Goal: Task Accomplishment & Management: Use online tool/utility

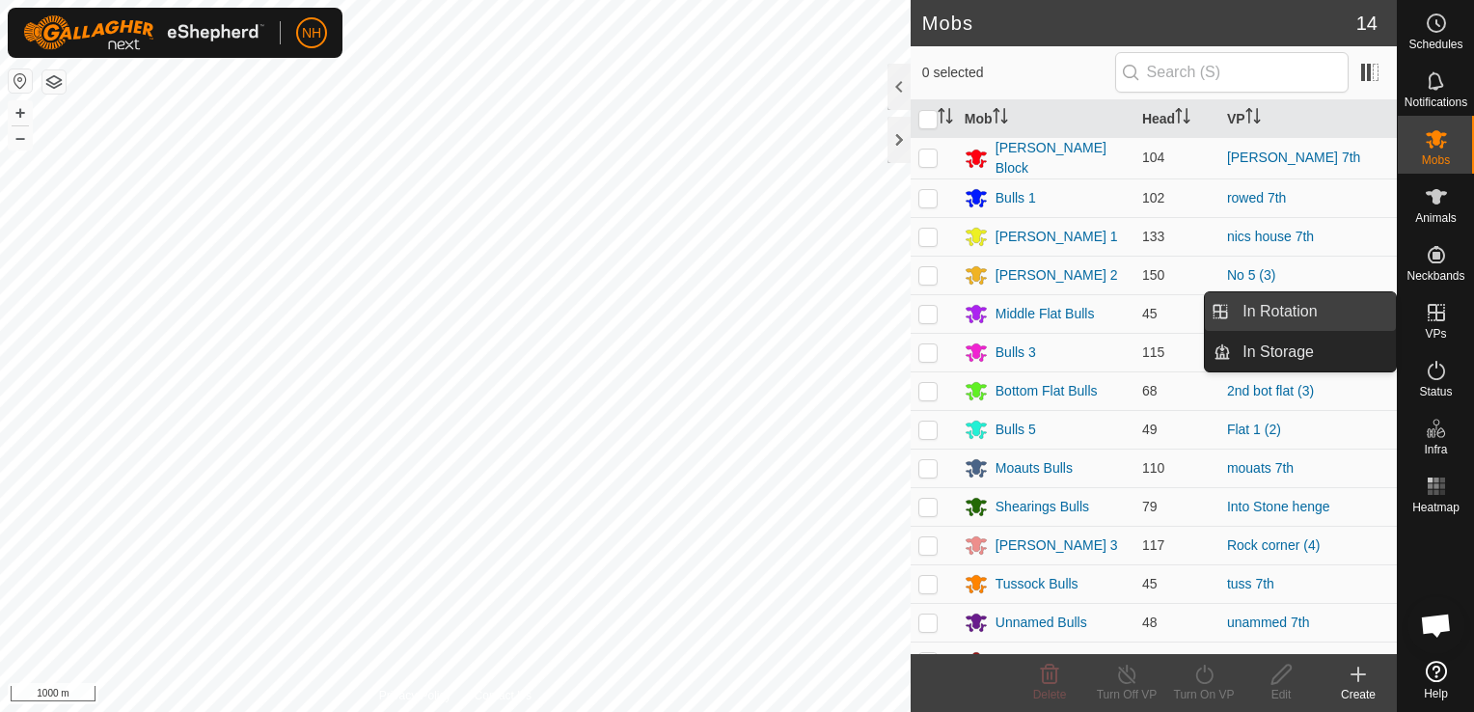
click at [1325, 307] on link "In Rotation" at bounding box center [1313, 311] width 165 height 39
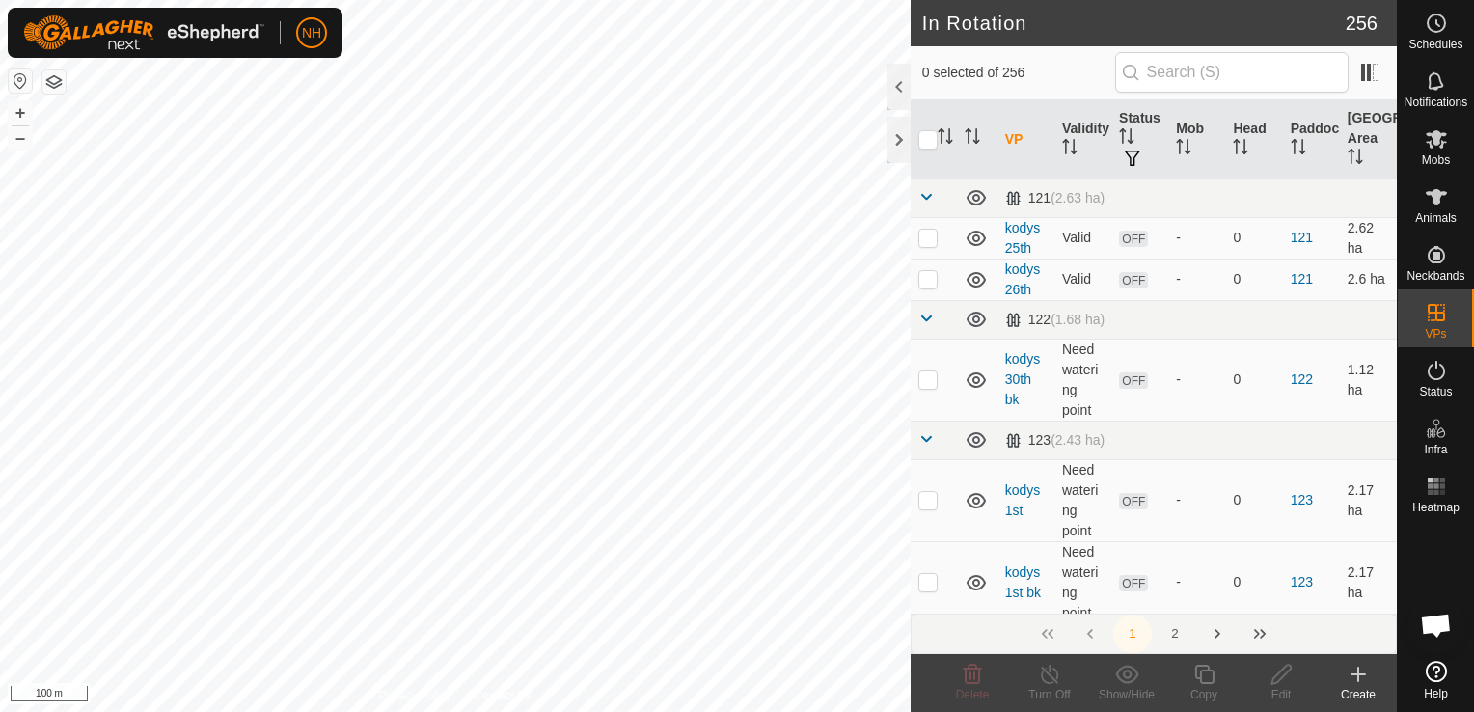
click at [1355, 673] on icon at bounding box center [1358, 674] width 23 height 23
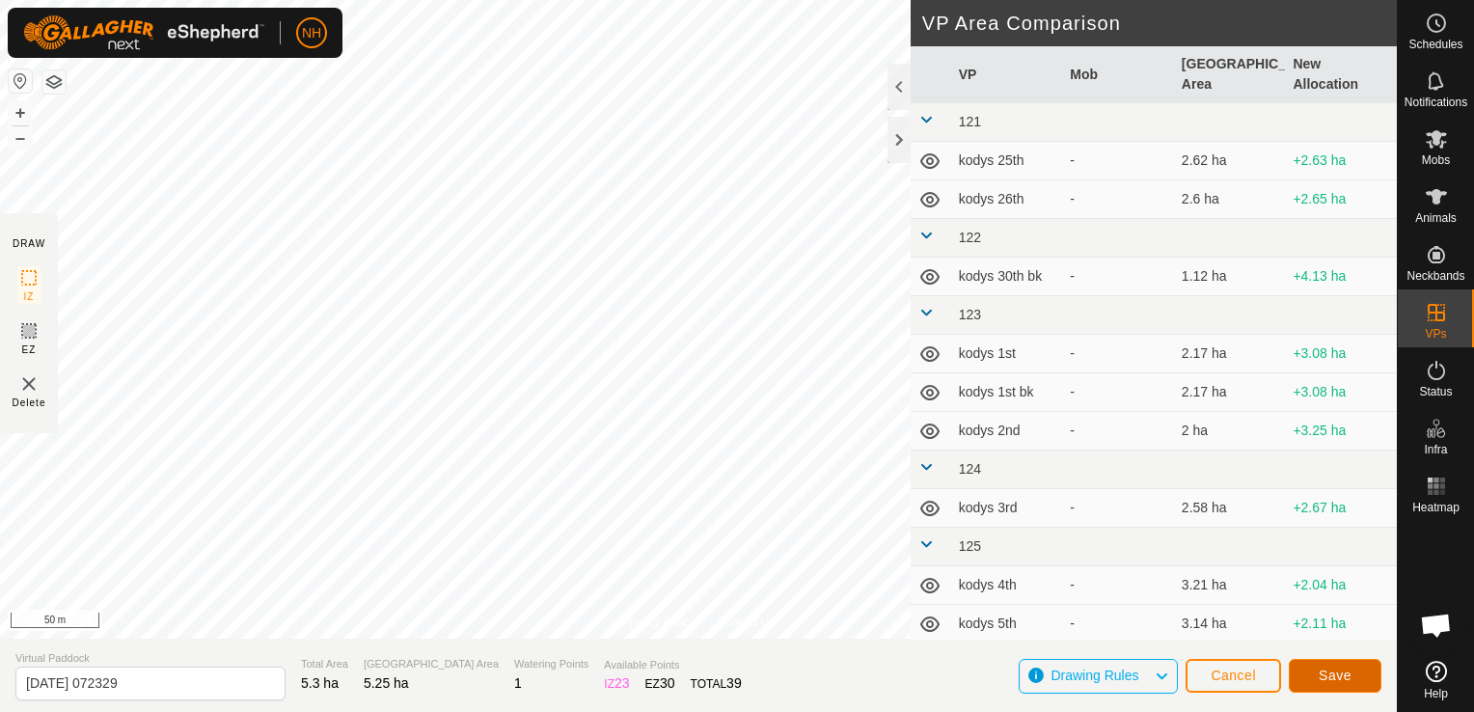
click at [1366, 669] on button "Save" at bounding box center [1335, 676] width 93 height 34
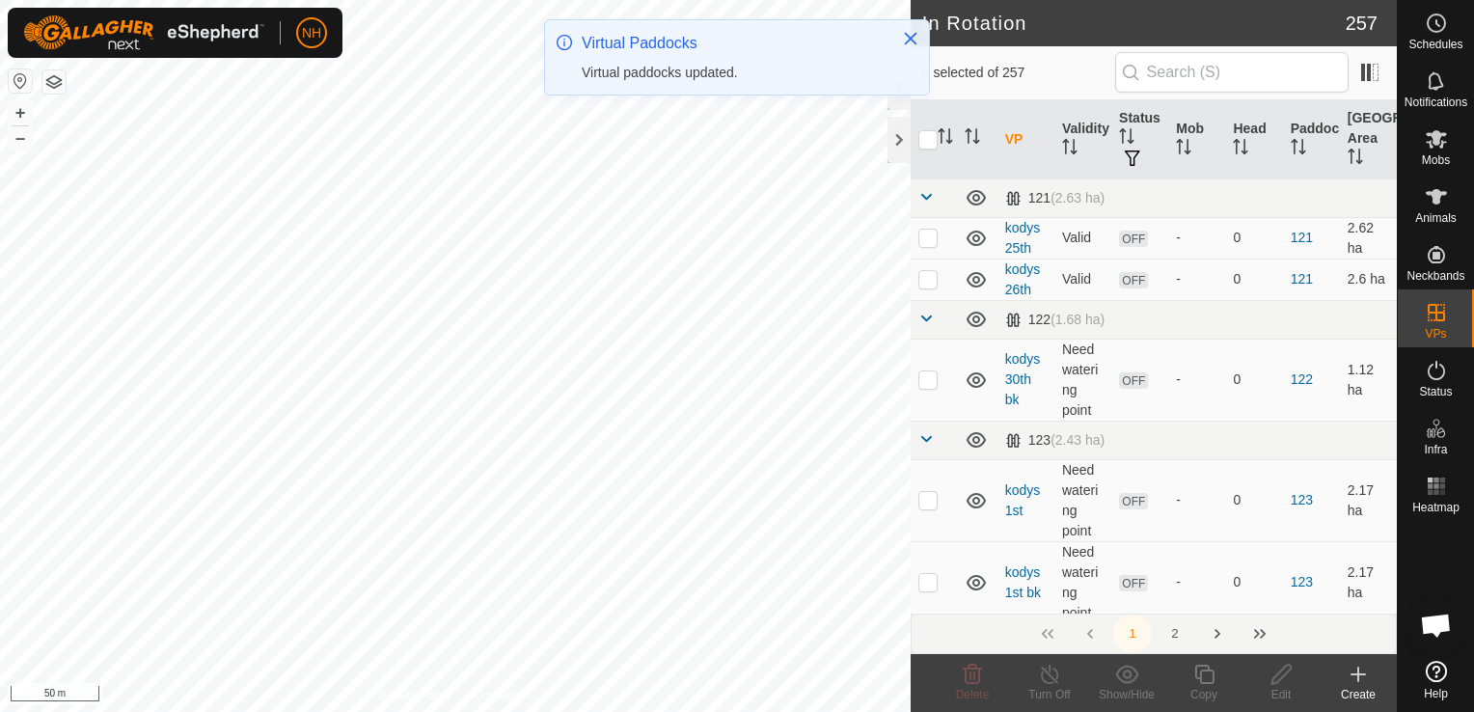
click at [1362, 674] on icon at bounding box center [1358, 674] width 14 height 0
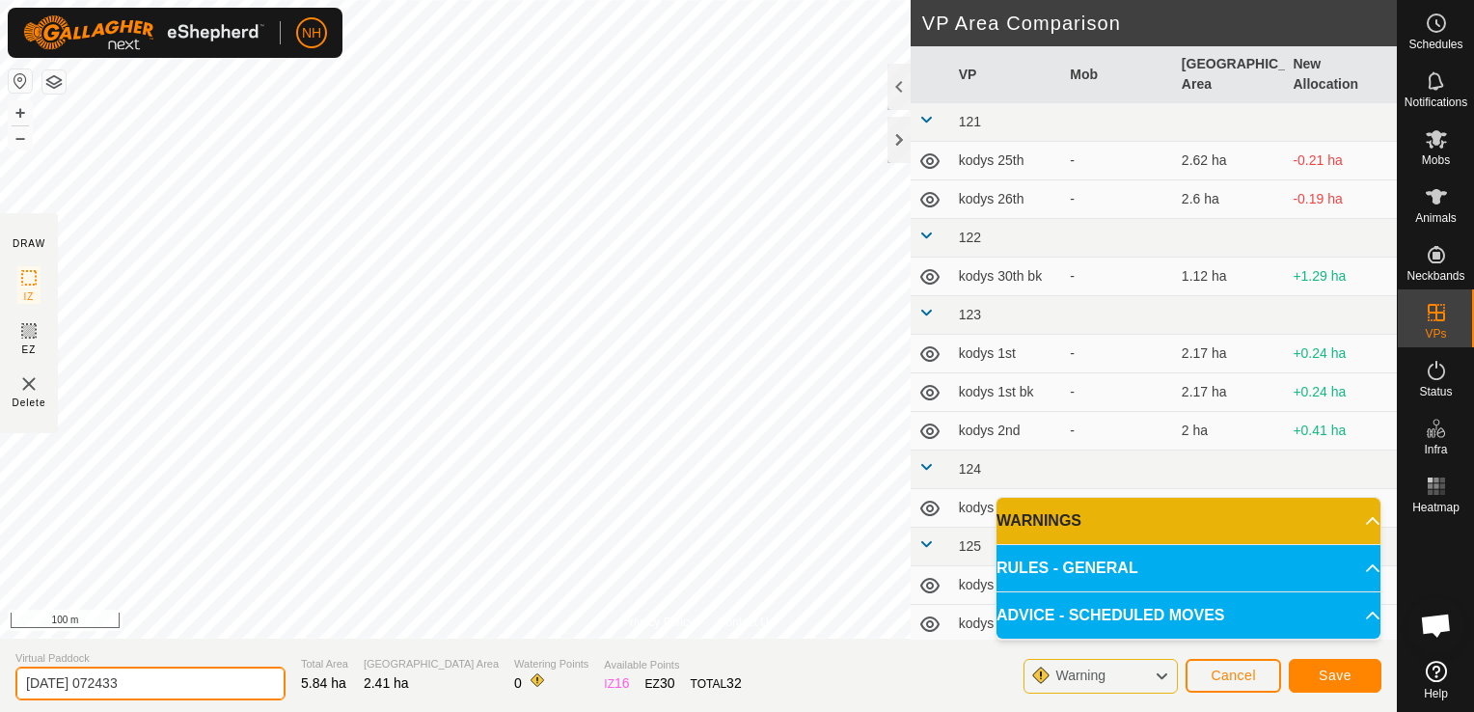
click at [200, 679] on input "[DATE] 072433" at bounding box center [150, 684] width 270 height 34
type input "2"
type input "nics house 8th"
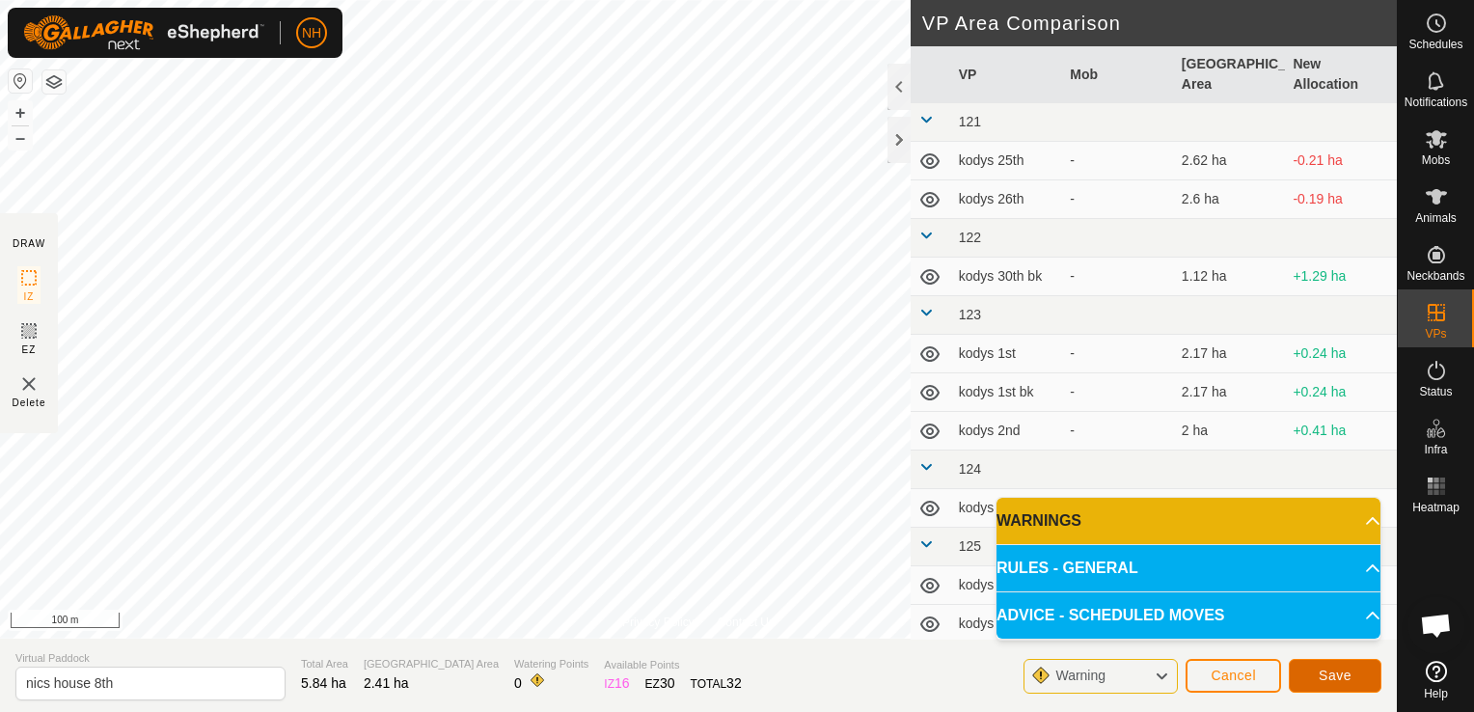
click at [1327, 670] on span "Save" at bounding box center [1335, 674] width 33 height 15
click at [1213, 679] on span "Cancel" at bounding box center [1233, 674] width 45 height 15
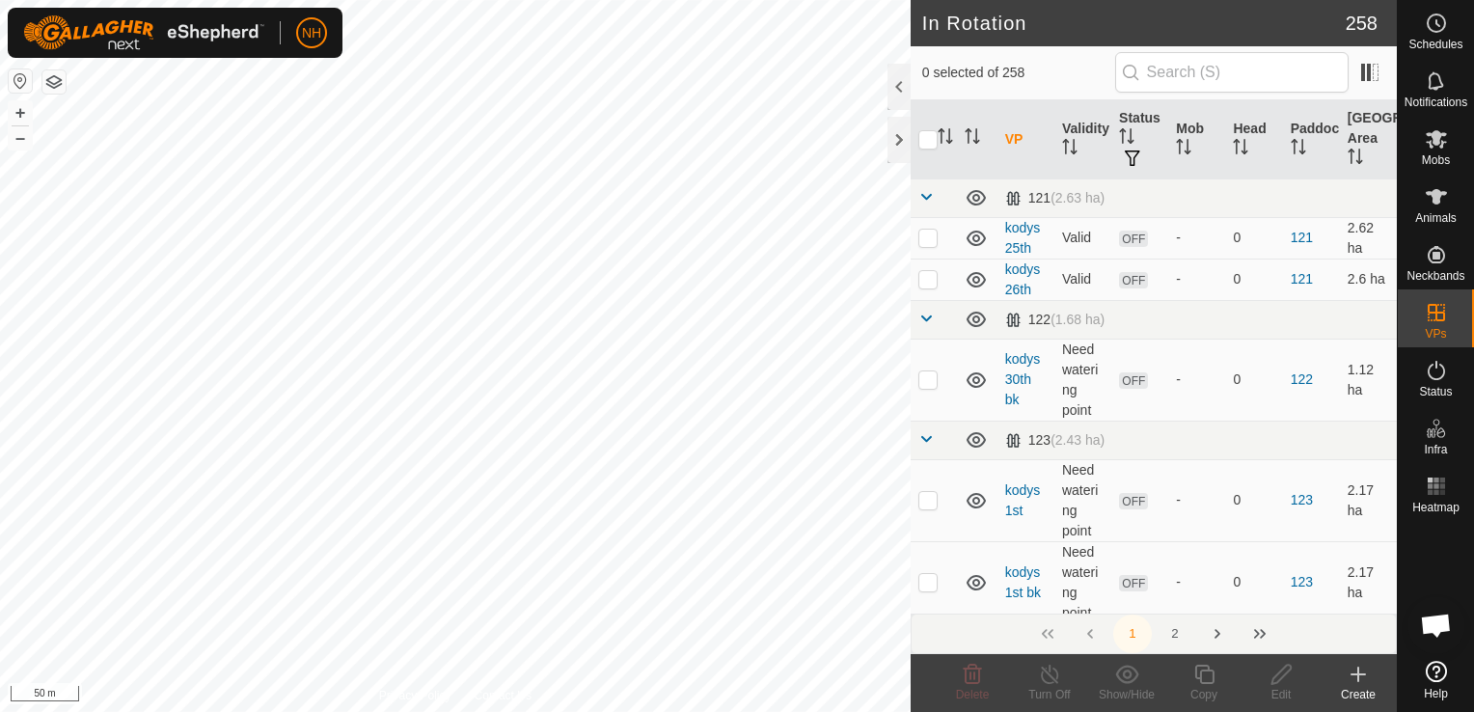
click at [1358, 677] on icon at bounding box center [1358, 674] width 0 height 14
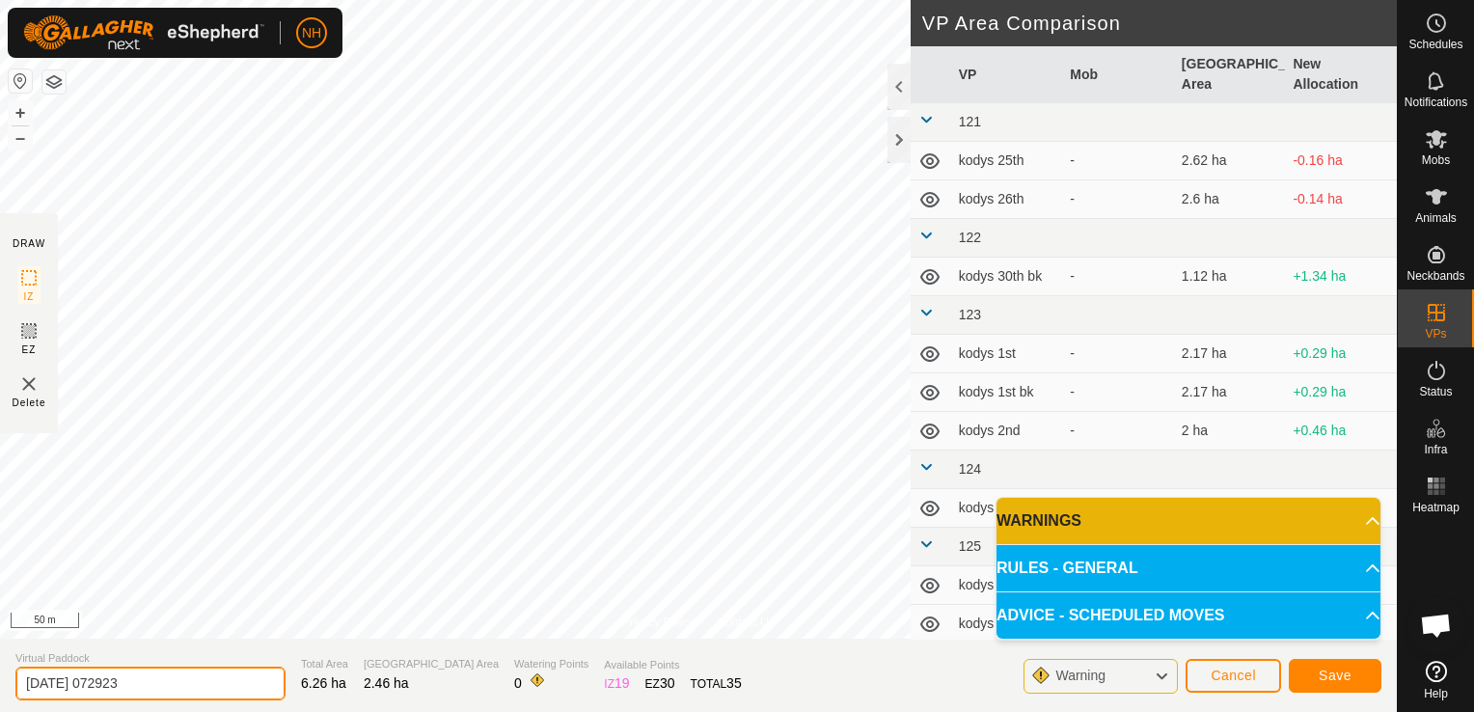
click at [220, 683] on input "[DATE] 072923" at bounding box center [150, 684] width 270 height 34
type input "2"
type input "nics house 8th2"
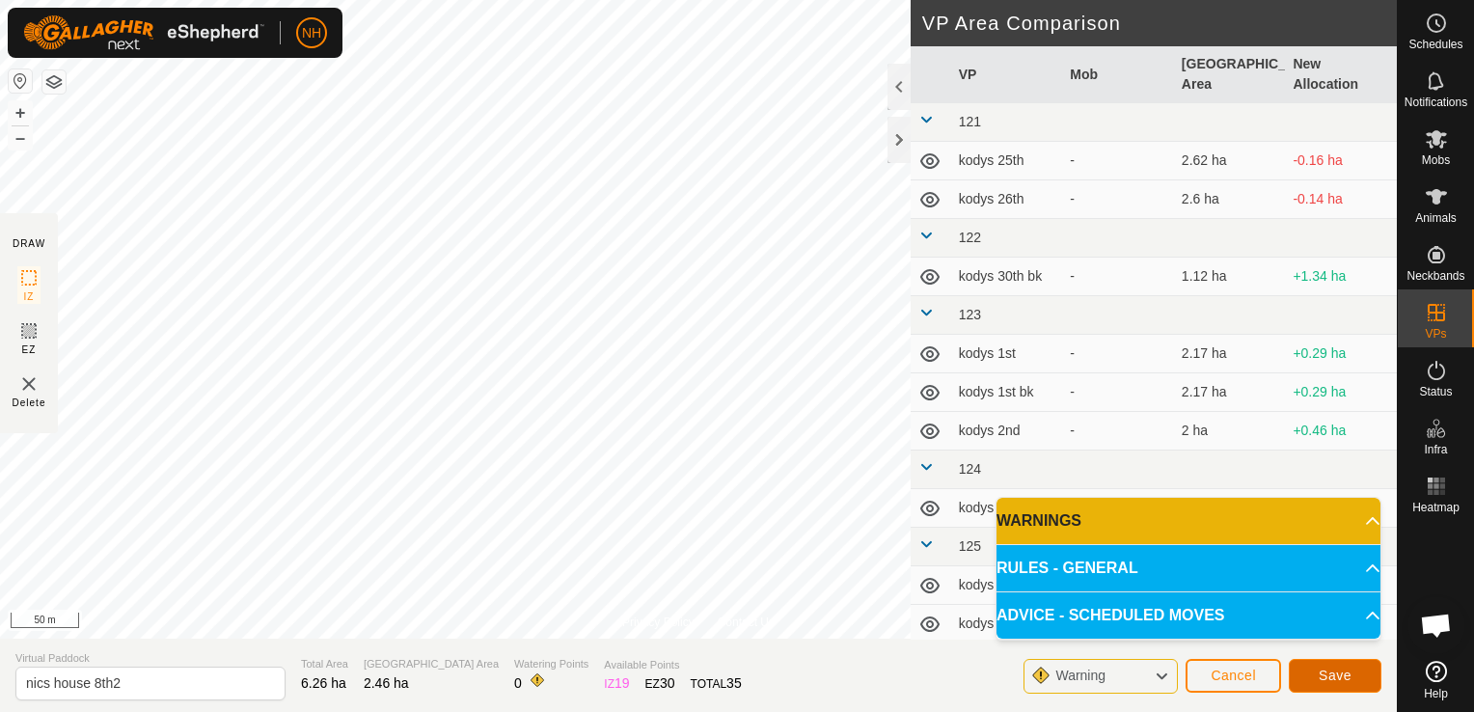
click at [1313, 673] on button "Save" at bounding box center [1335, 676] width 93 height 34
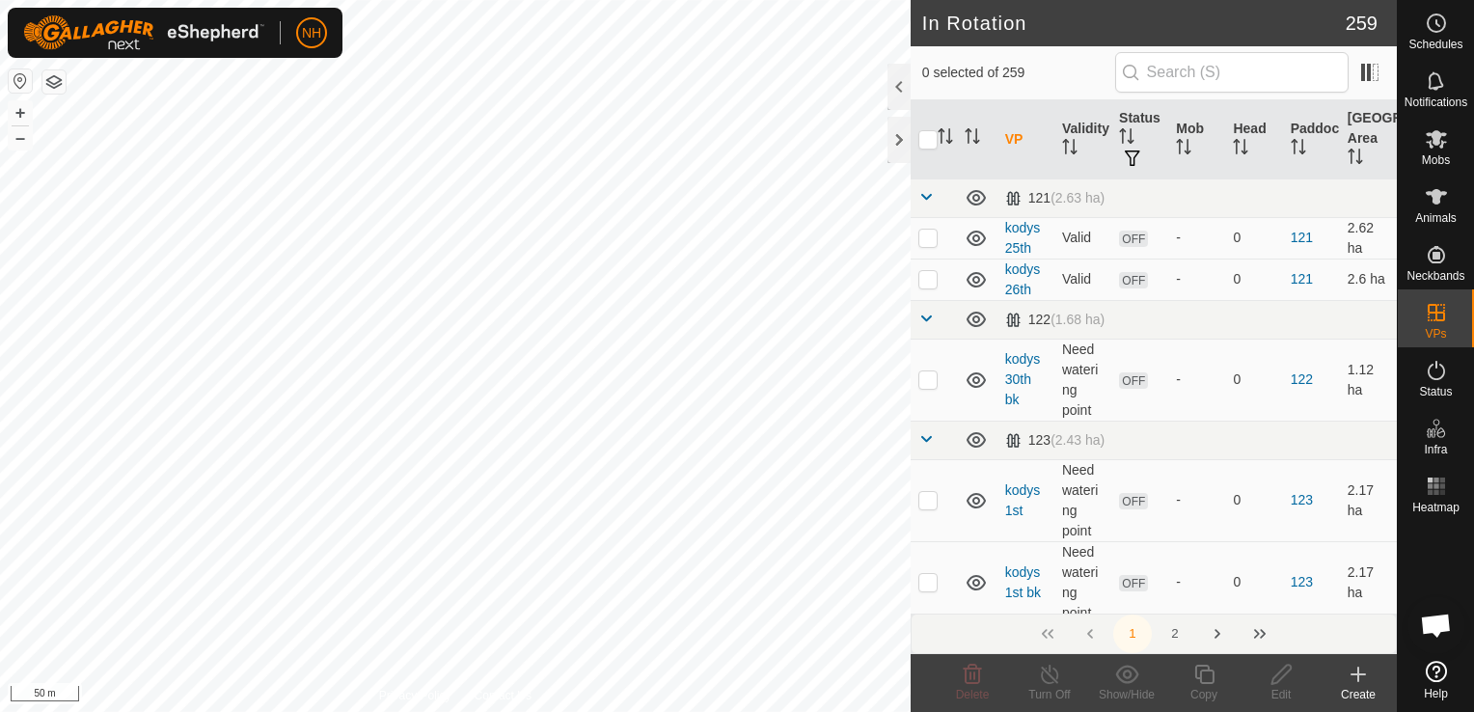
click at [1358, 676] on icon at bounding box center [1358, 674] width 0 height 14
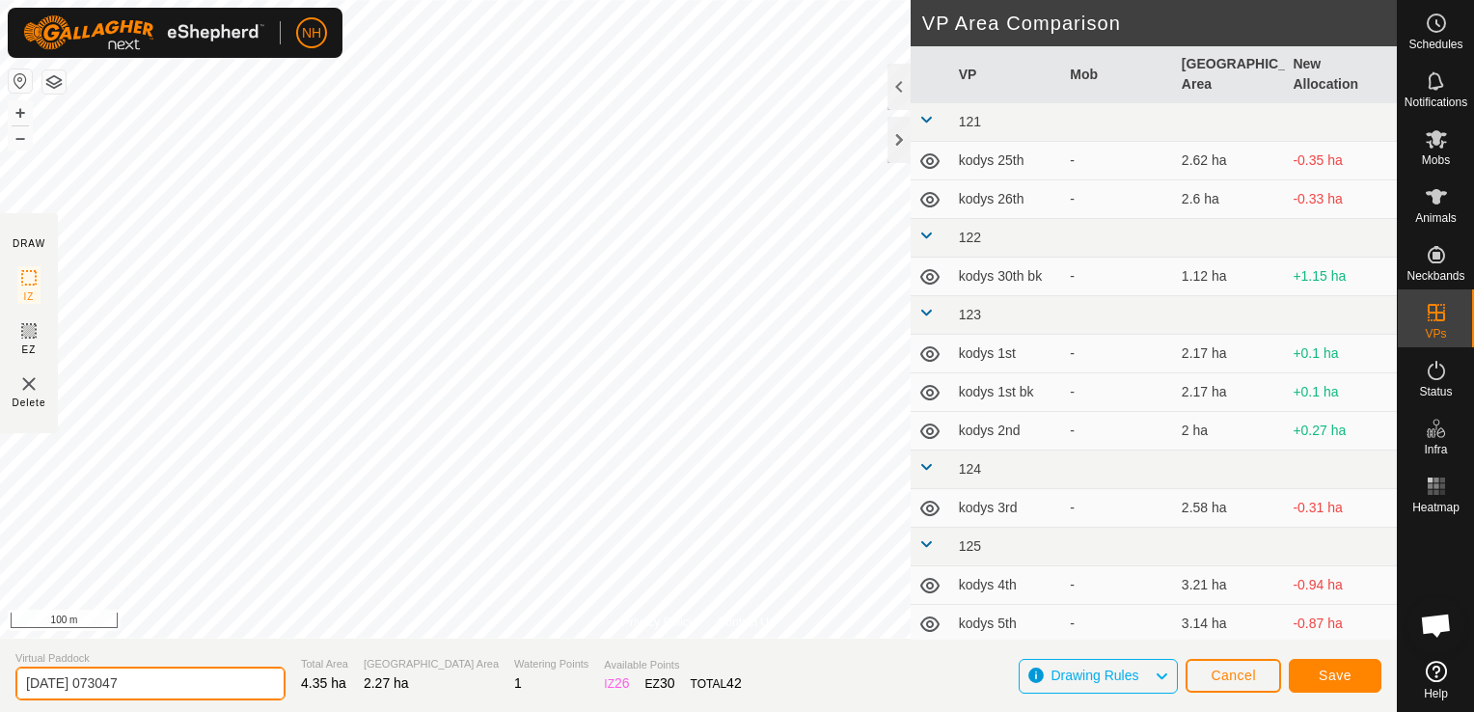
click at [226, 685] on input "[DATE] 073047" at bounding box center [150, 684] width 270 height 34
type input "2"
type input "rowed 8th"
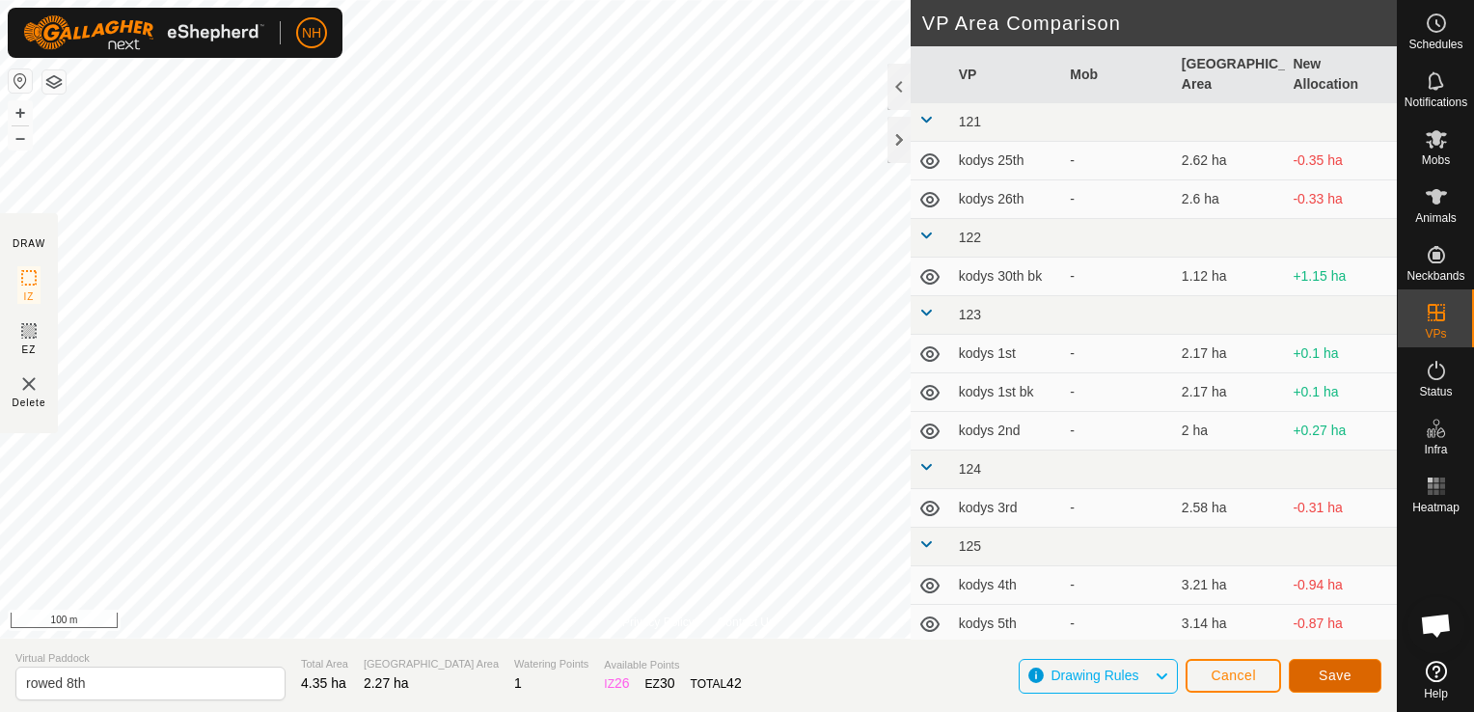
click at [1341, 669] on span "Save" at bounding box center [1335, 674] width 33 height 15
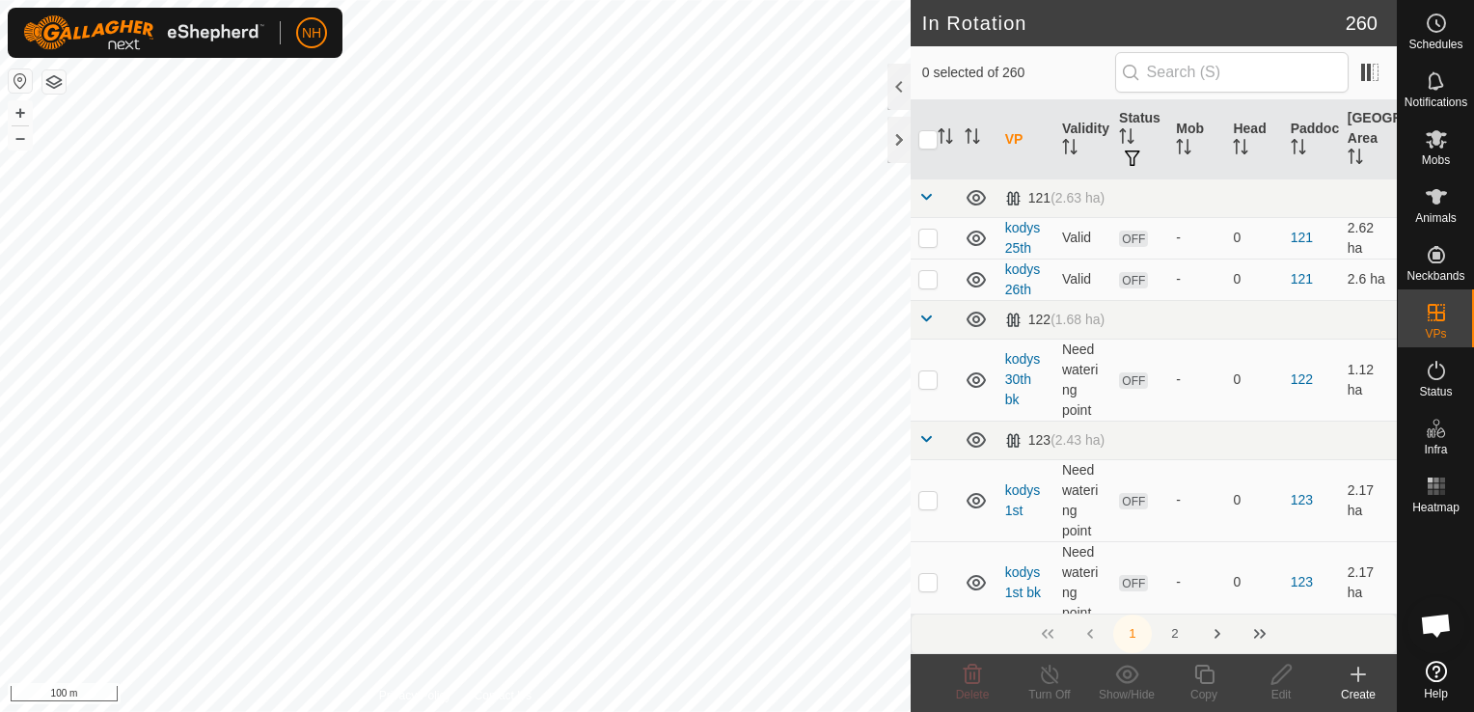
click at [1361, 674] on icon at bounding box center [1358, 674] width 14 height 0
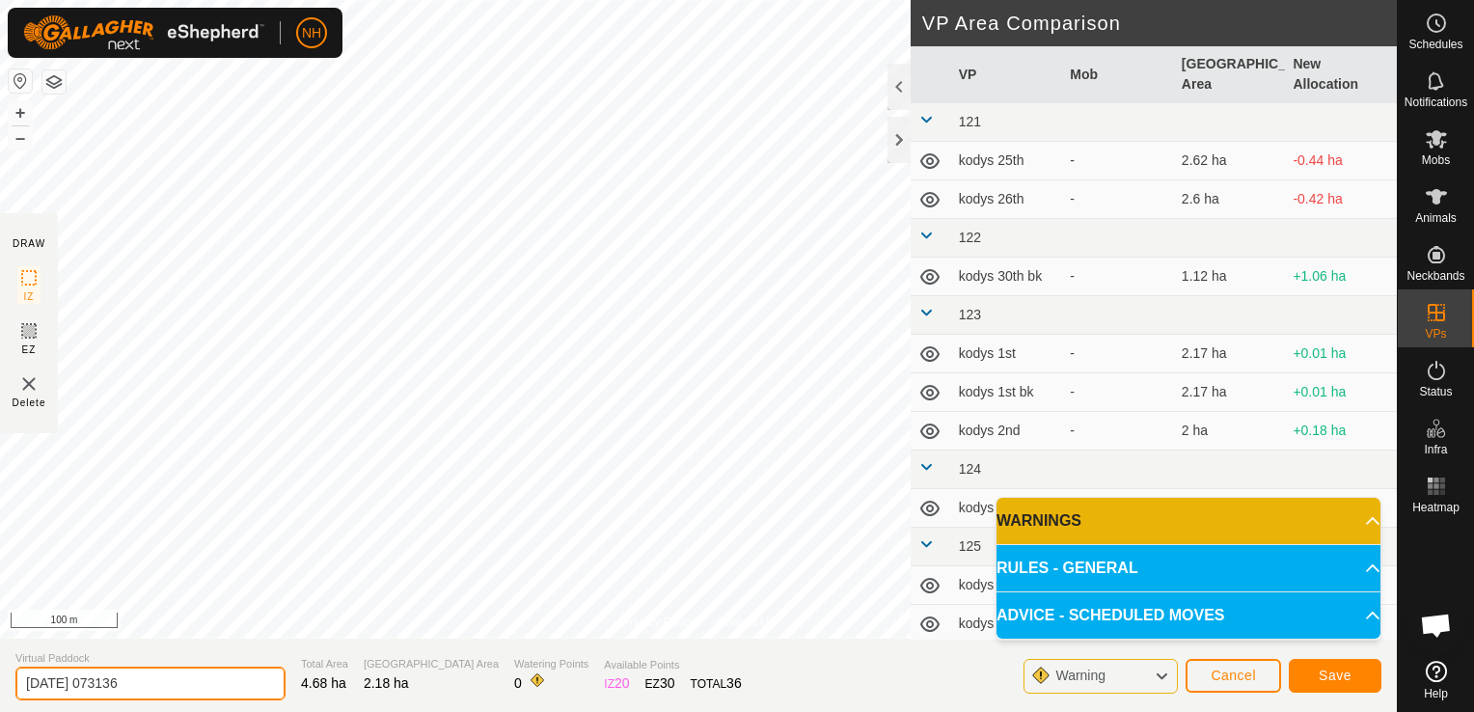
click at [245, 681] on input "[DATE] 073136" at bounding box center [150, 684] width 270 height 34
type input "2"
type input "airstrip 8th"
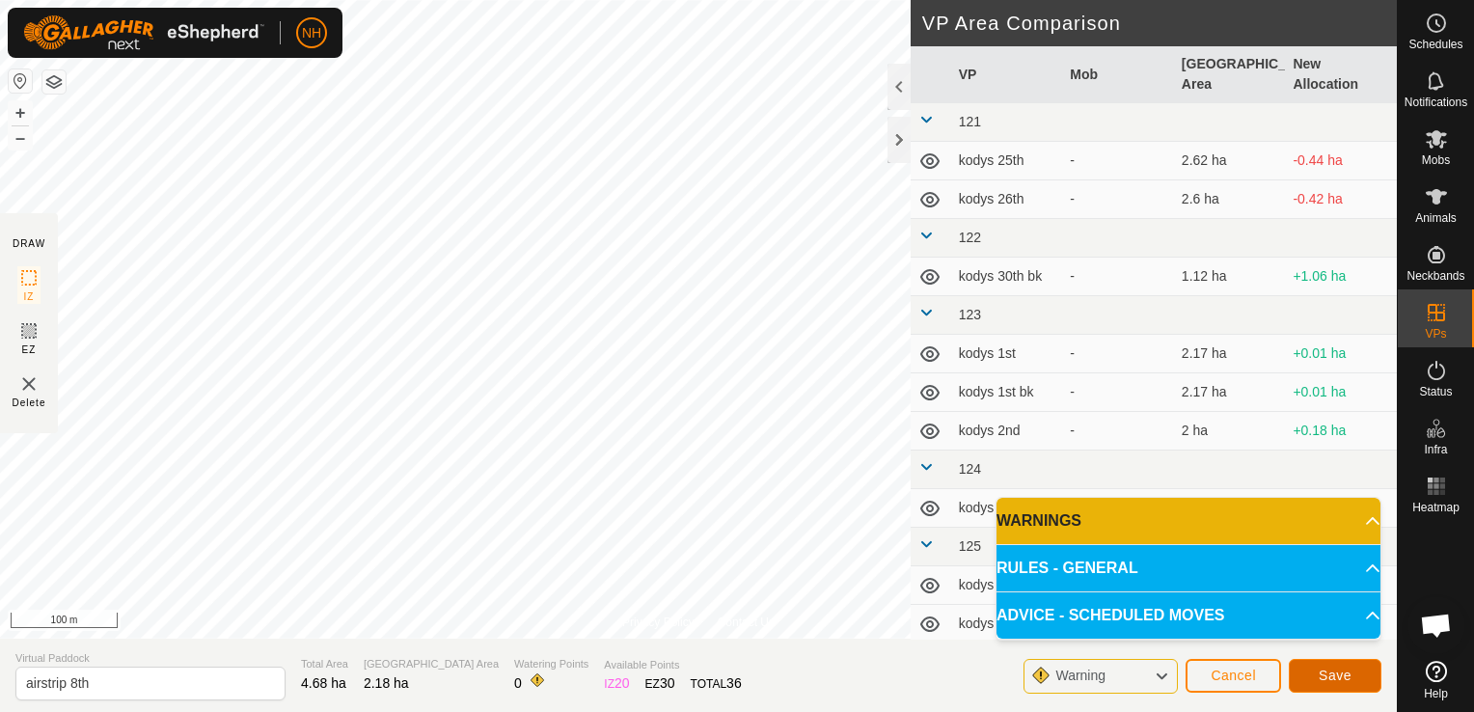
click at [1339, 666] on button "Save" at bounding box center [1335, 676] width 93 height 34
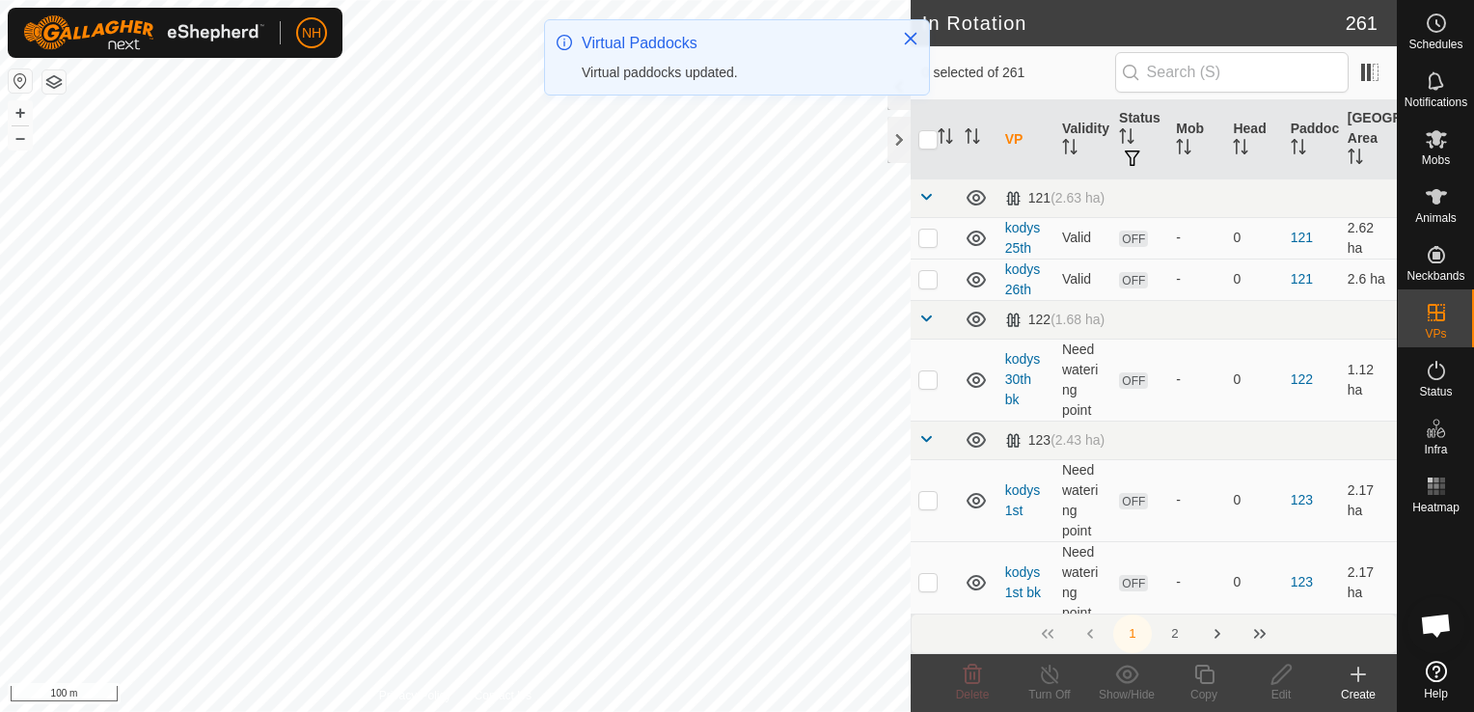
click at [1358, 672] on icon at bounding box center [1358, 674] width 0 height 14
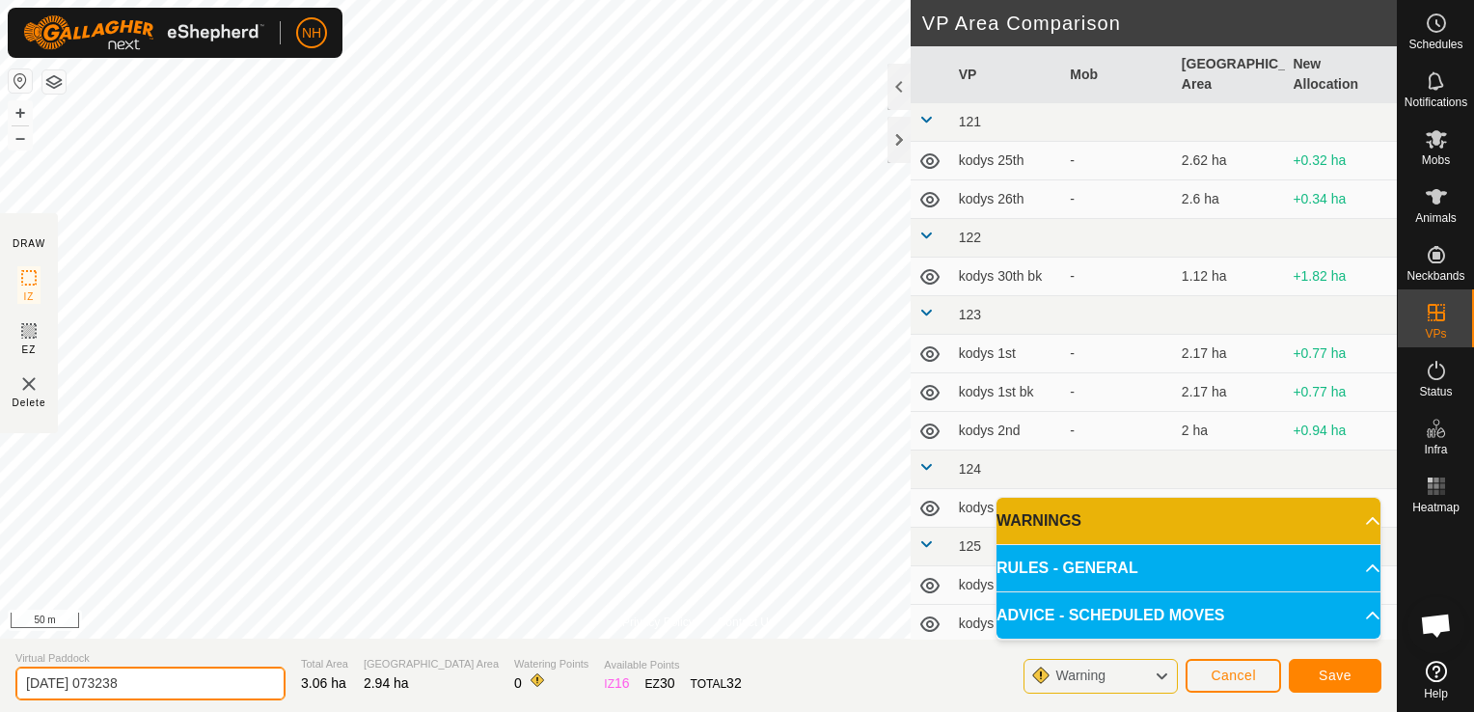
click at [204, 684] on input "[DATE] 073238" at bounding box center [150, 684] width 270 height 34
type input "2"
type input "tuss 8th"
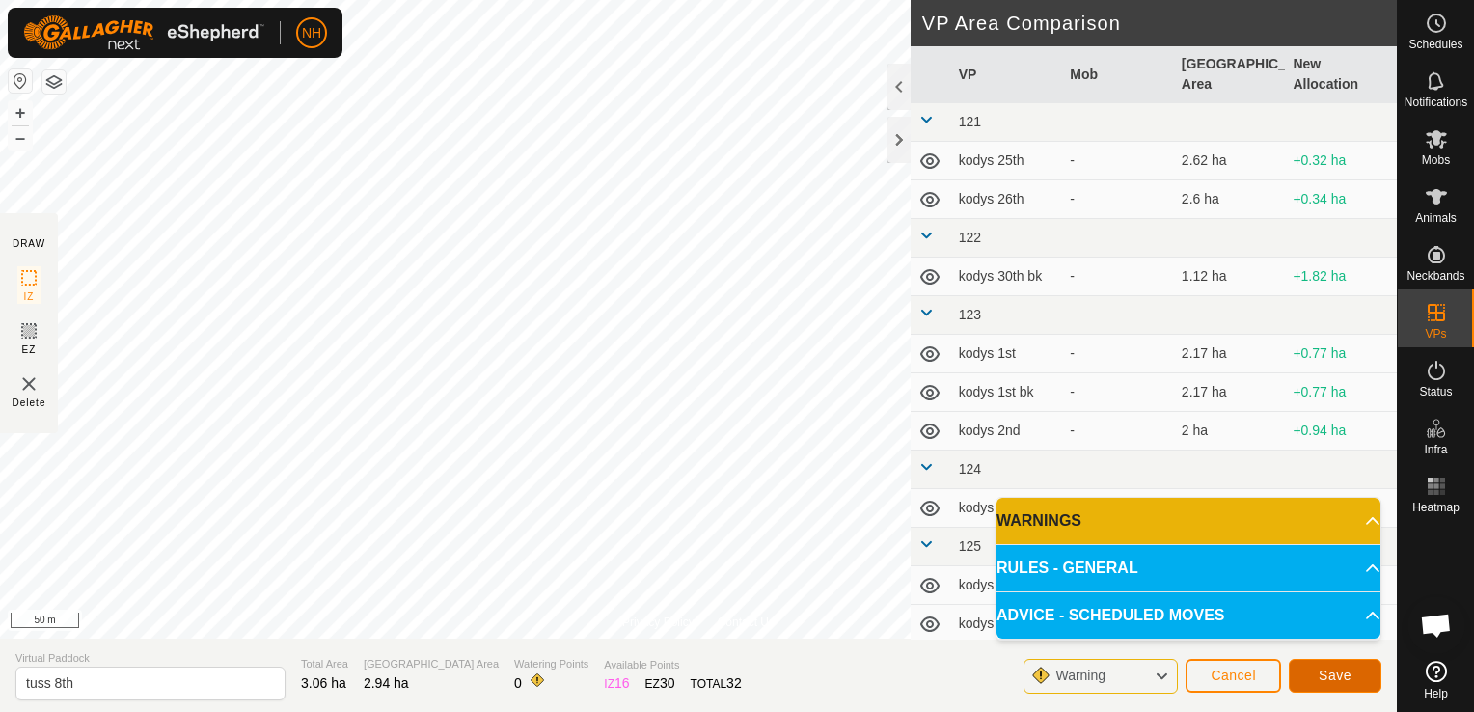
click at [1334, 667] on span "Save" at bounding box center [1335, 674] width 33 height 15
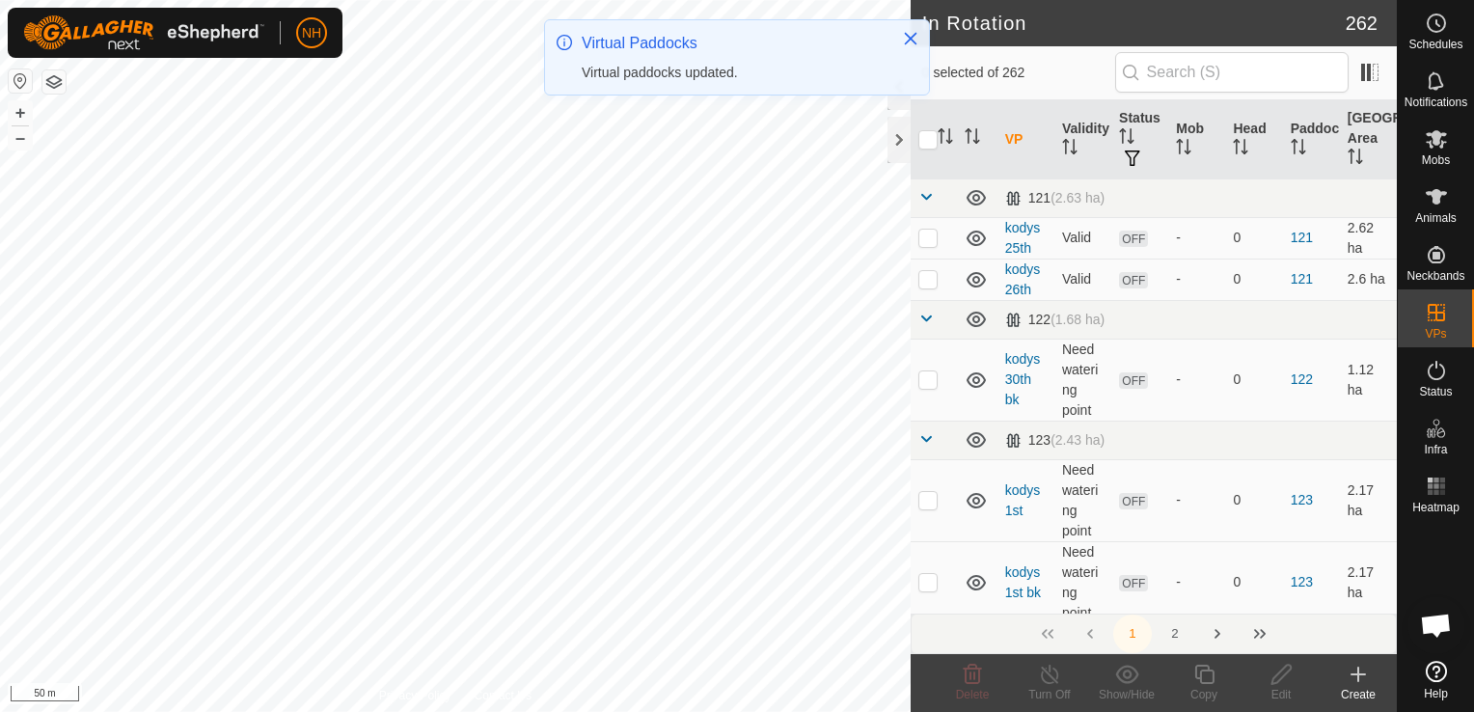
click at [1353, 673] on icon at bounding box center [1358, 674] width 23 height 23
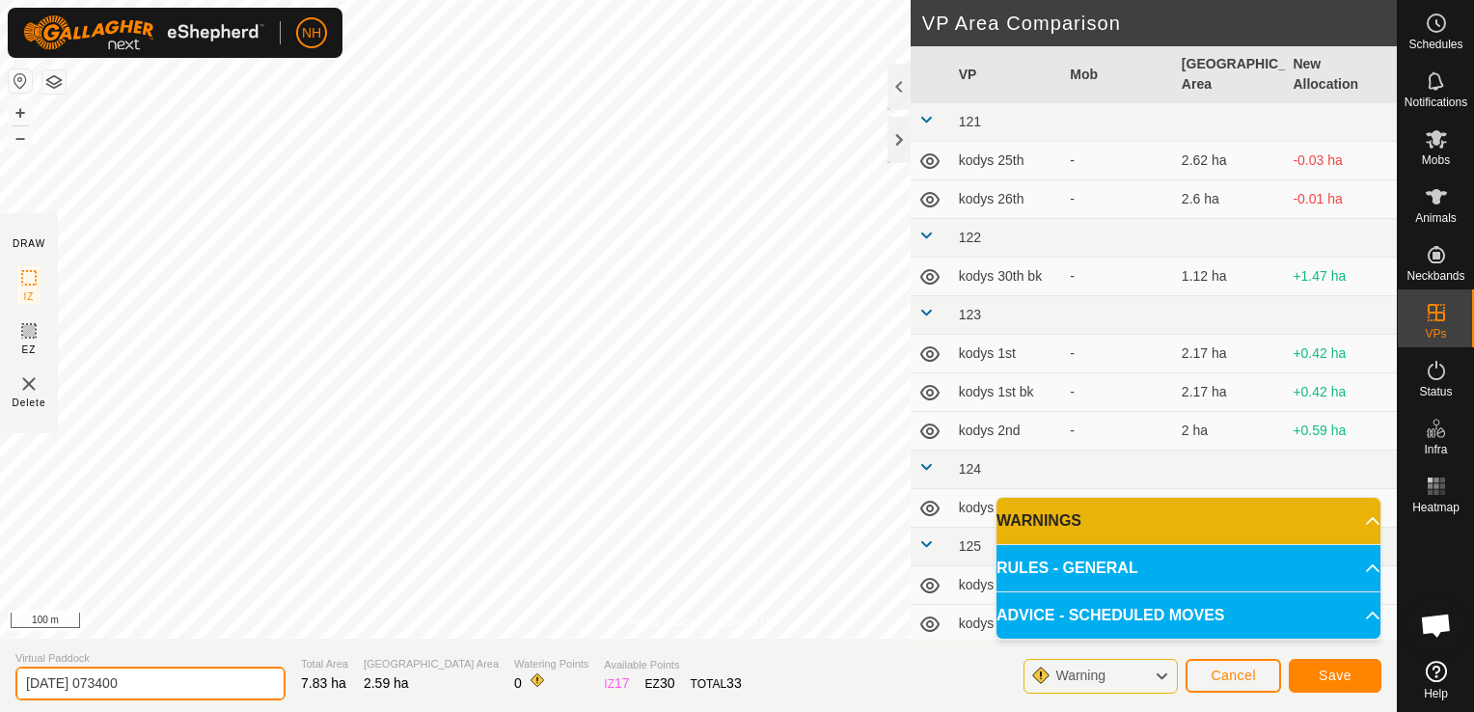
click at [228, 695] on input "[DATE] 073400" at bounding box center [150, 684] width 270 height 34
type input "2"
type input "unammed 8th"
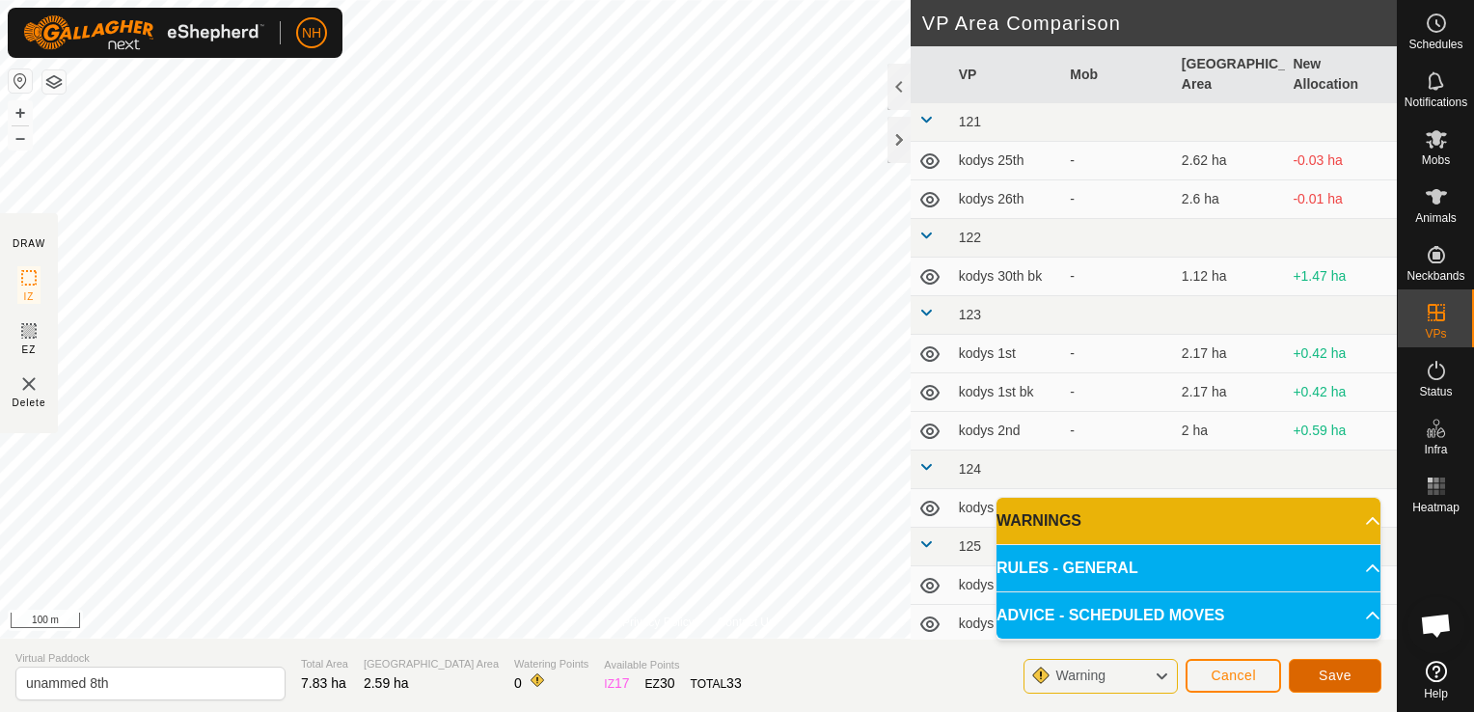
click at [1335, 679] on span "Save" at bounding box center [1335, 674] width 33 height 15
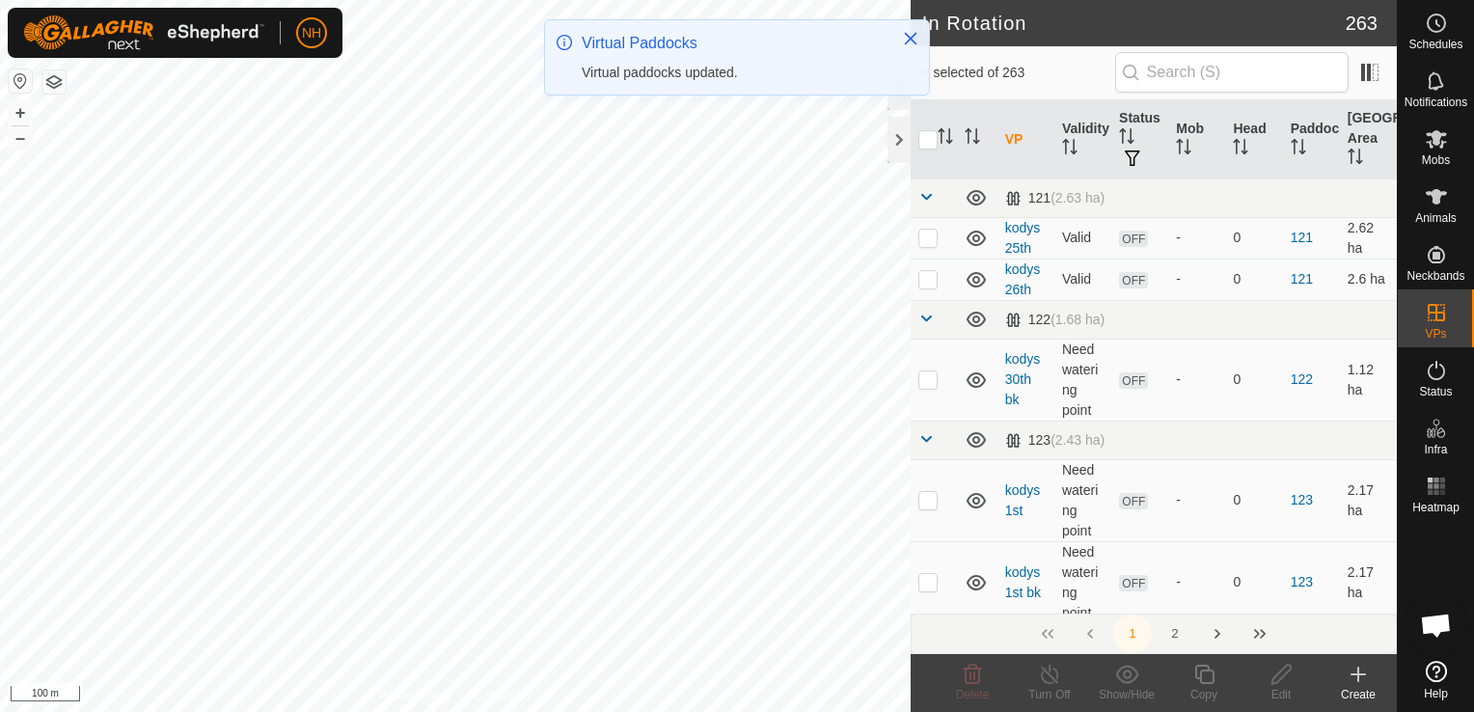
click at [1360, 677] on icon at bounding box center [1358, 674] width 23 height 23
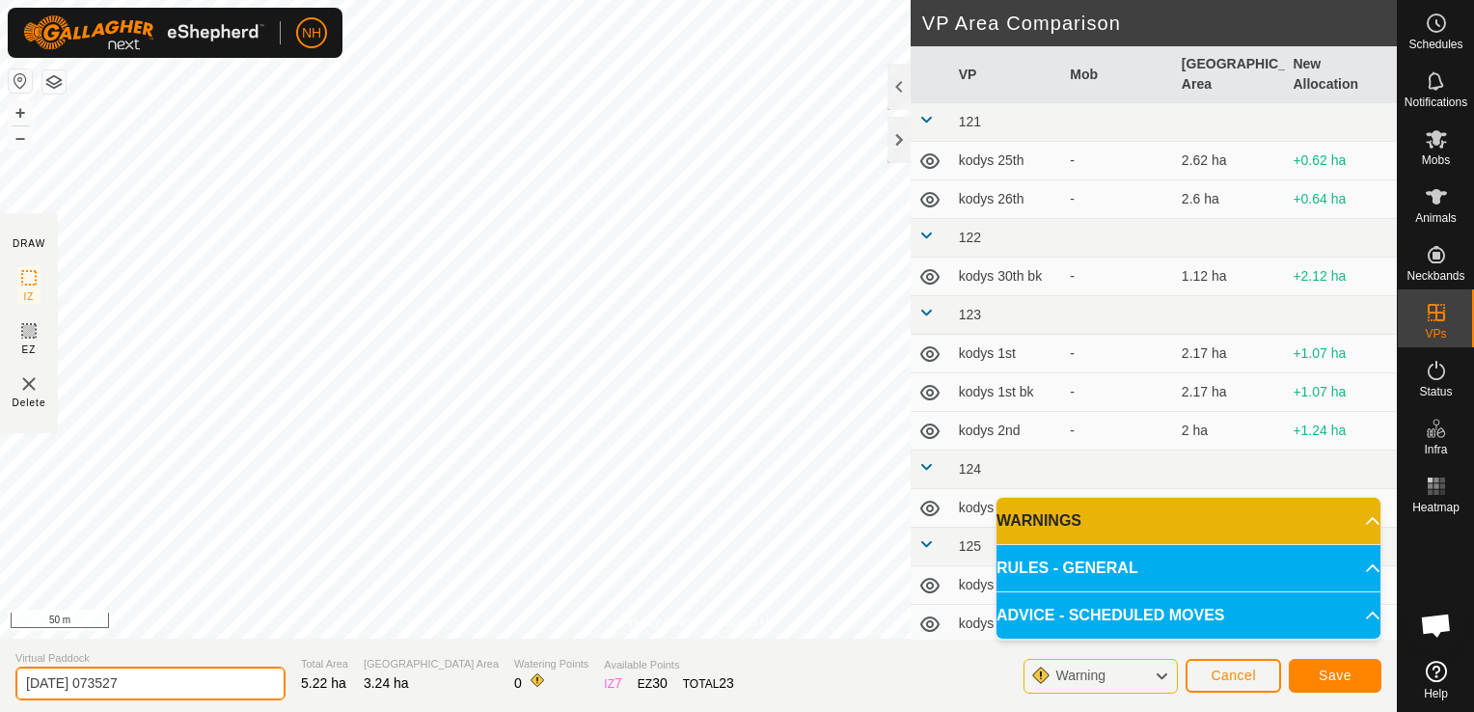
click at [209, 681] on input "[DATE] 073527" at bounding box center [150, 684] width 270 height 34
type input "2"
type input "mouats 8th"
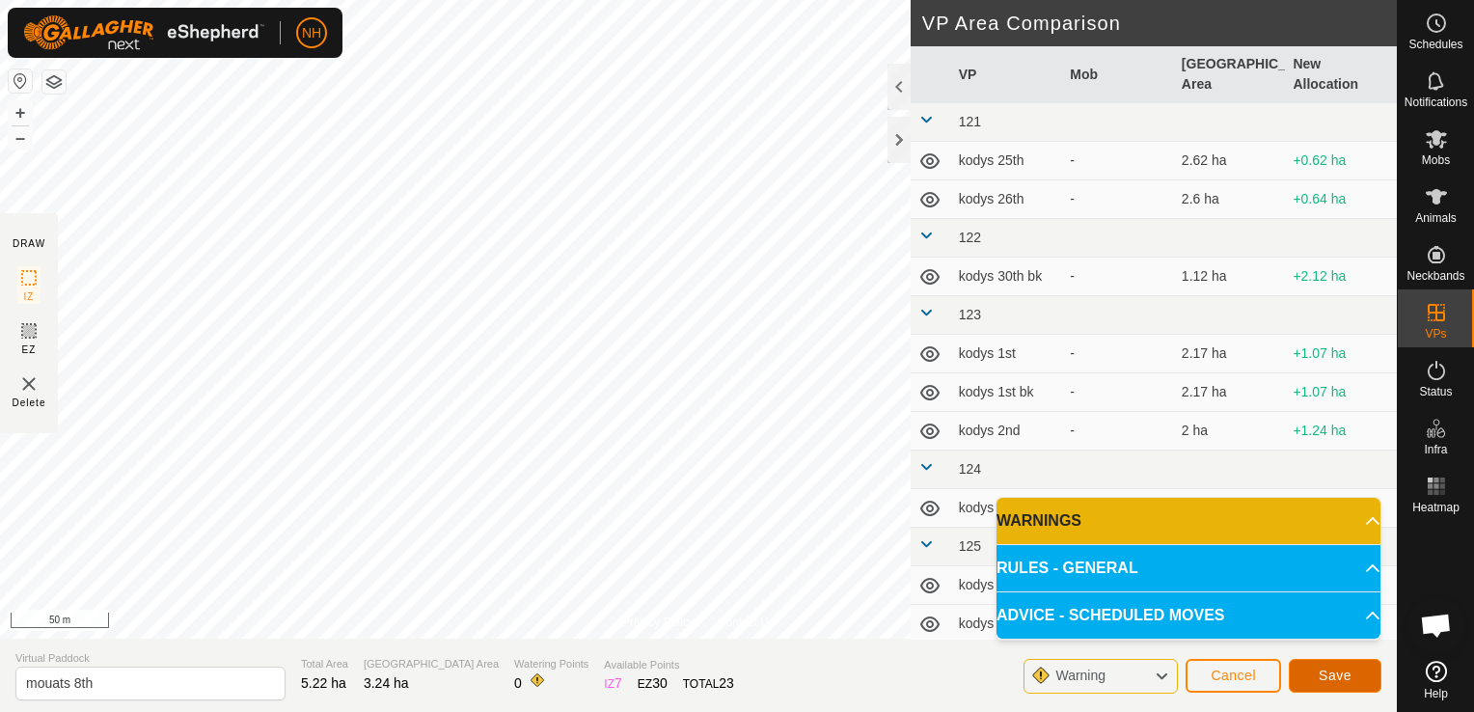
click at [1347, 677] on span "Save" at bounding box center [1335, 674] width 33 height 15
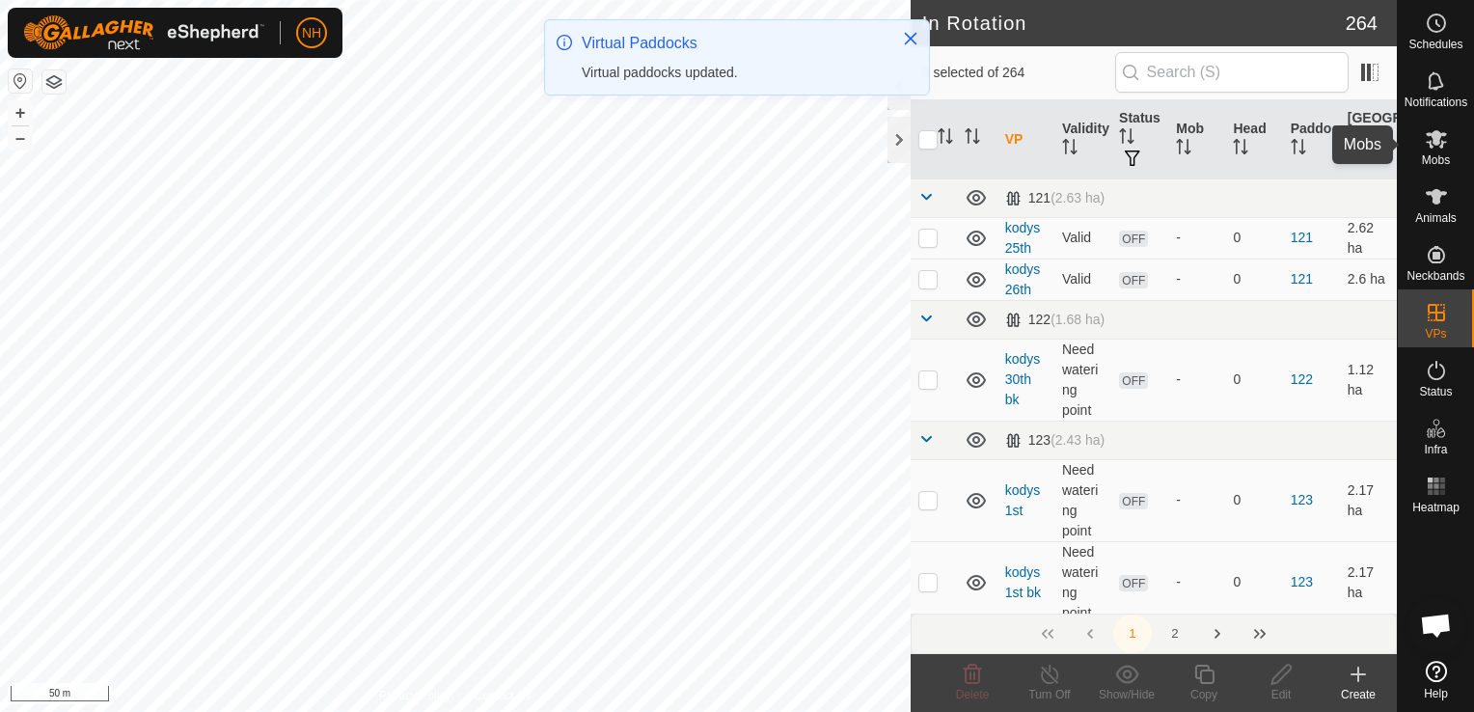
click at [1443, 151] on es-mob-svg-icon at bounding box center [1436, 138] width 35 height 31
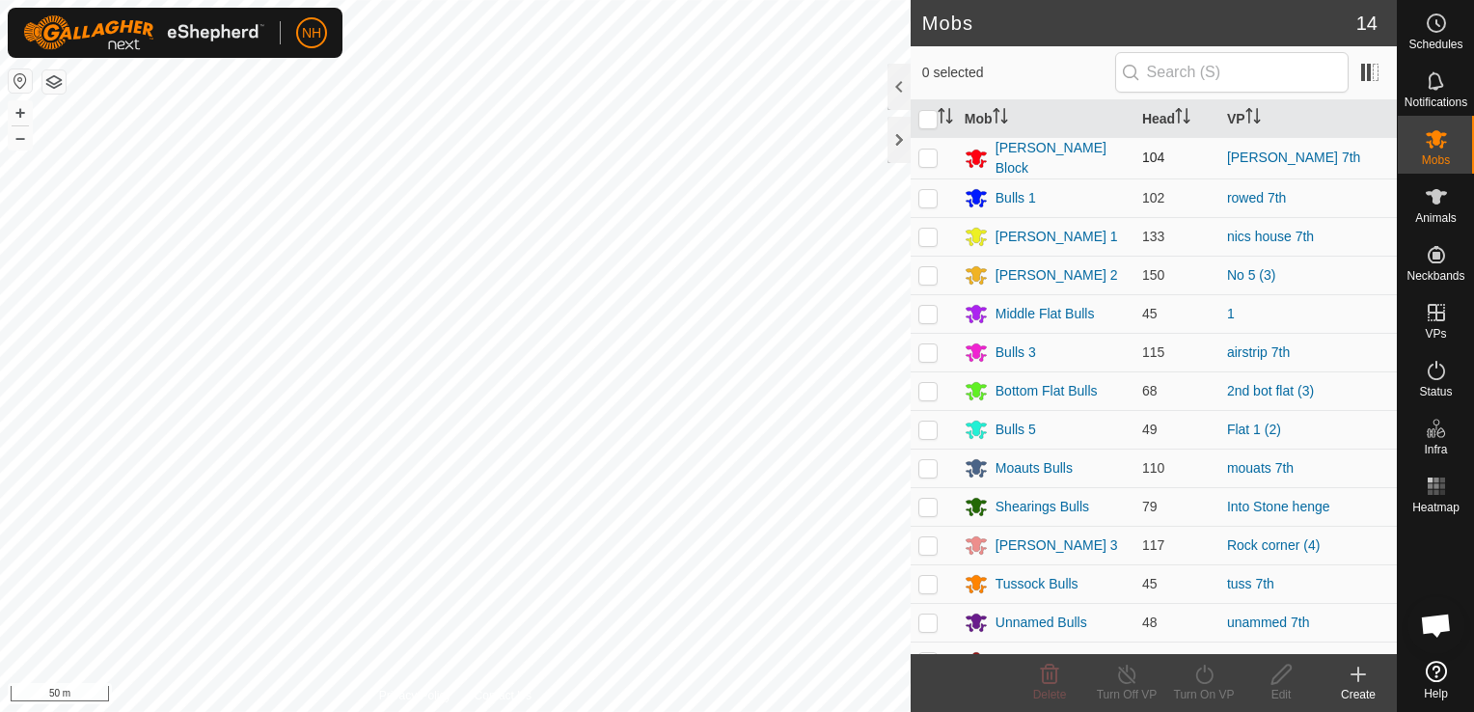
click at [934, 155] on p-checkbox at bounding box center [927, 157] width 19 height 15
checkbox input "true"
click at [1204, 671] on icon at bounding box center [1203, 674] width 17 height 19
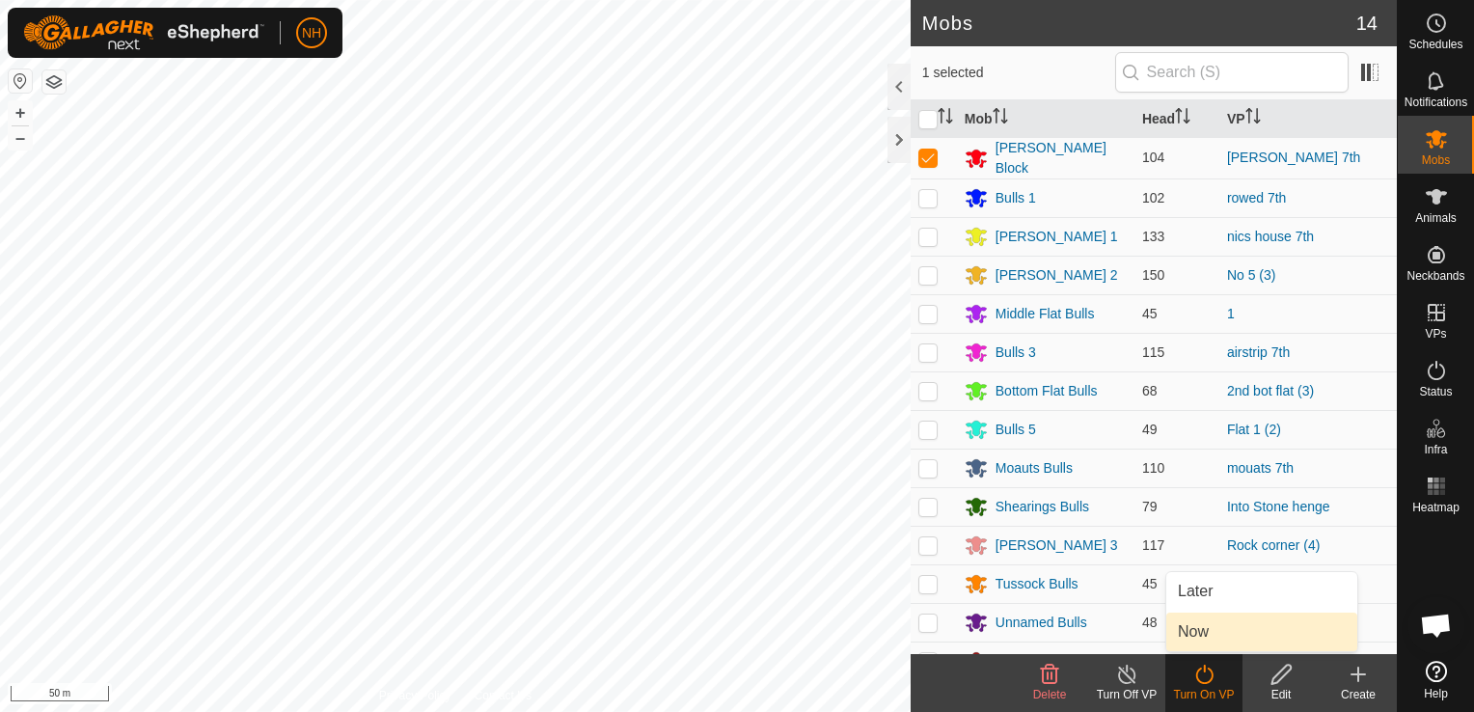
click at [1200, 637] on link "Now" at bounding box center [1261, 631] width 191 height 39
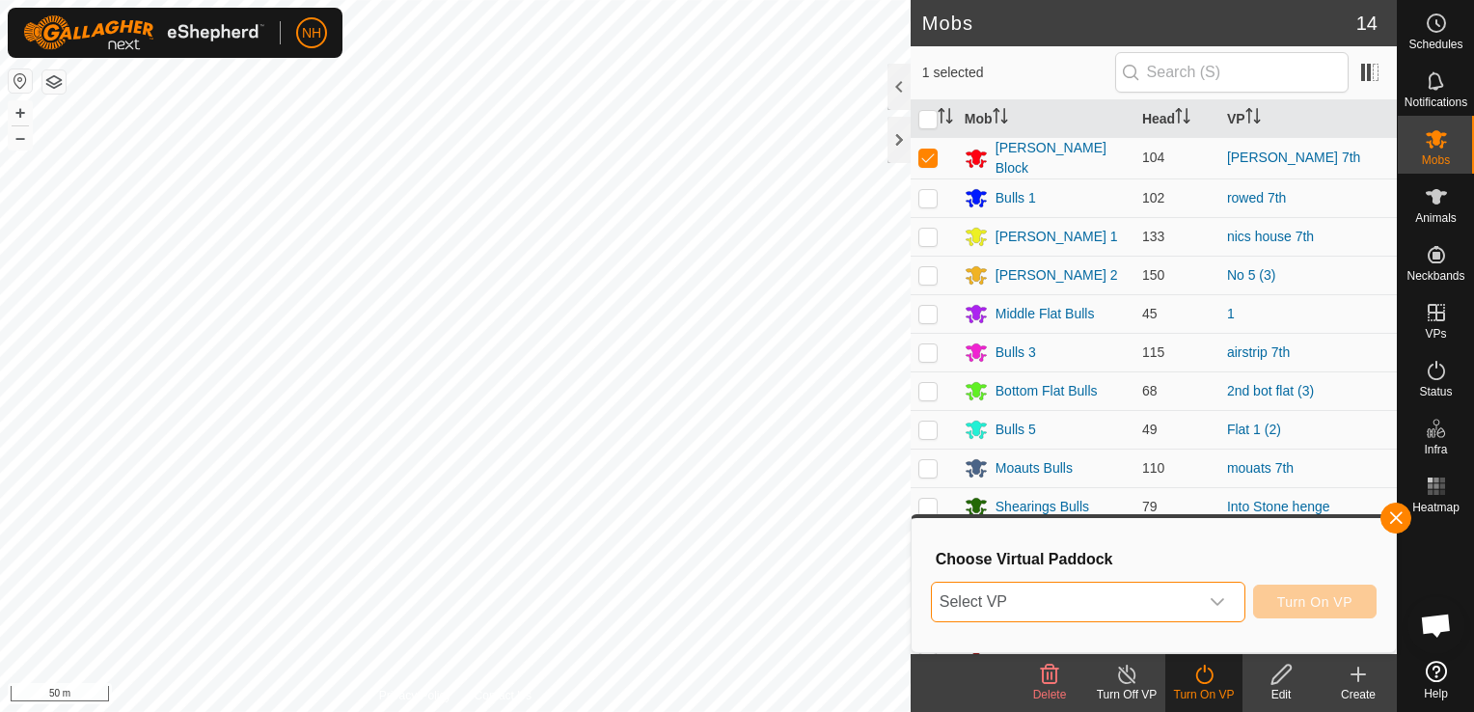
click at [1084, 607] on span "Select VP" at bounding box center [1065, 602] width 266 height 39
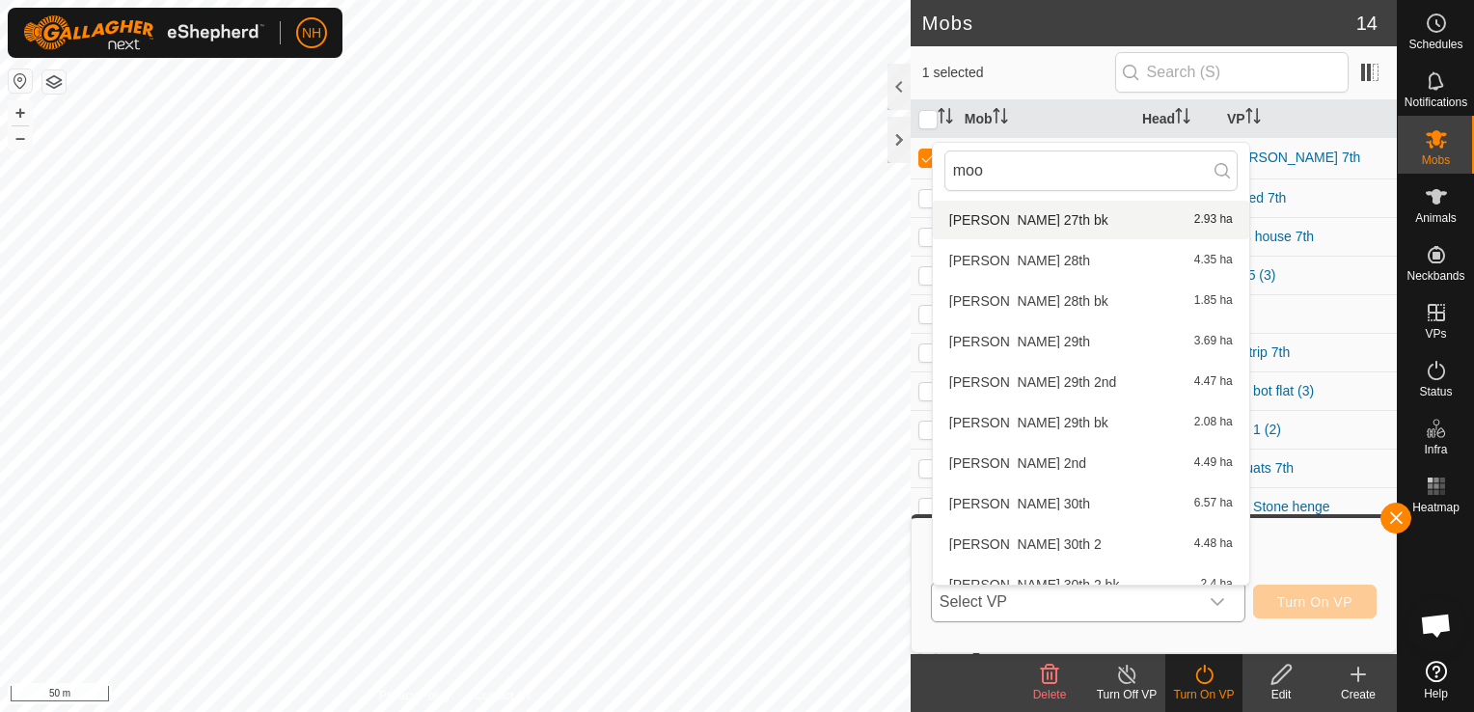
scroll to position [868, 0]
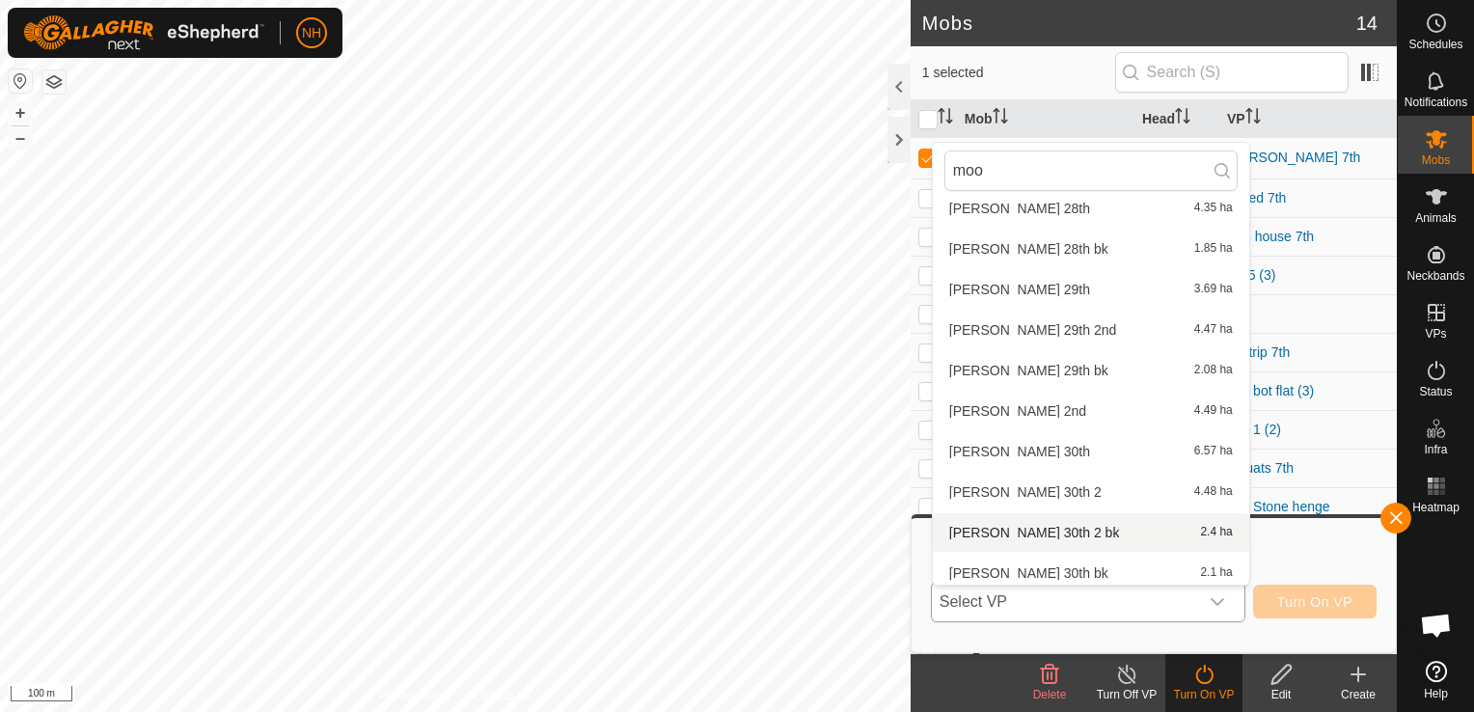
type input "moo"
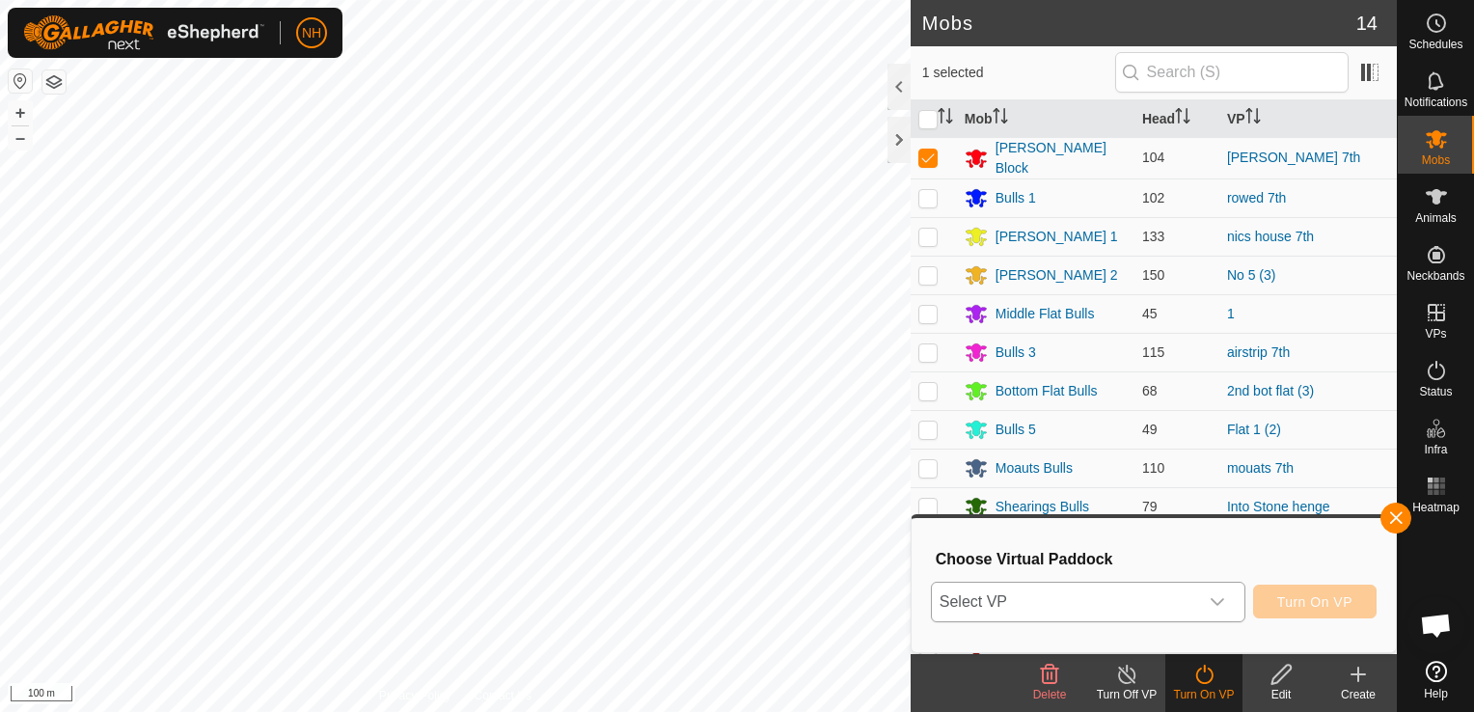
click at [760, 0] on html "NH Schedules Notifications Mobs Animals Neckbands VPs Status Infra Heatmap Help…" at bounding box center [737, 356] width 1474 height 712
click at [933, 56] on div "Mobs 14 1 selected Mob Head [PERSON_NAME] Block 104 [PERSON_NAME] 7th Bulls 1 1…" at bounding box center [698, 356] width 1397 height 712
click at [1044, 600] on span "Select VP" at bounding box center [1065, 602] width 266 height 39
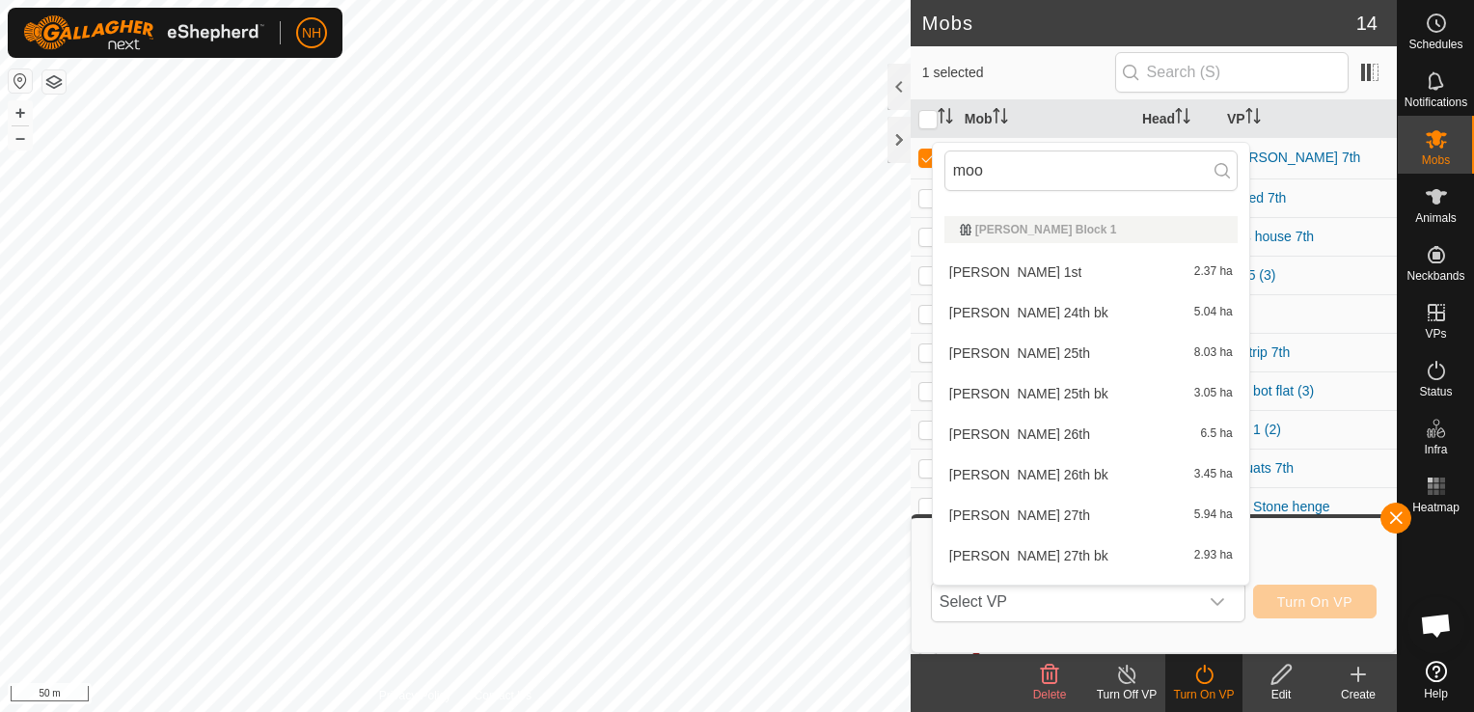
scroll to position [434, 0]
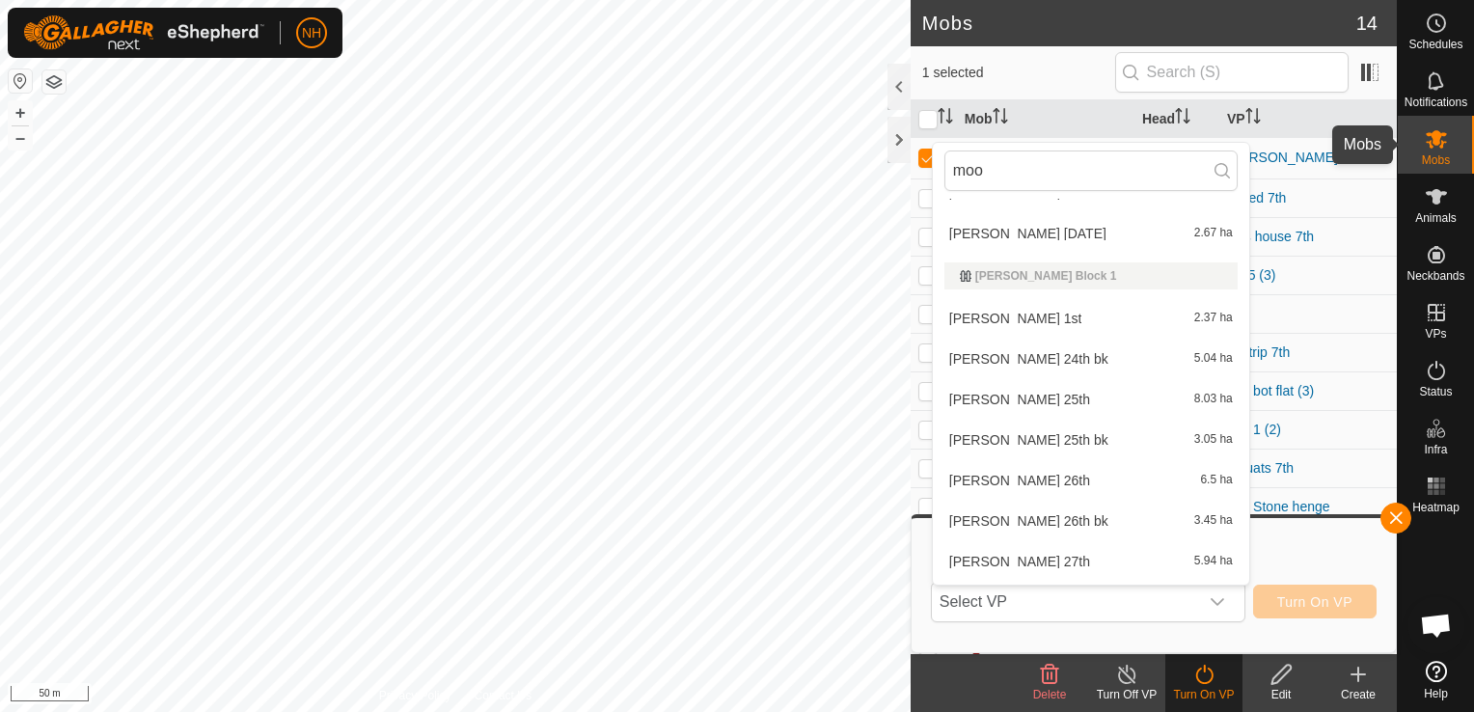
click at [1439, 145] on icon at bounding box center [1436, 138] width 23 height 23
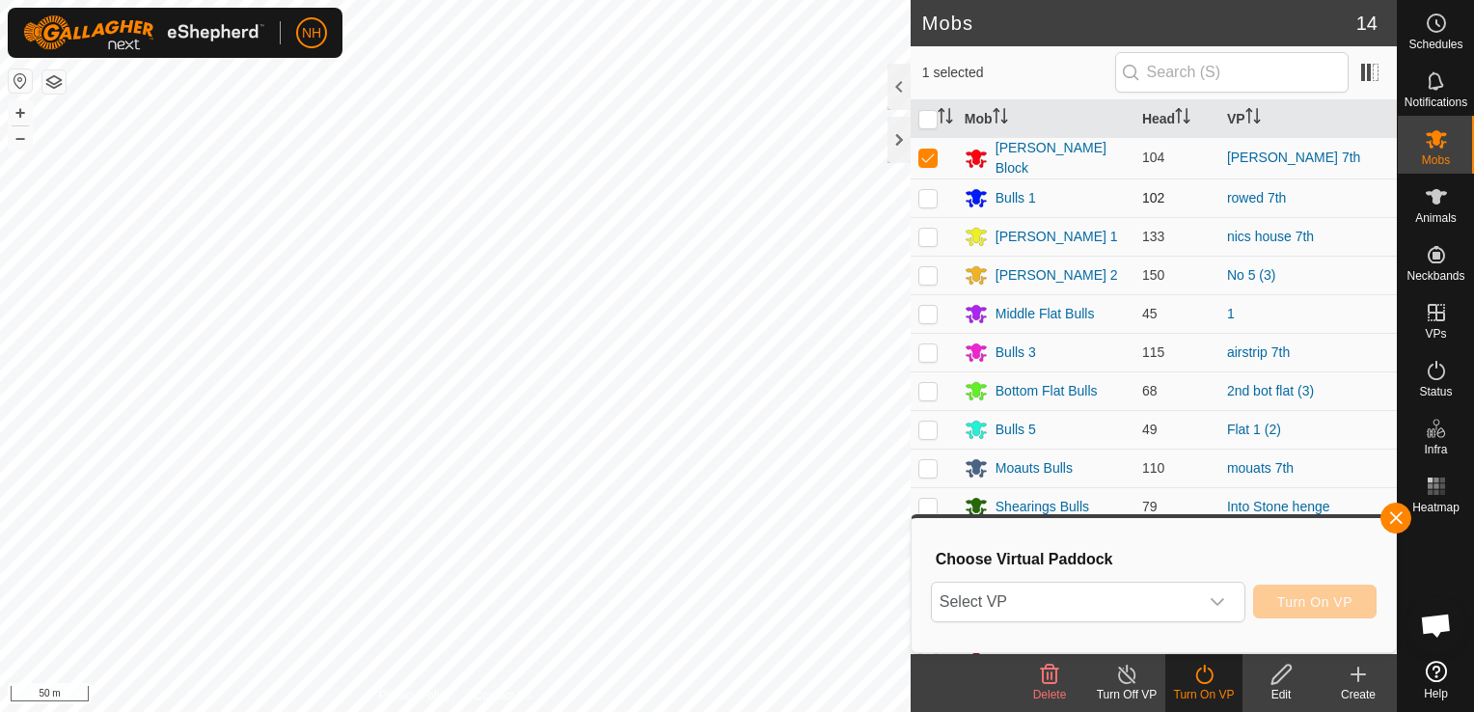
click at [922, 193] on p-checkbox at bounding box center [927, 197] width 19 height 15
checkbox input "true"
click at [920, 155] on p-checkbox at bounding box center [927, 157] width 19 height 15
checkbox input "false"
click at [1065, 608] on span "Select VP" at bounding box center [1065, 602] width 266 height 39
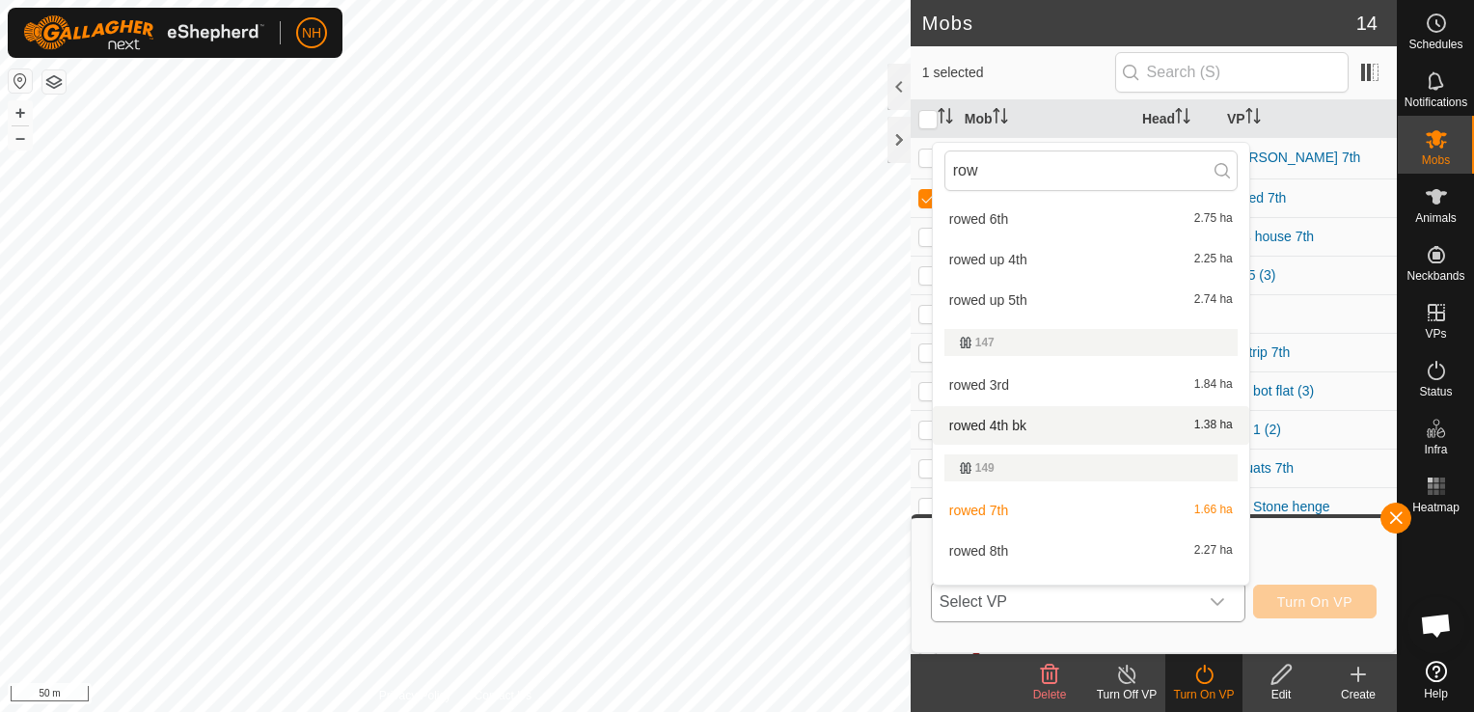
scroll to position [693, 0]
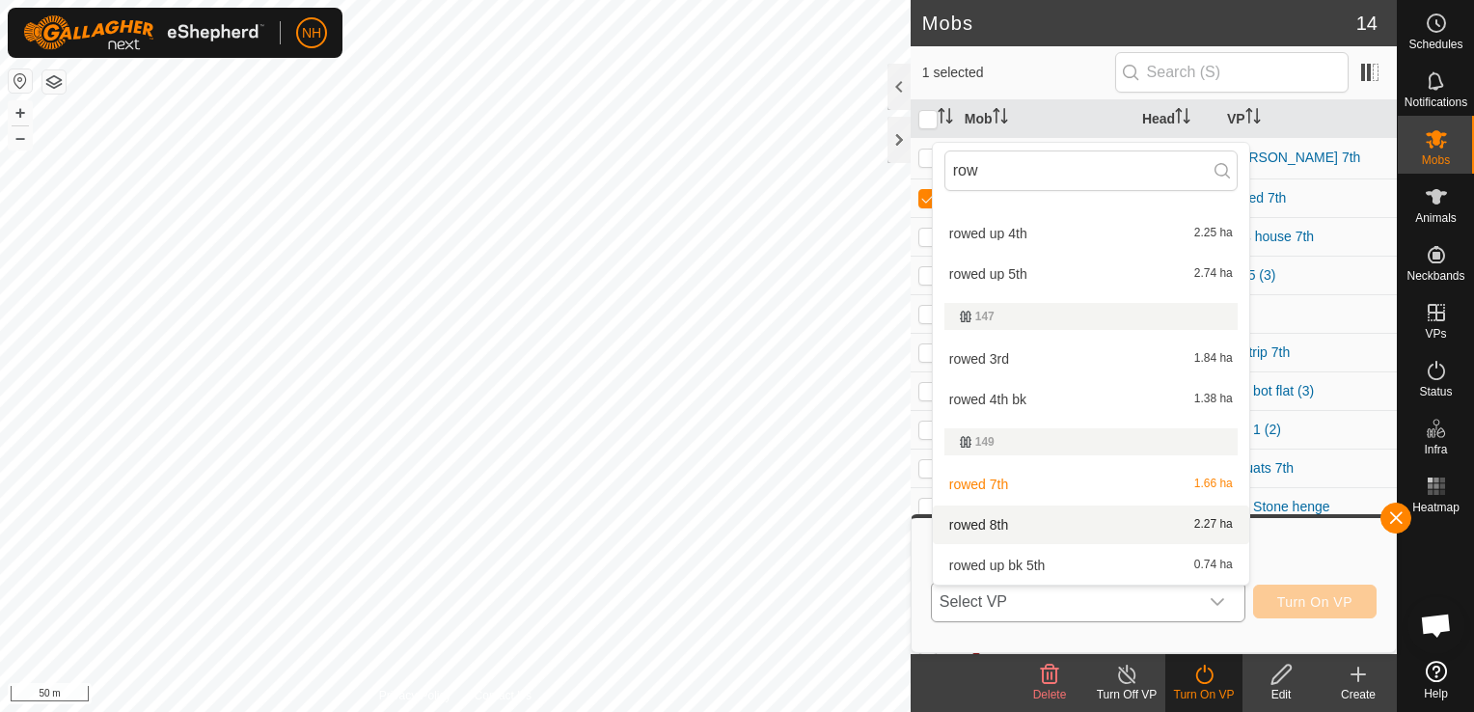
type input "row"
click at [993, 519] on li "rowed 8th 2.27 ha" at bounding box center [1091, 524] width 316 height 39
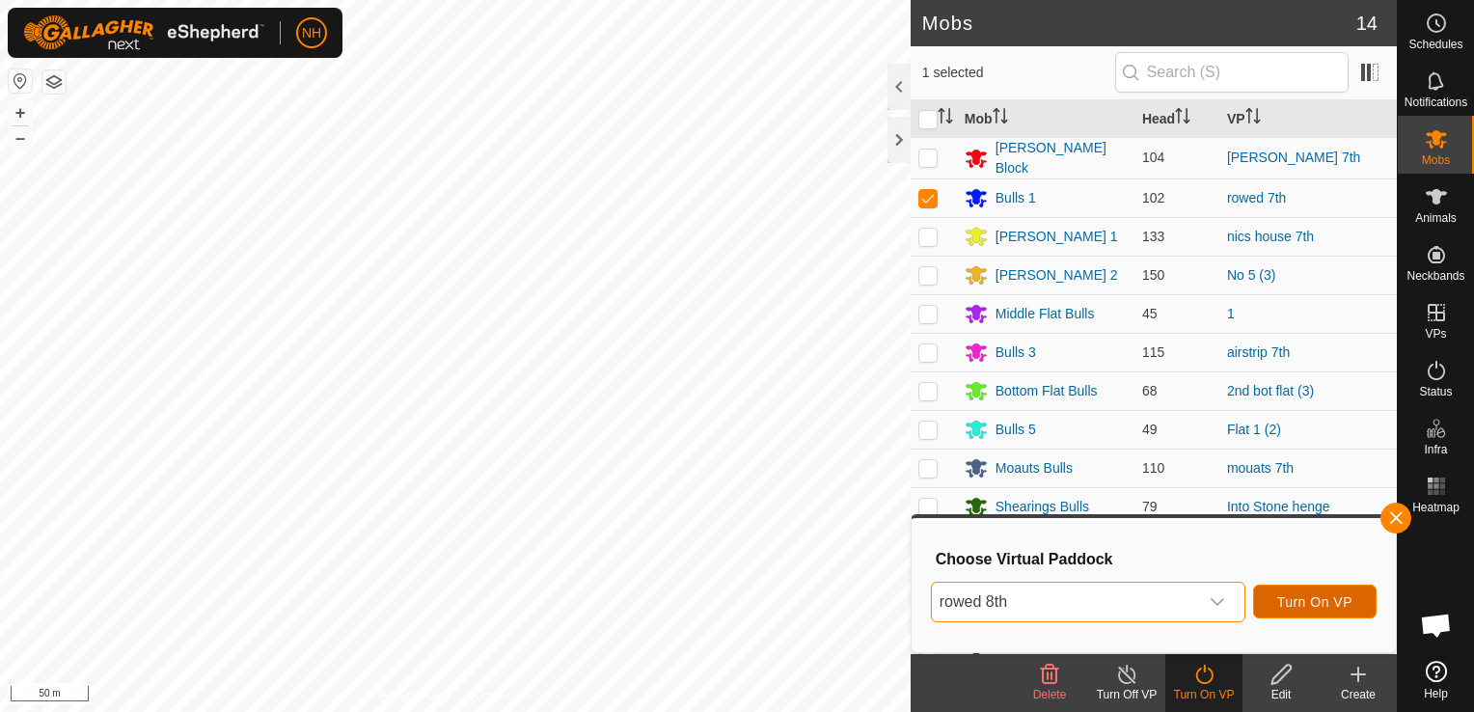
click at [1335, 598] on span "Turn On VP" at bounding box center [1314, 601] width 75 height 15
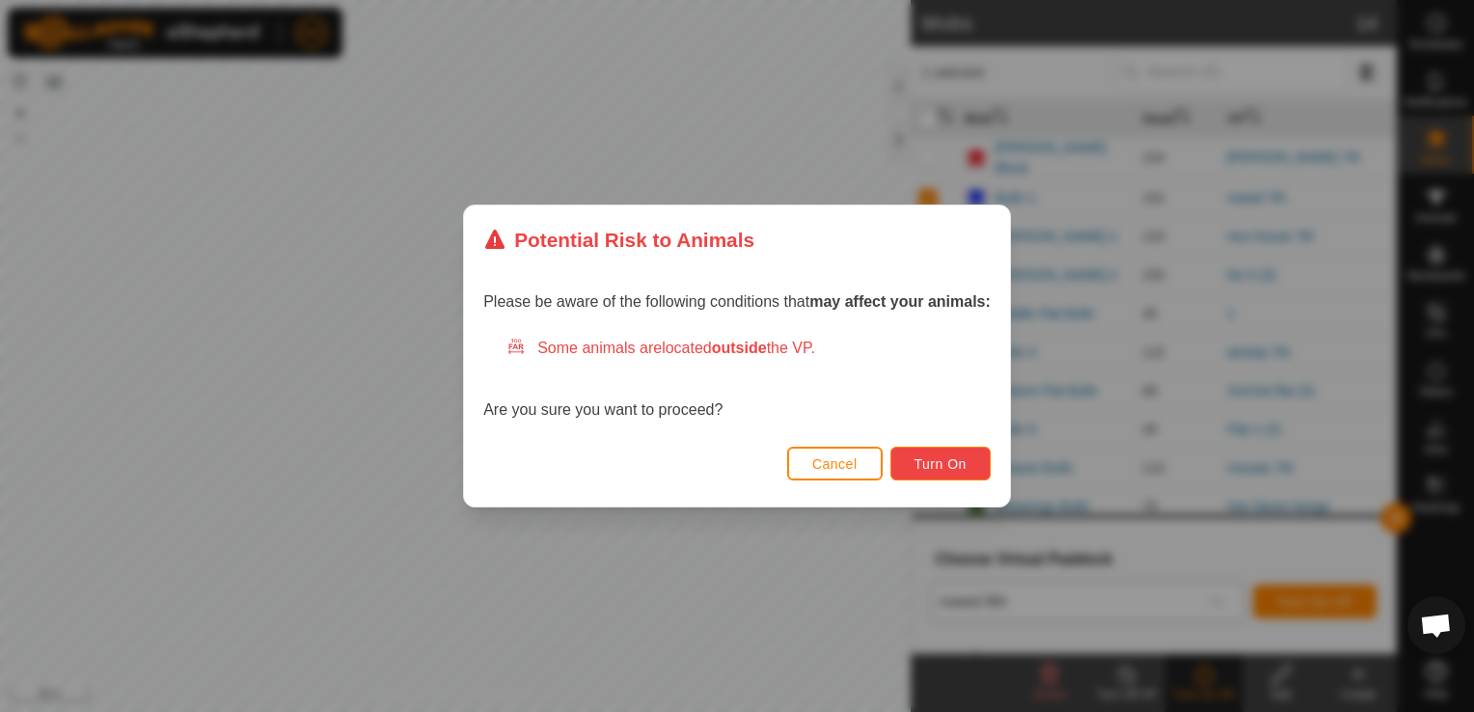
click at [956, 459] on span "Turn On" at bounding box center [940, 463] width 52 height 15
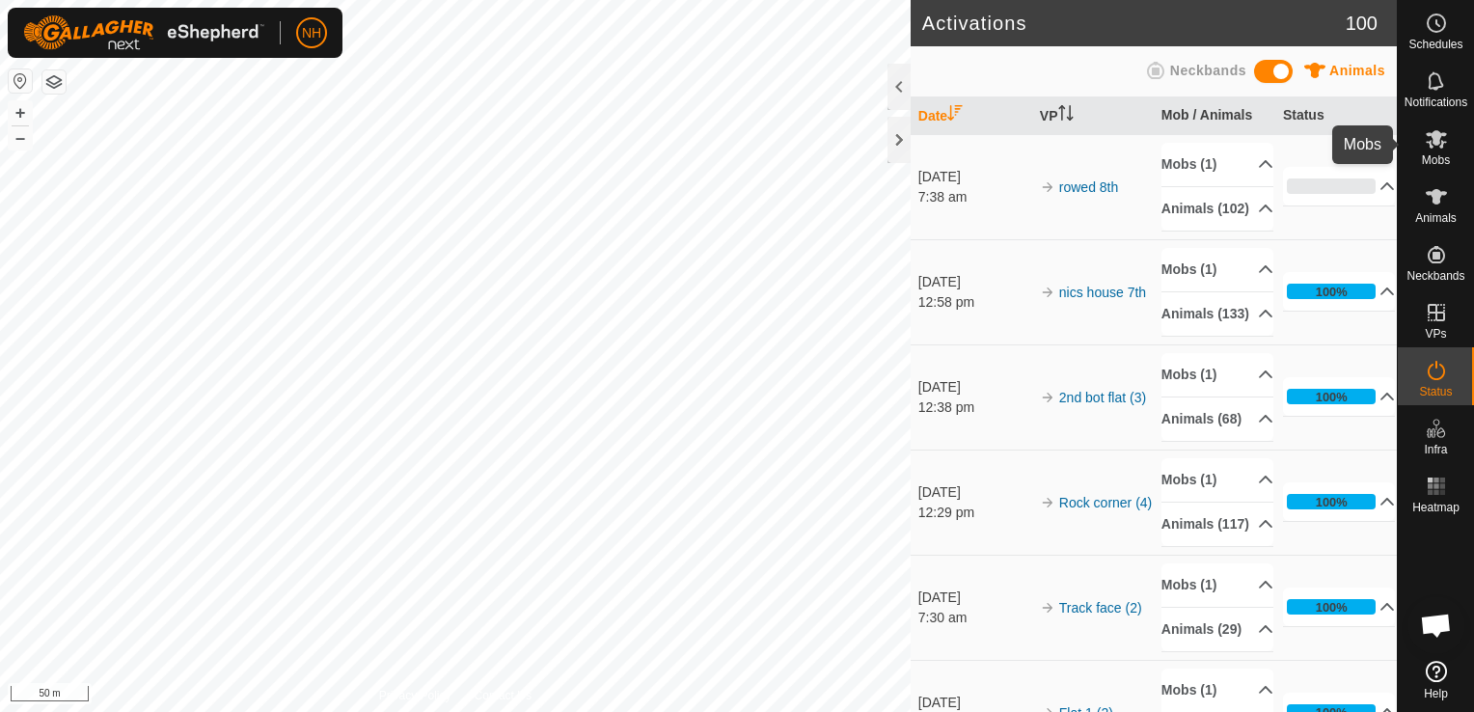
click at [1437, 148] on icon at bounding box center [1436, 138] width 23 height 23
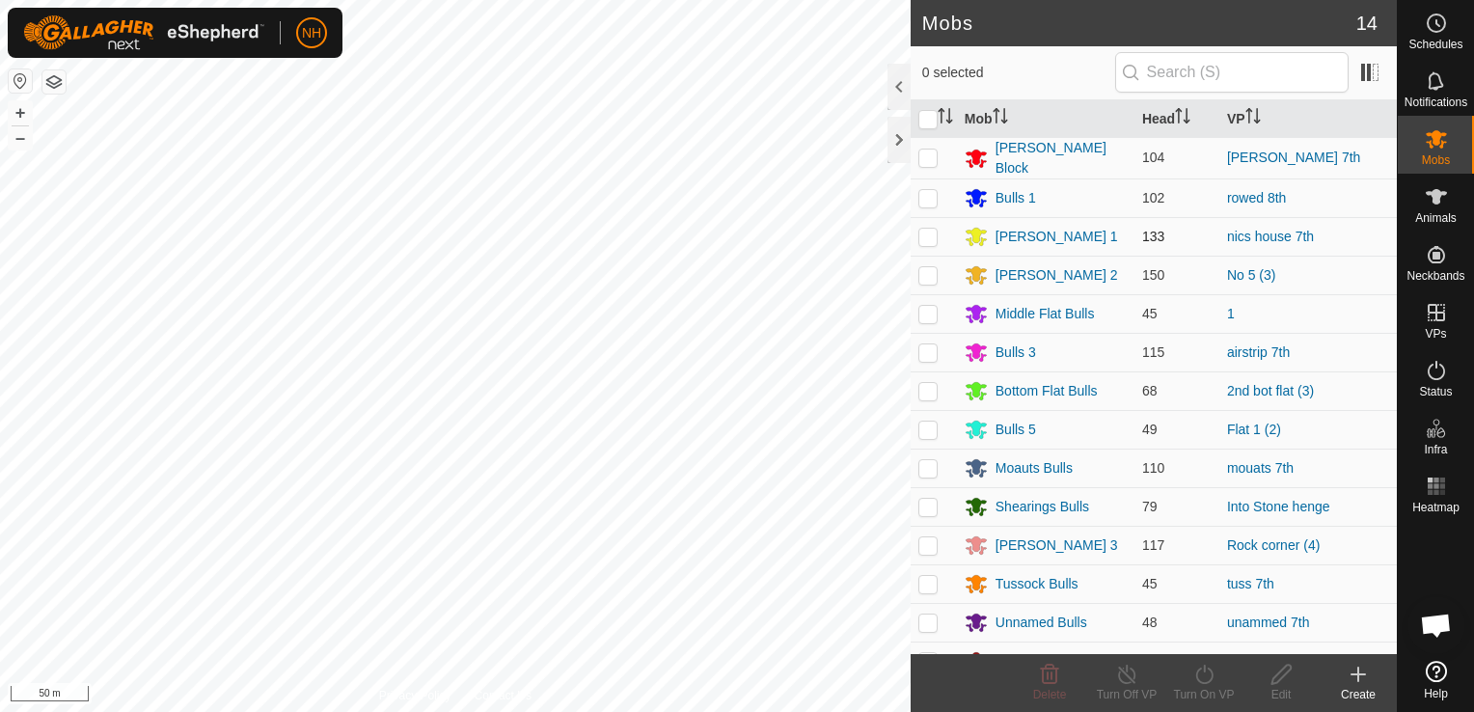
click at [930, 235] on p-checkbox at bounding box center [927, 236] width 19 height 15
checkbox input "true"
click at [1206, 681] on icon at bounding box center [1204, 674] width 24 height 23
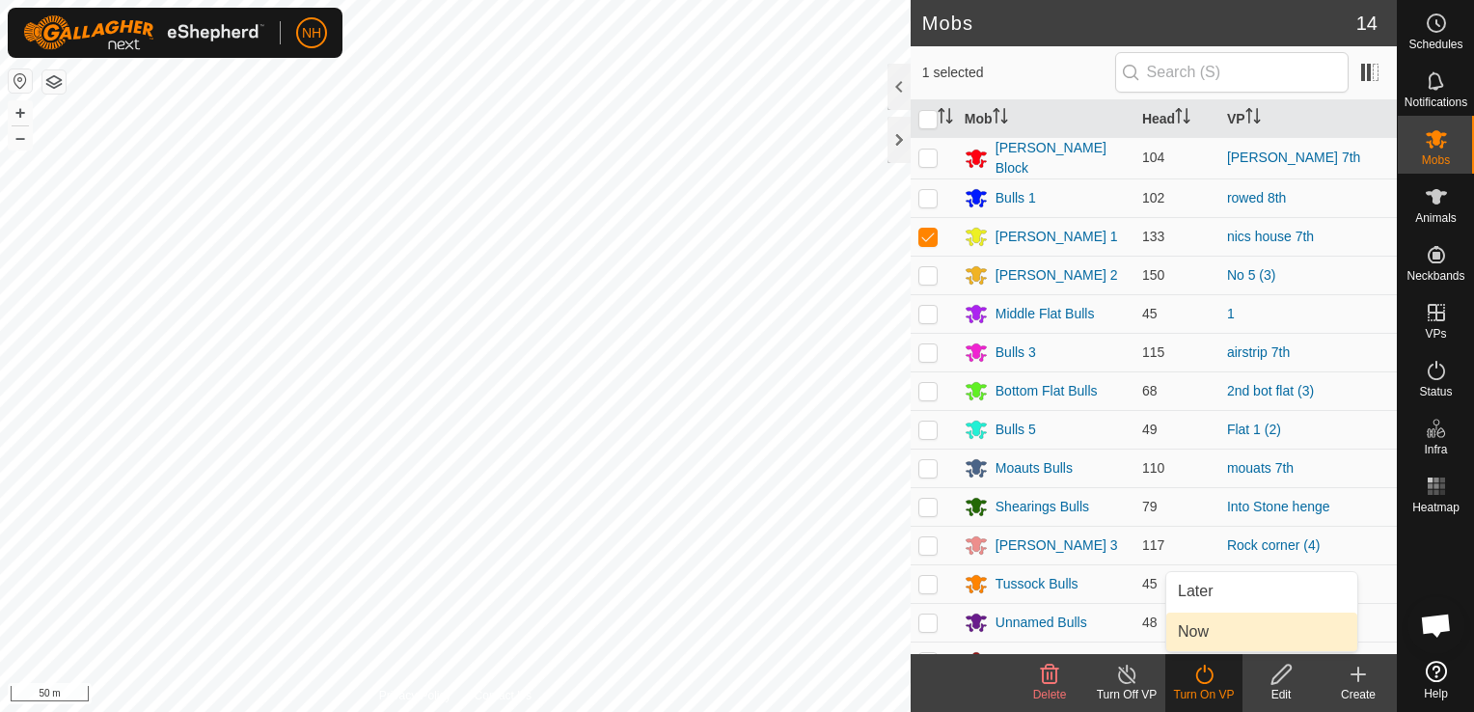
click at [1190, 631] on link "Now" at bounding box center [1261, 631] width 191 height 39
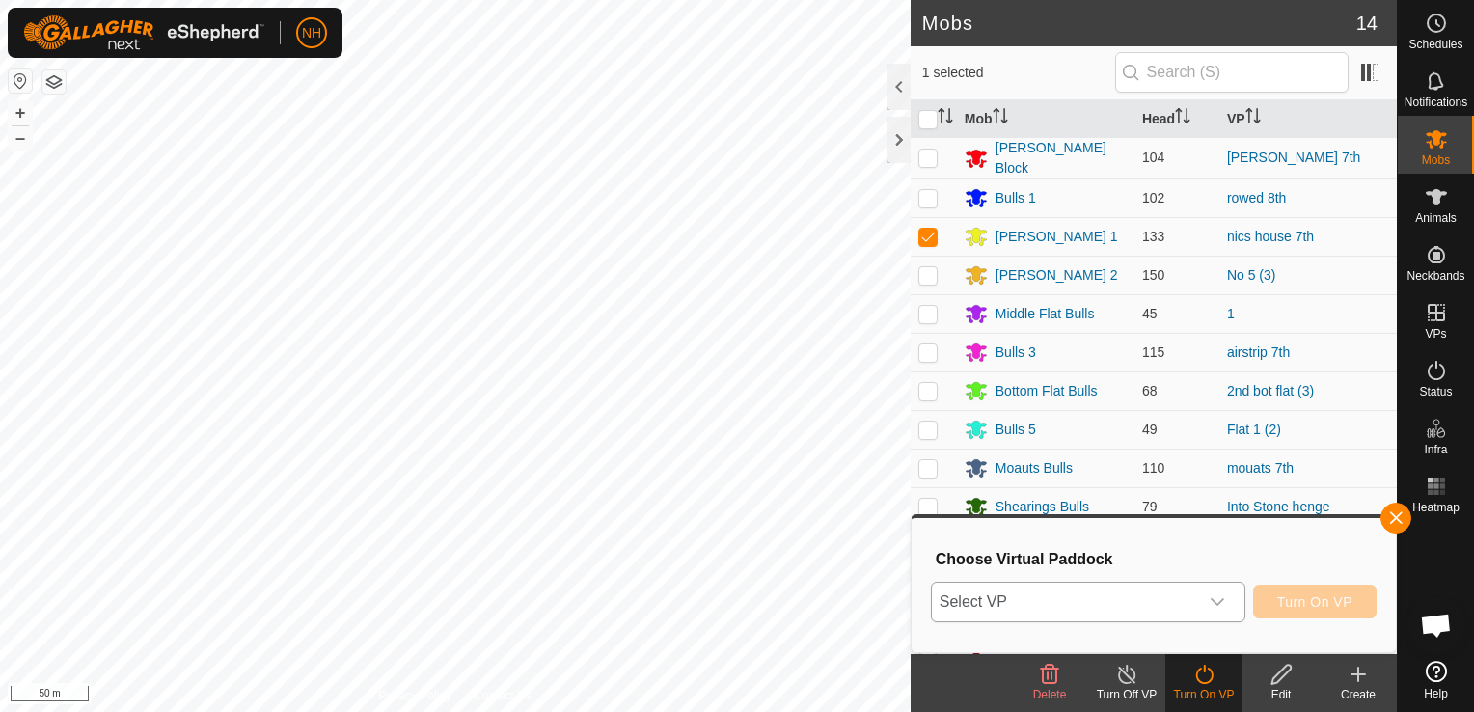
click at [1187, 602] on span "Select VP" at bounding box center [1065, 602] width 266 height 39
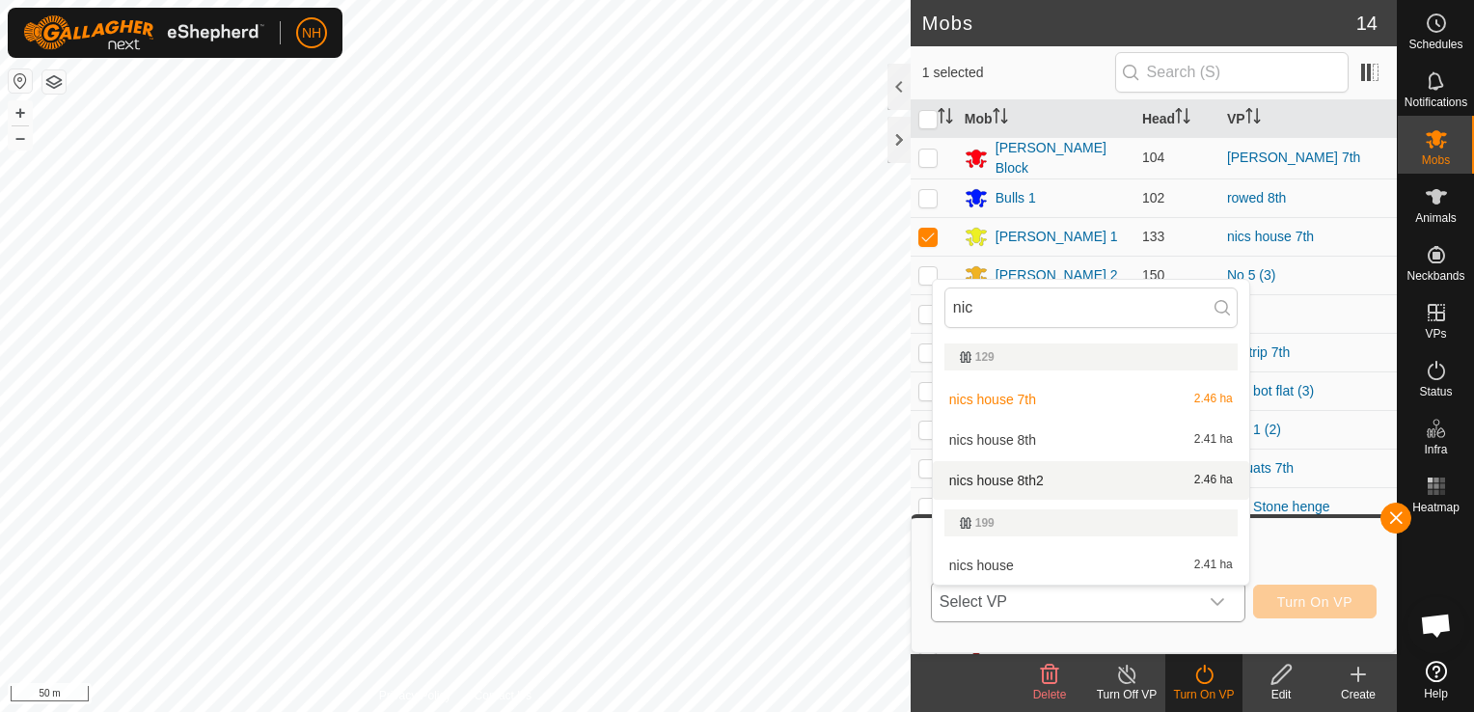
type input "nic"
click at [1034, 477] on li "nics house 8th2 2.46 ha" at bounding box center [1091, 480] width 316 height 39
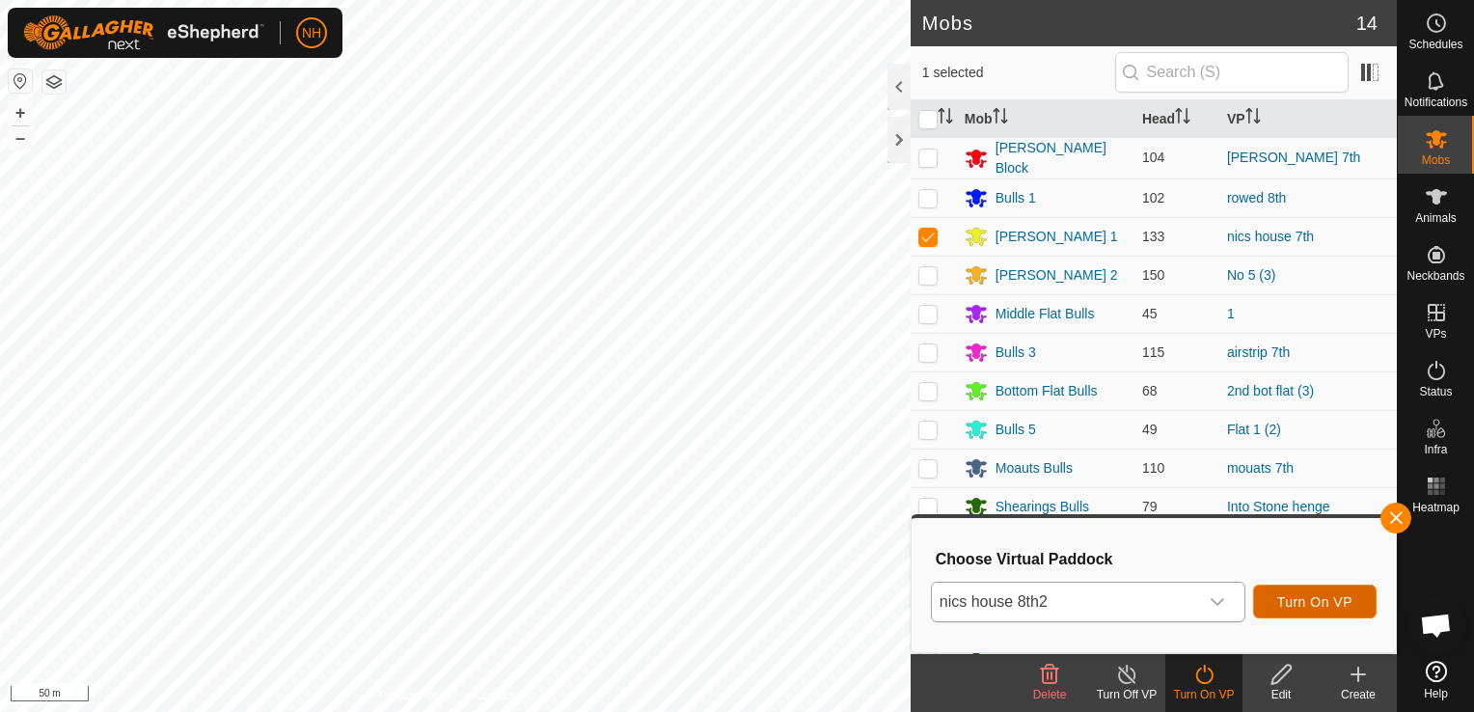
click at [1323, 600] on span "Turn On VP" at bounding box center [1314, 601] width 75 height 15
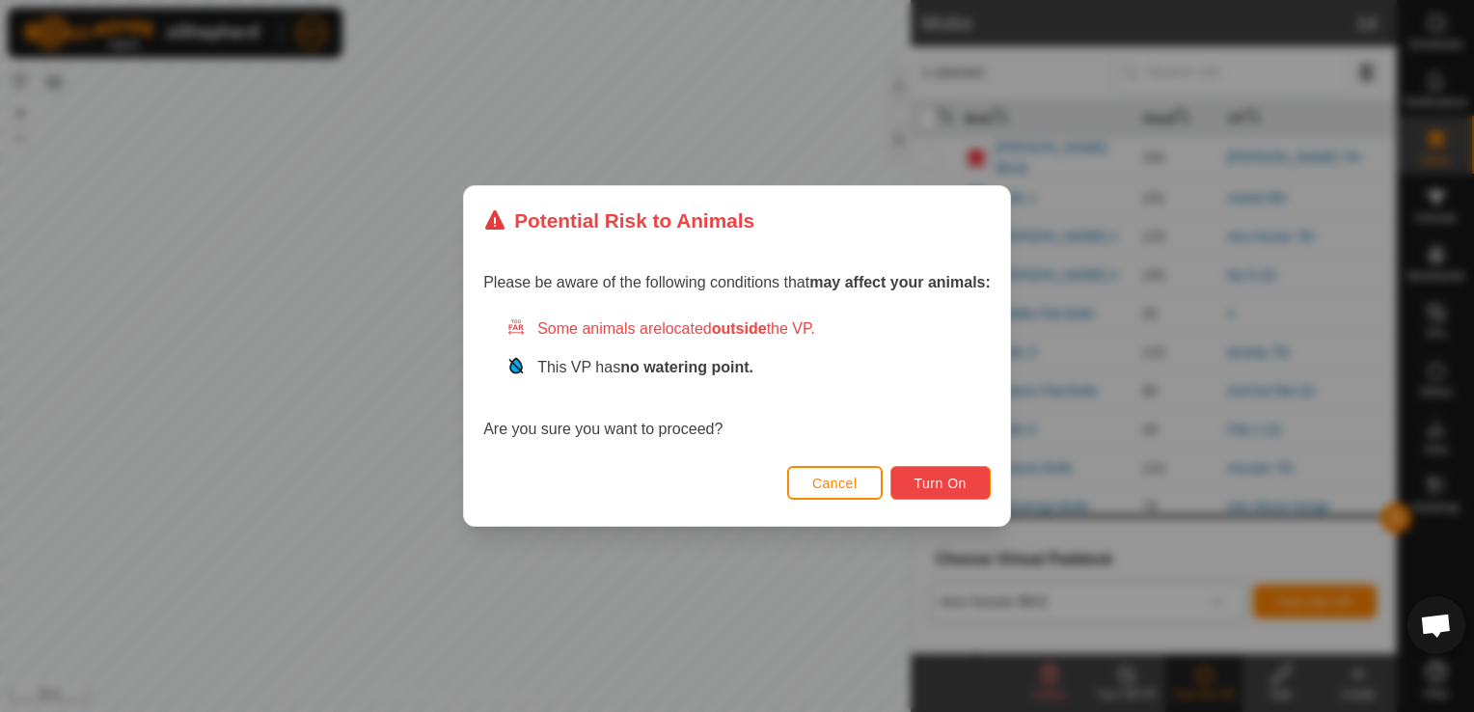
click at [952, 484] on span "Turn On" at bounding box center [940, 483] width 52 height 15
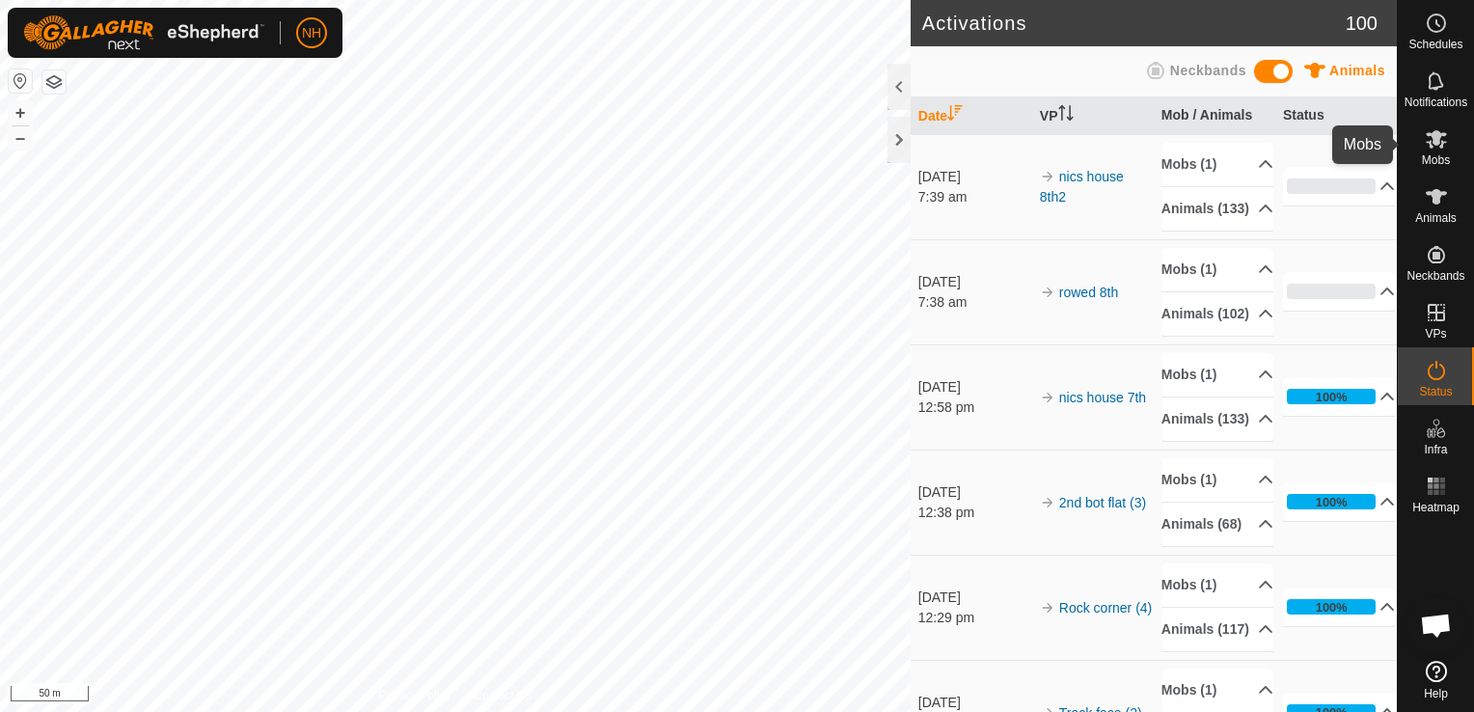
click at [1444, 145] on icon at bounding box center [1436, 138] width 23 height 23
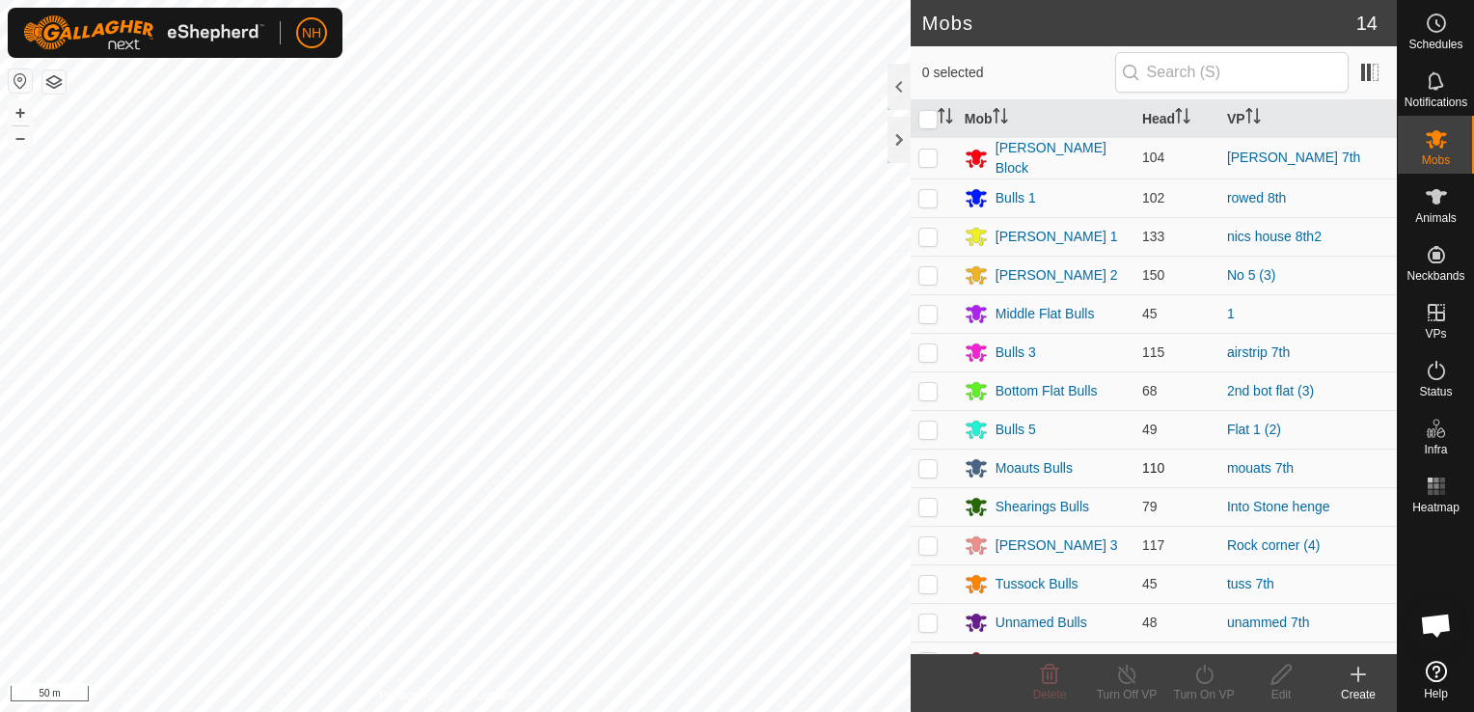
click at [928, 465] on p-checkbox at bounding box center [927, 467] width 19 height 15
checkbox input "true"
click at [1201, 677] on icon at bounding box center [1204, 674] width 24 height 23
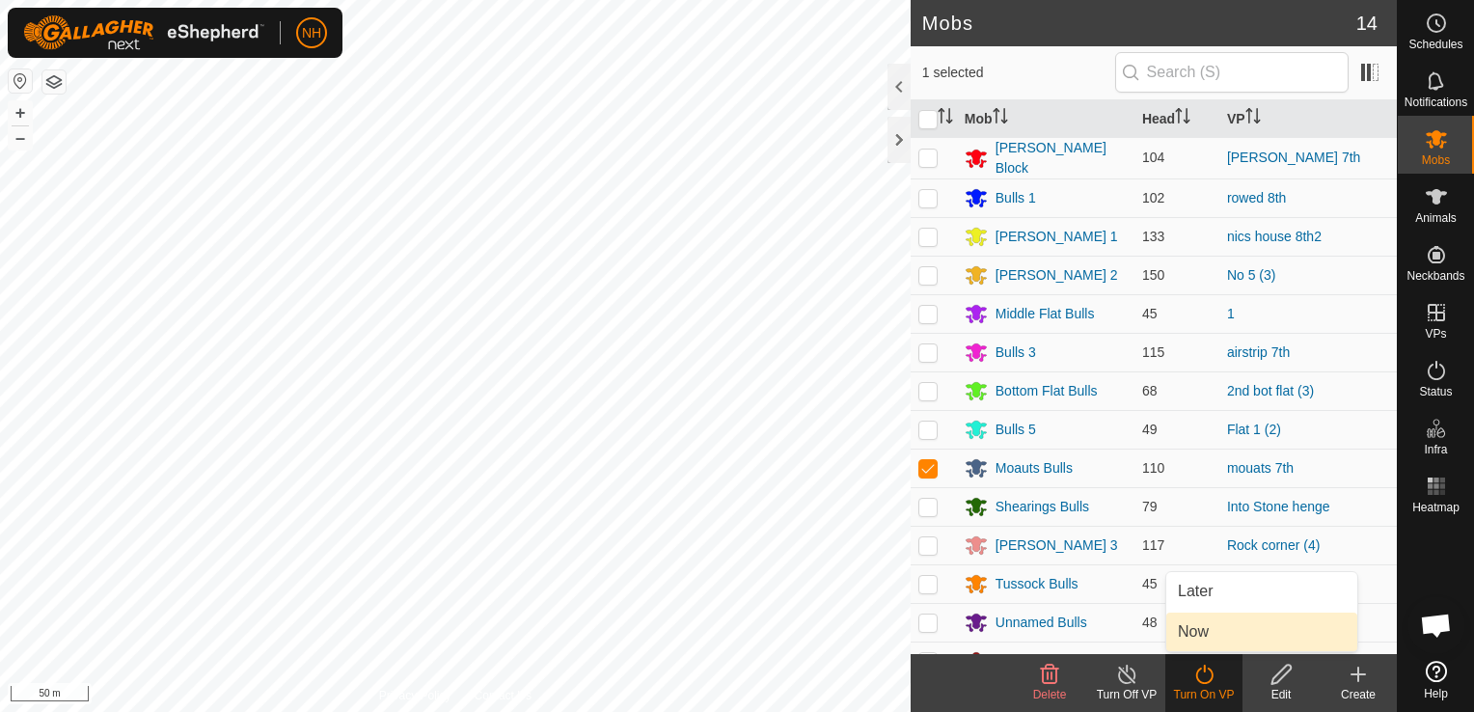
click at [1202, 632] on link "Now" at bounding box center [1261, 631] width 191 height 39
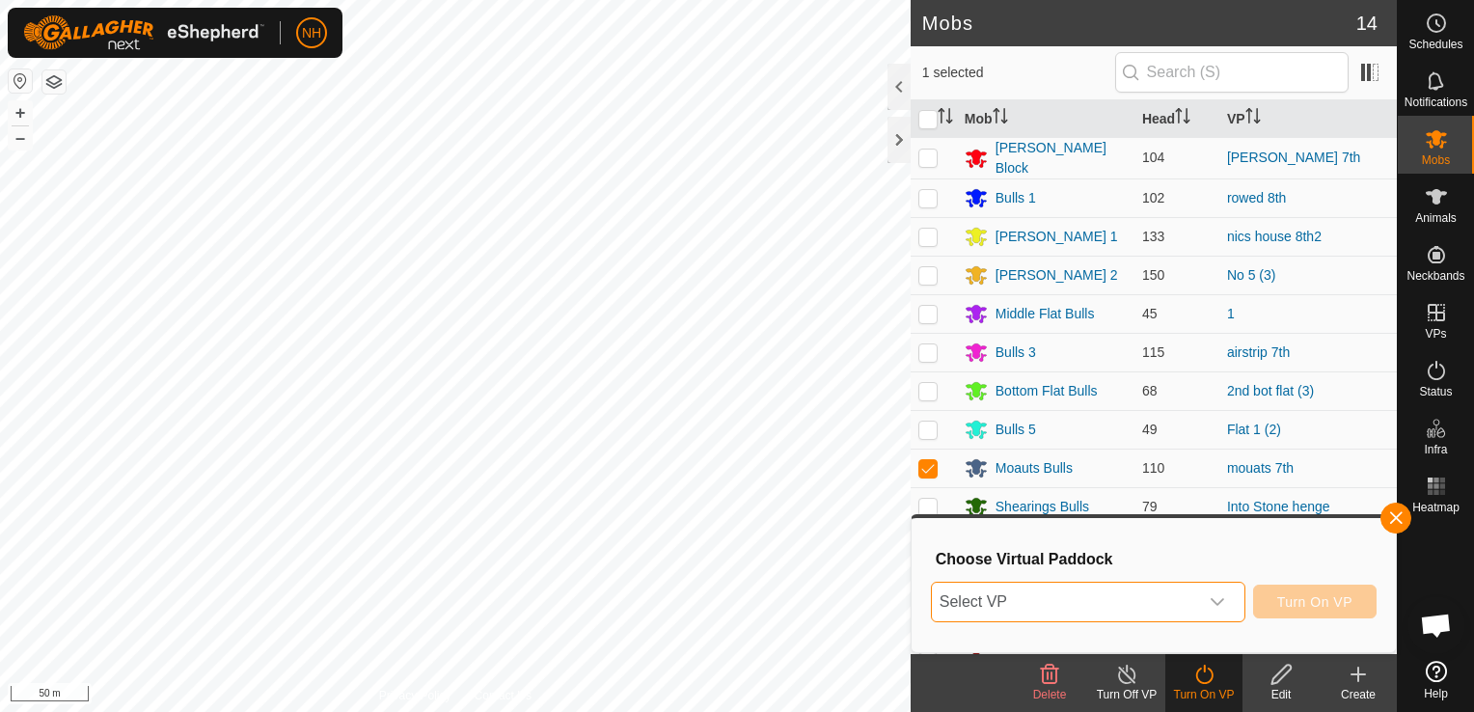
click at [1125, 593] on span "Select VP" at bounding box center [1065, 602] width 266 height 39
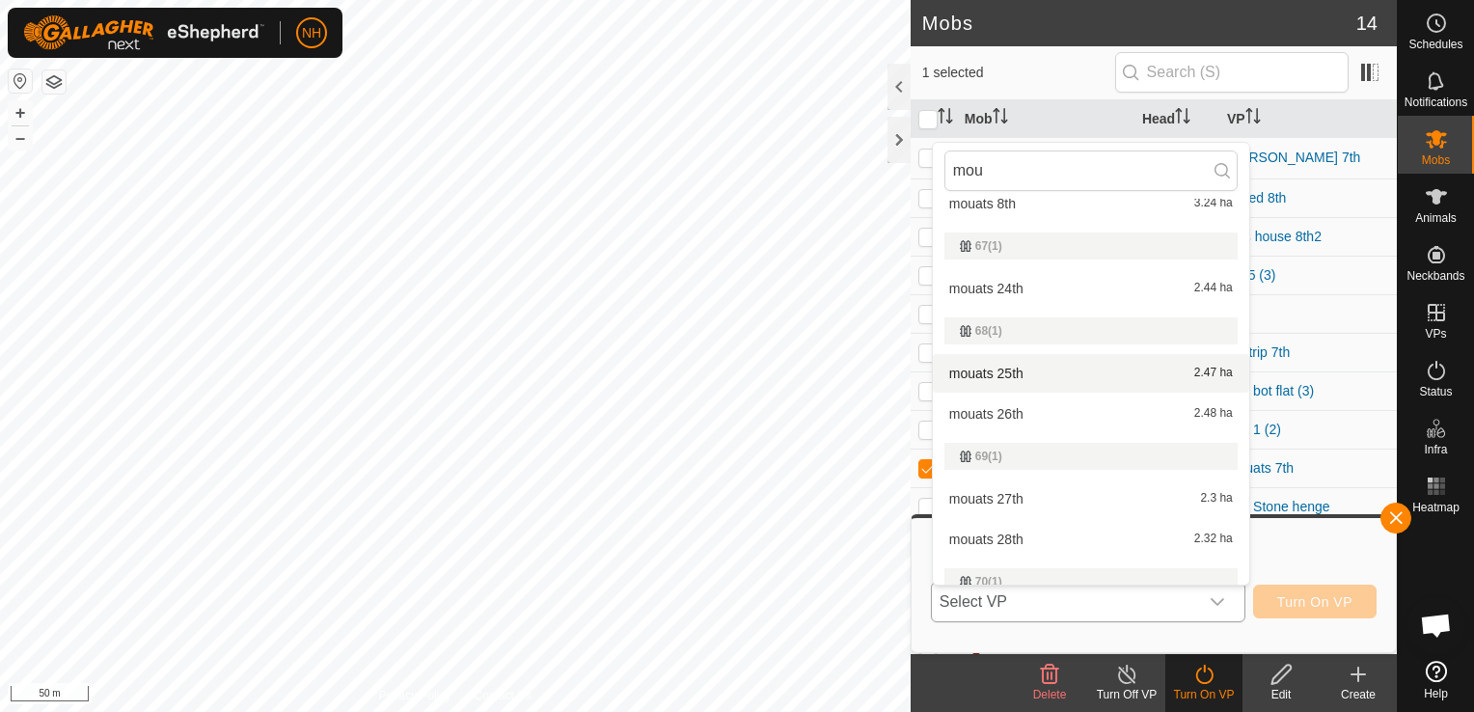
scroll to position [482, 0]
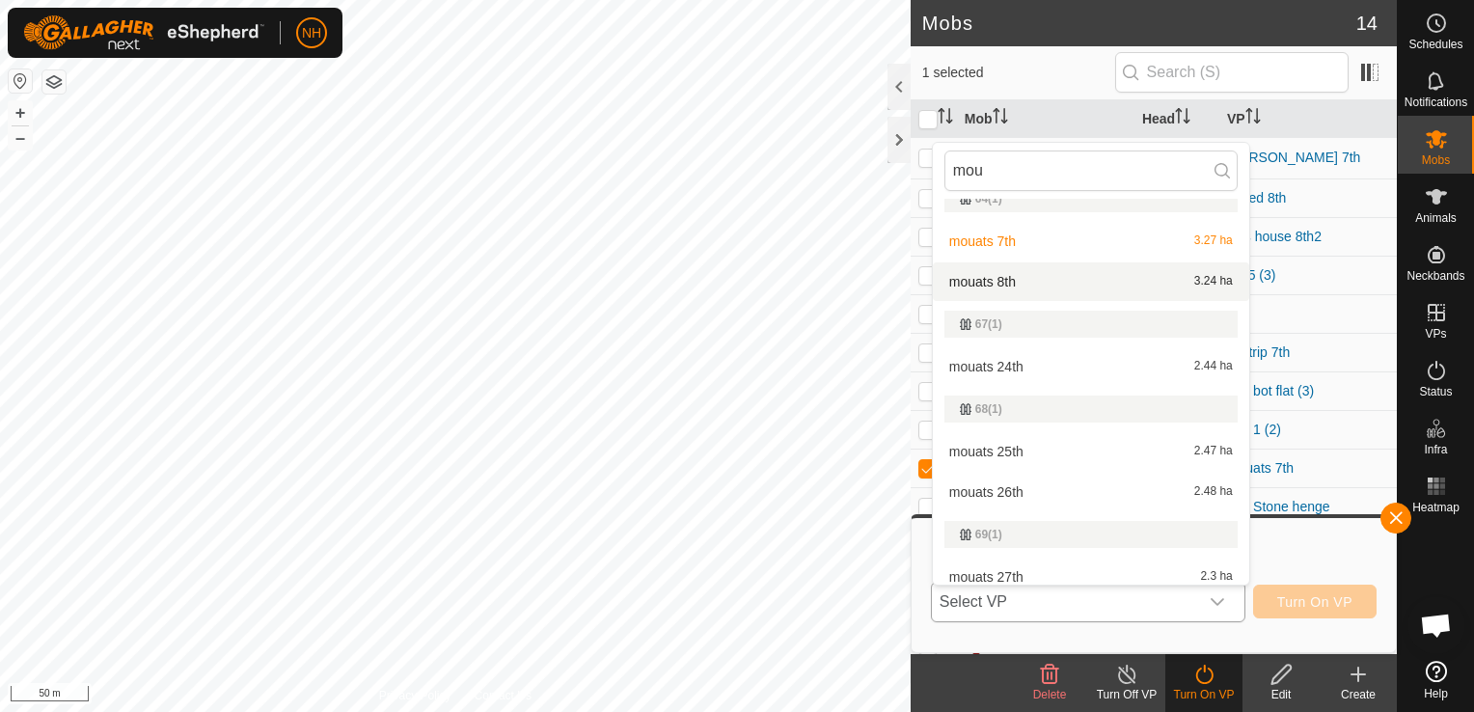
type input "mou"
click at [1028, 287] on li "mouats 8th 3.24 ha" at bounding box center [1091, 281] width 316 height 39
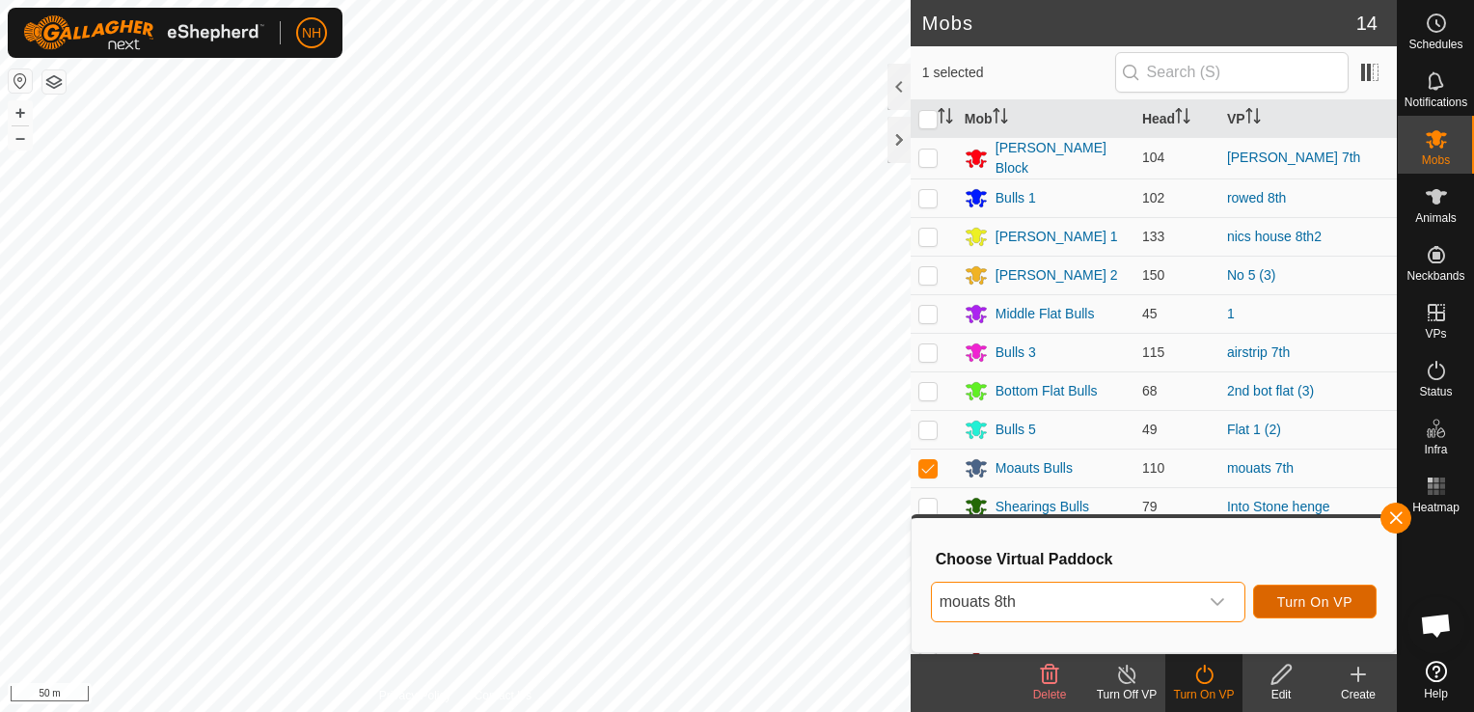
click at [1324, 590] on button "Turn On VP" at bounding box center [1314, 602] width 123 height 34
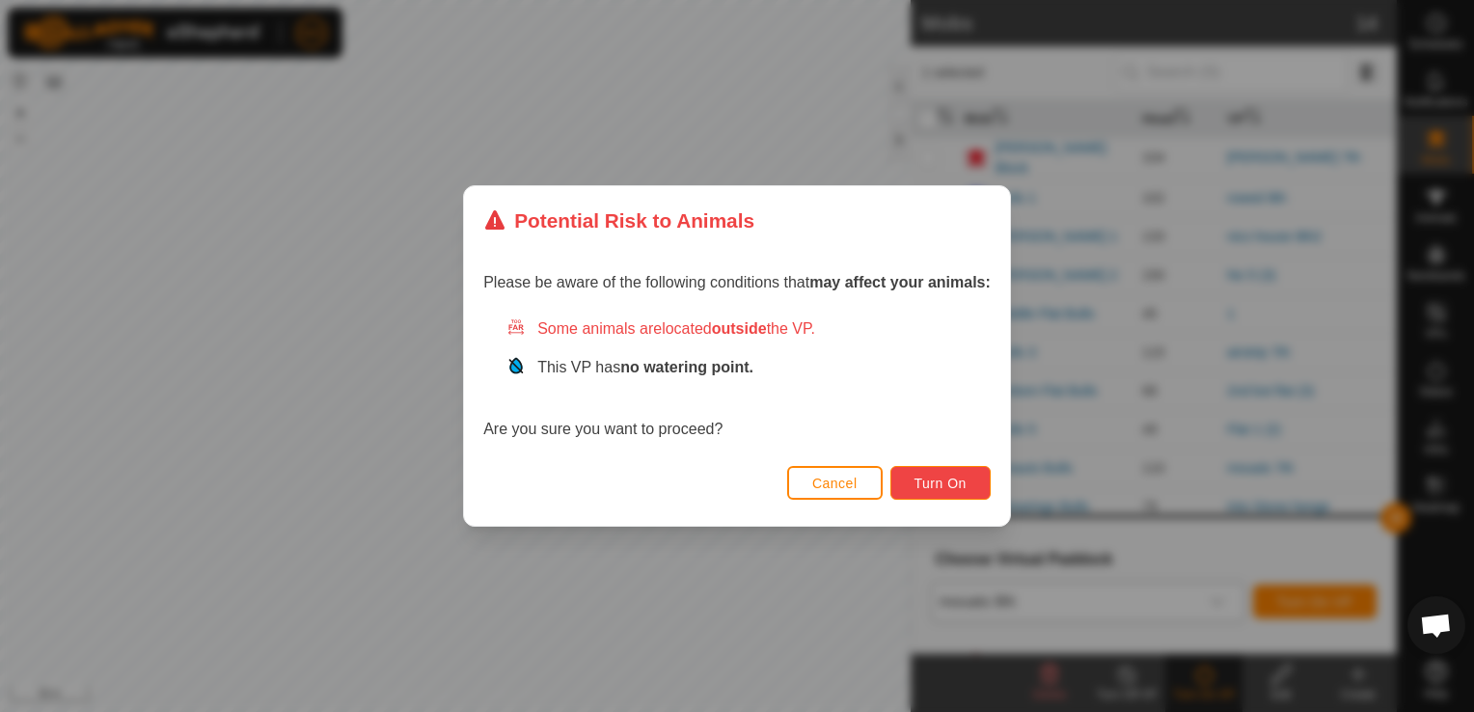
click at [930, 471] on button "Turn On" at bounding box center [940, 483] width 100 height 34
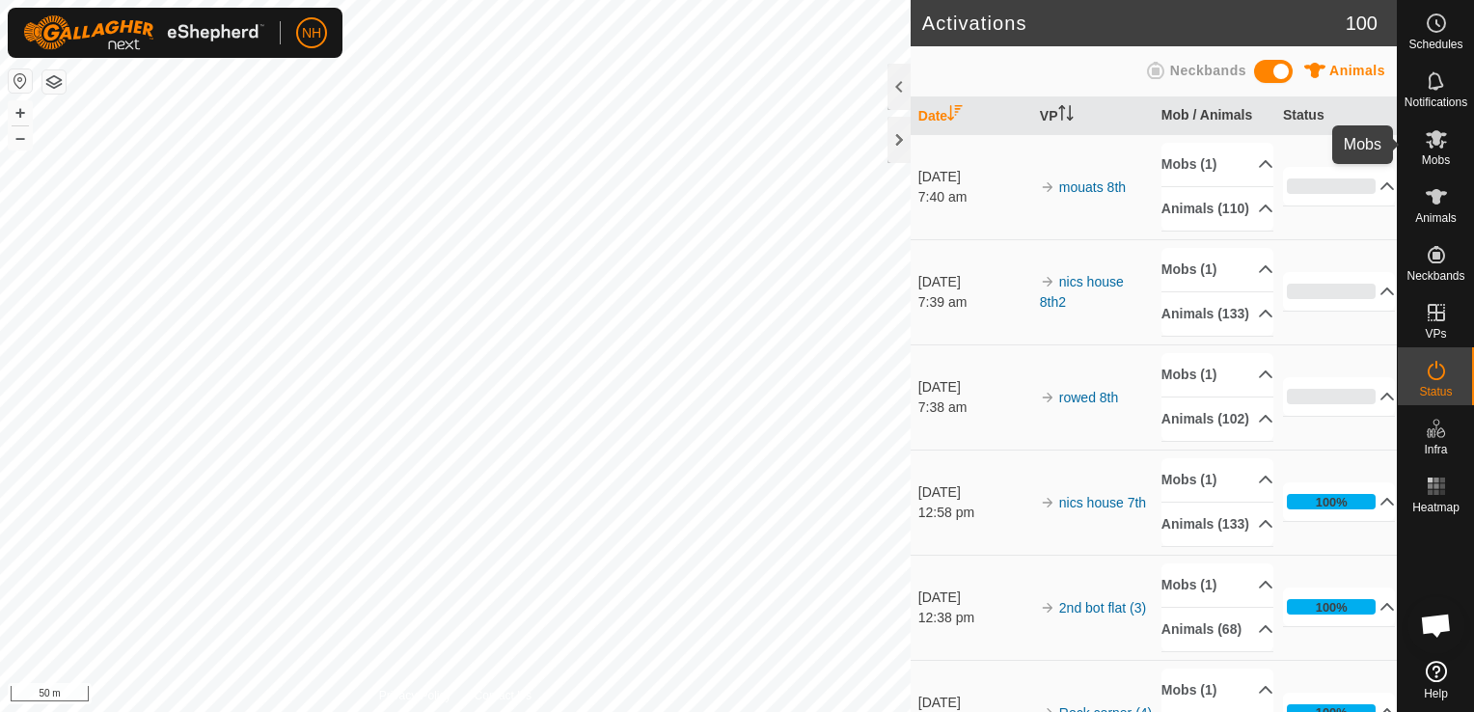
click at [1439, 154] on span "Mobs" at bounding box center [1436, 160] width 28 height 12
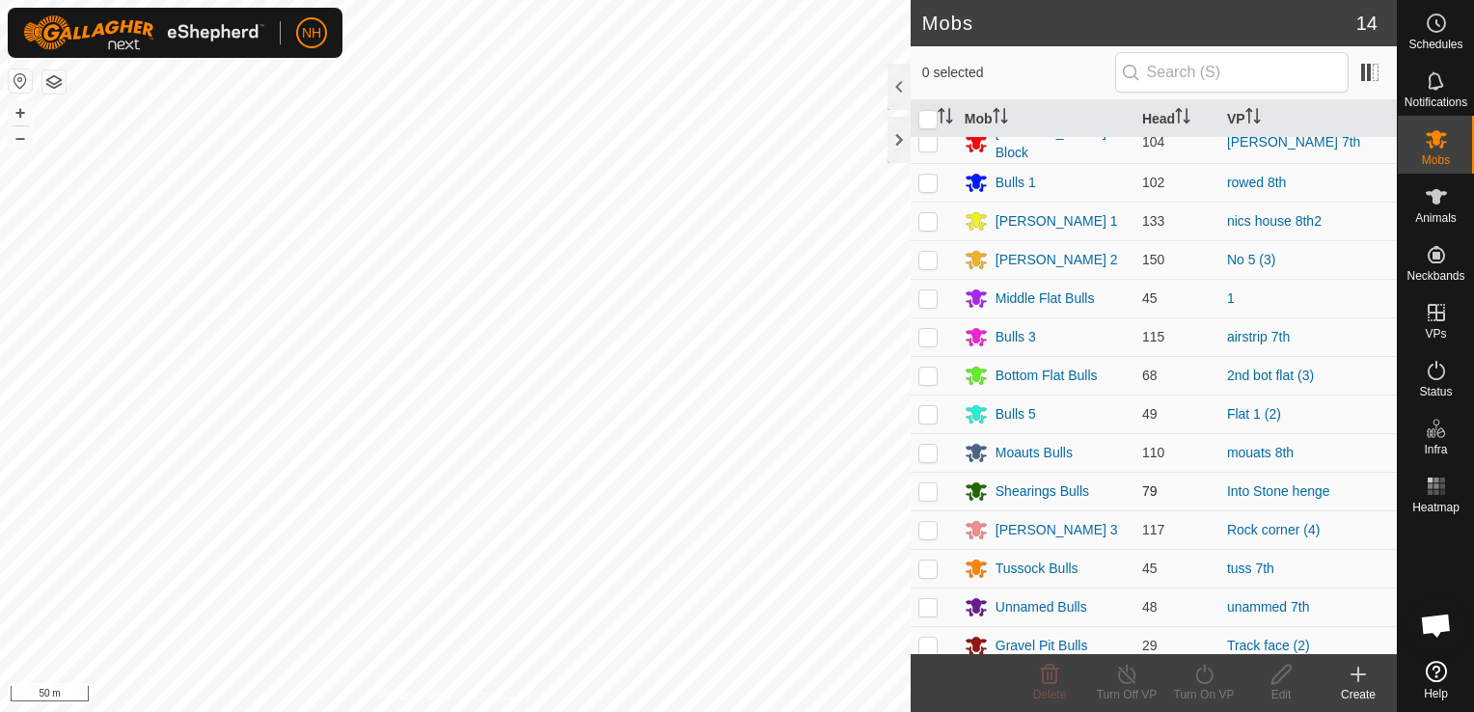
scroll to position [22, 0]
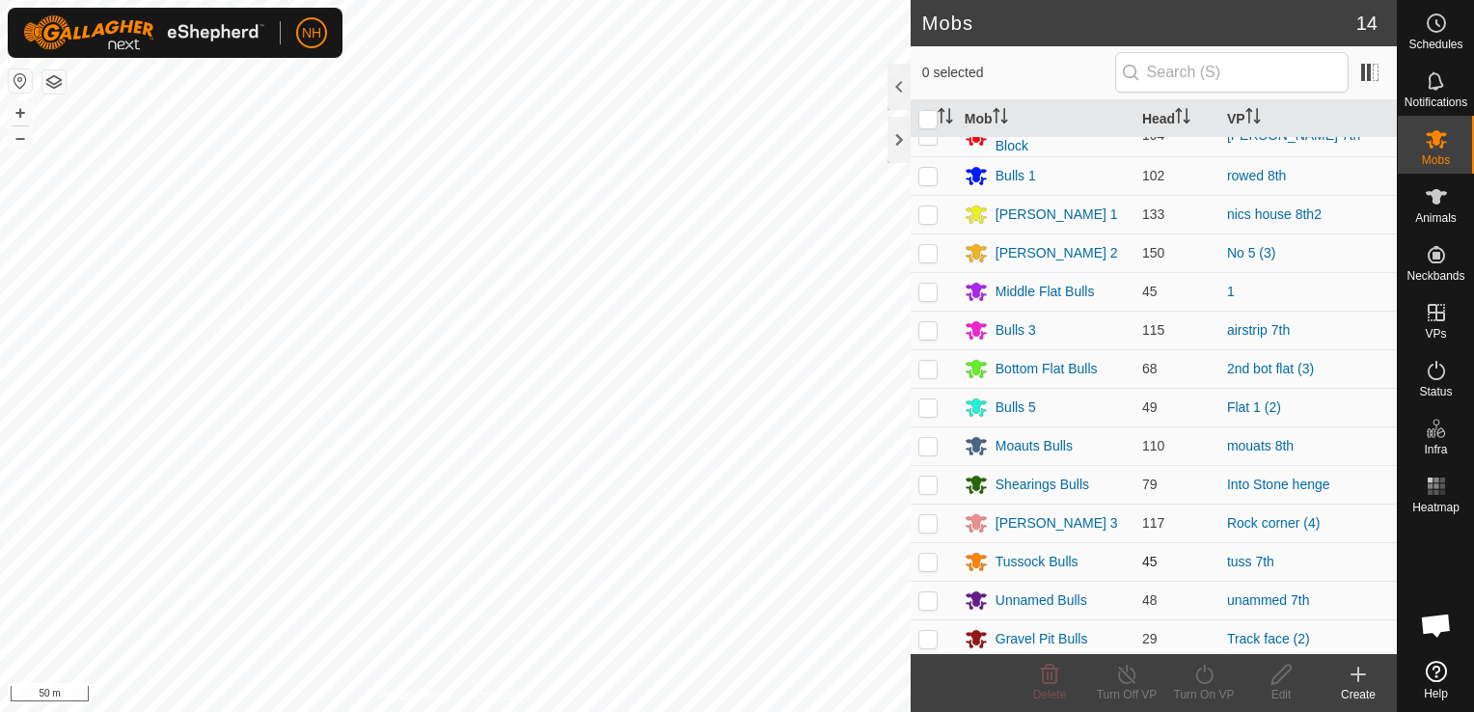
click at [925, 558] on p-checkbox at bounding box center [927, 561] width 19 height 15
checkbox input "true"
click at [1204, 680] on icon at bounding box center [1204, 674] width 24 height 23
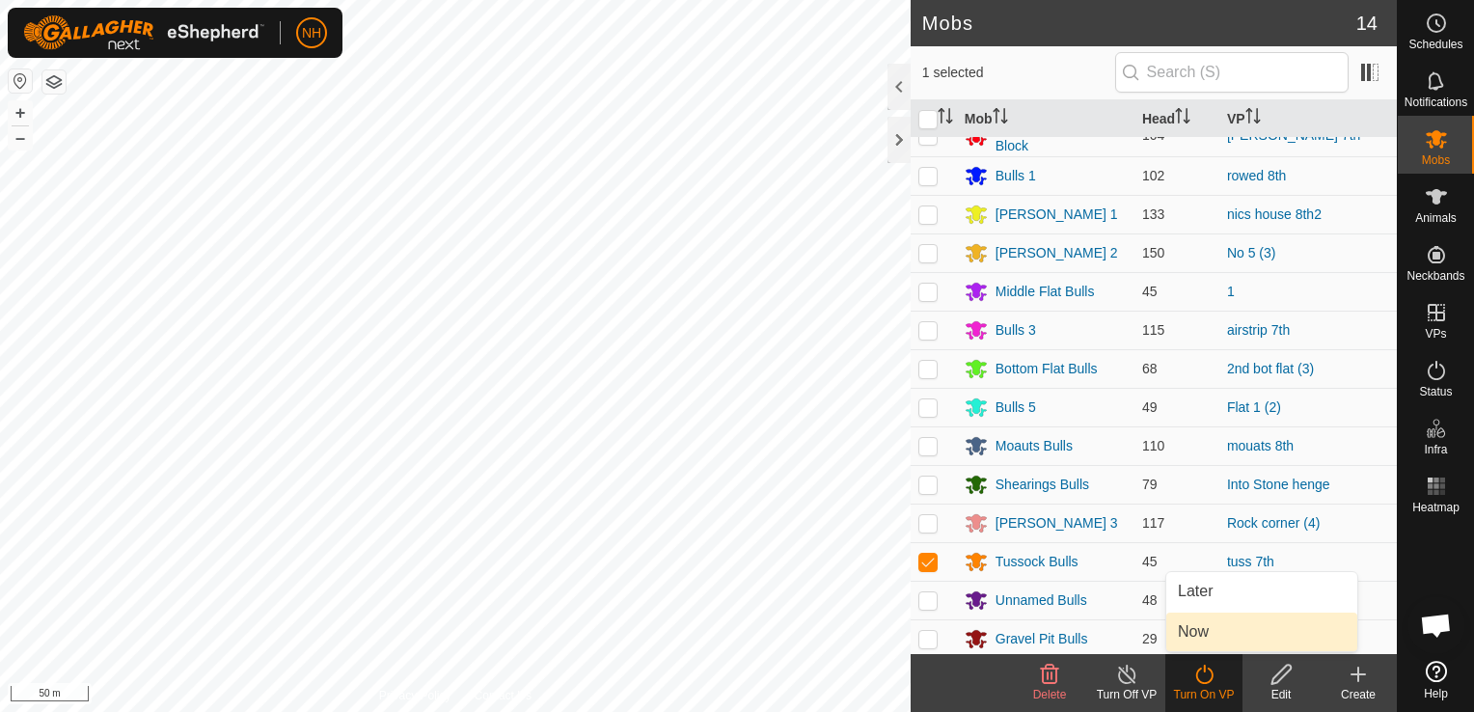
click at [1188, 623] on link "Now" at bounding box center [1261, 631] width 191 height 39
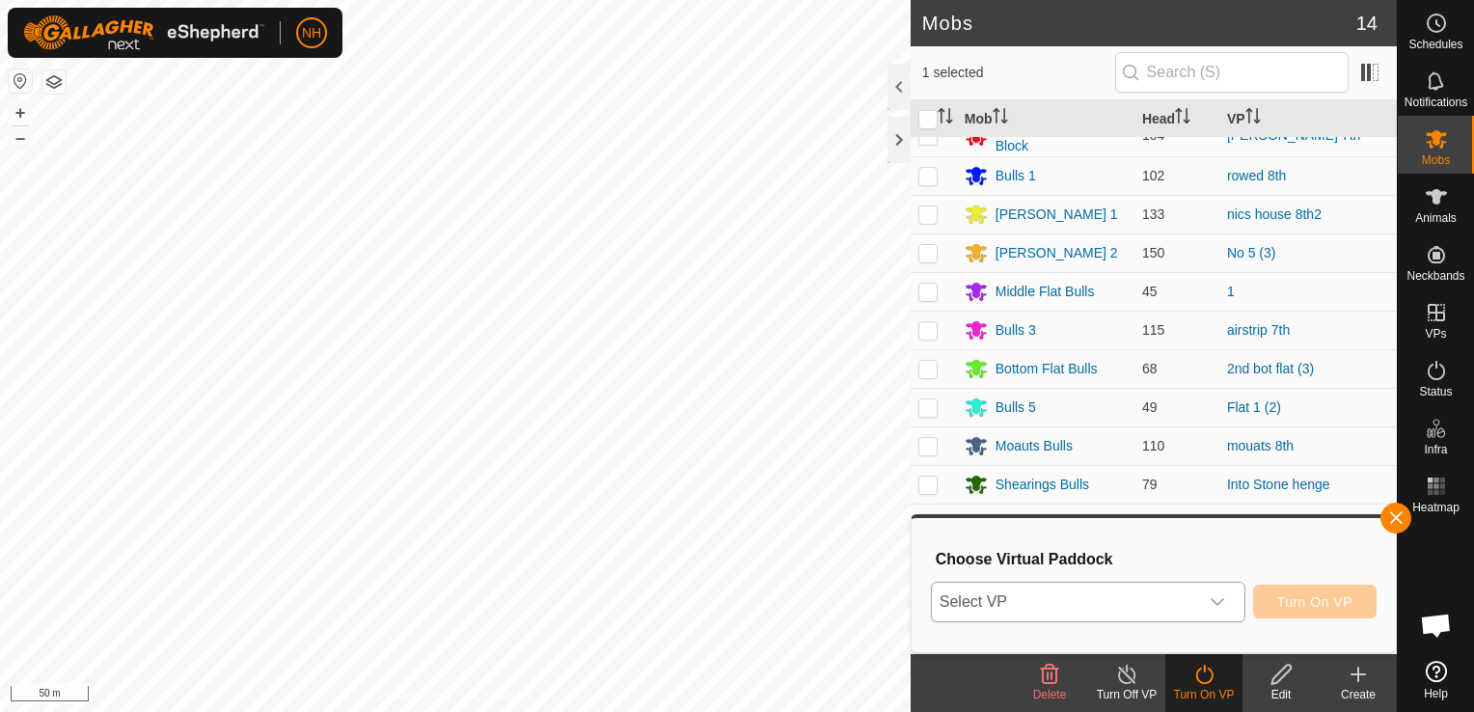
click at [1132, 612] on span "Select VP" at bounding box center [1065, 602] width 266 height 39
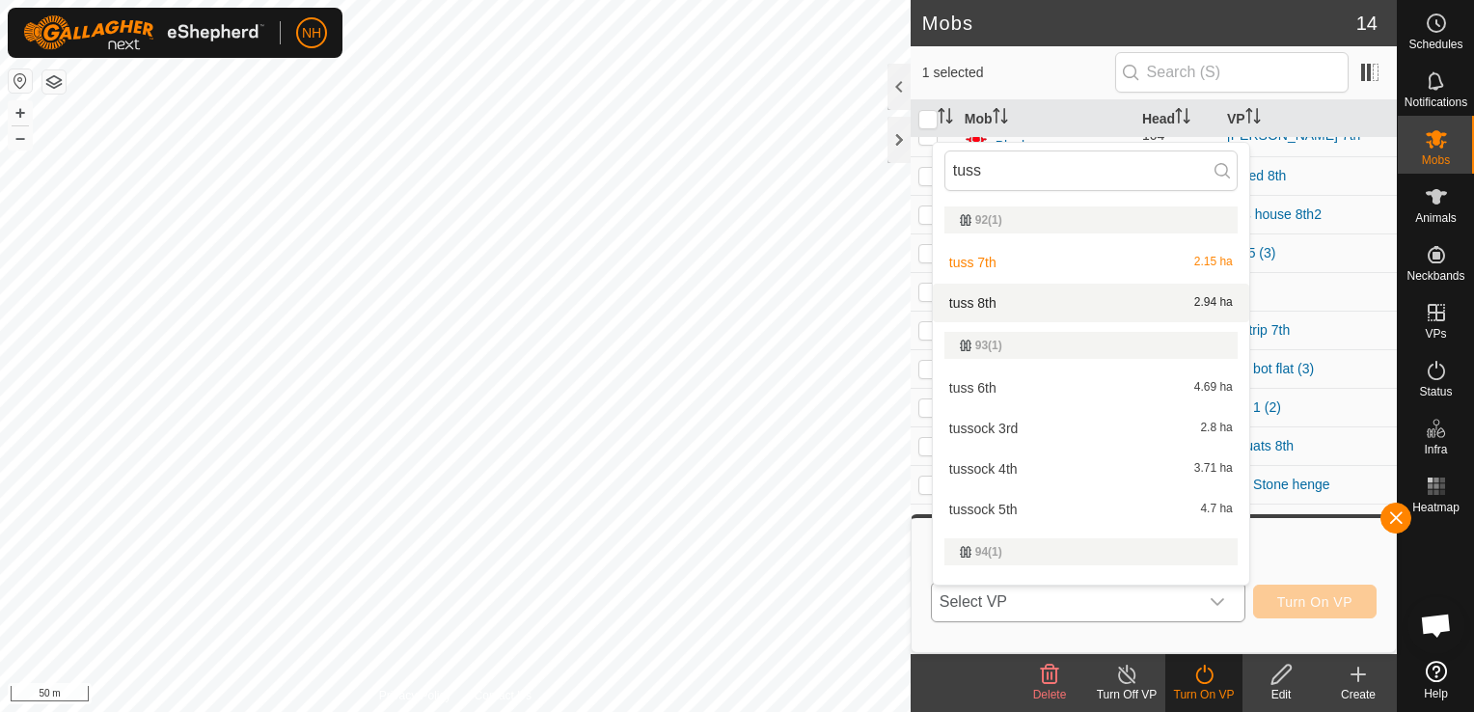
type input "tuss"
click at [1049, 290] on li "tuss 8th 2.94 ha" at bounding box center [1091, 303] width 316 height 39
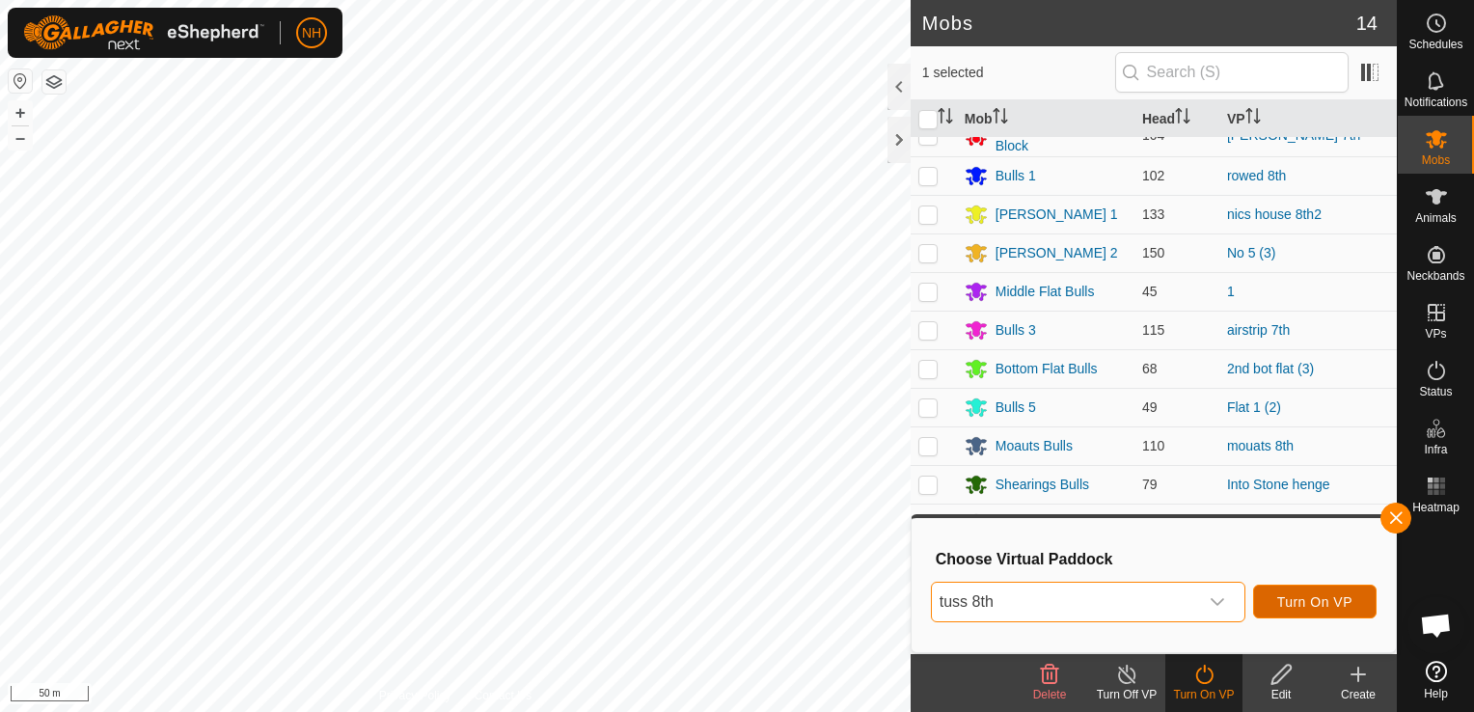
click at [1320, 601] on span "Turn On VP" at bounding box center [1314, 601] width 75 height 15
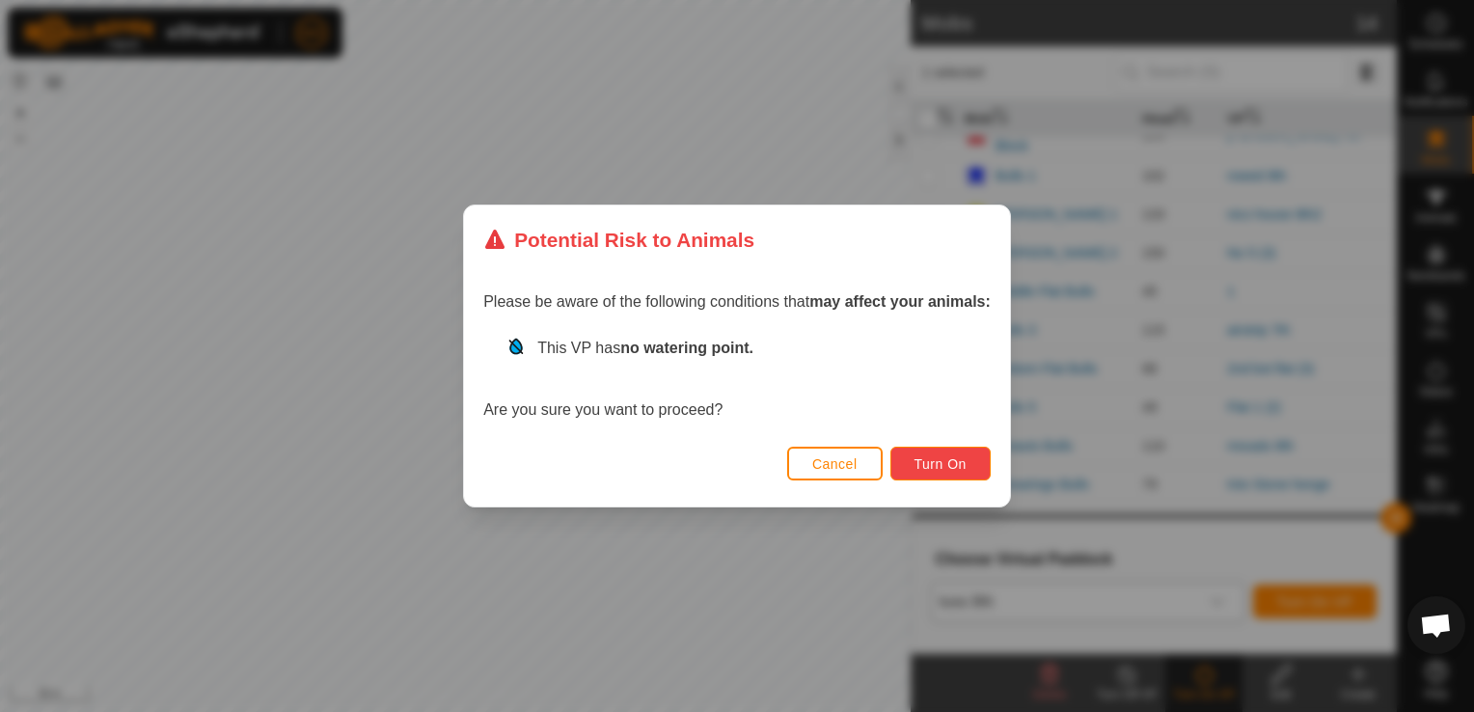
click at [962, 461] on span "Turn On" at bounding box center [940, 463] width 52 height 15
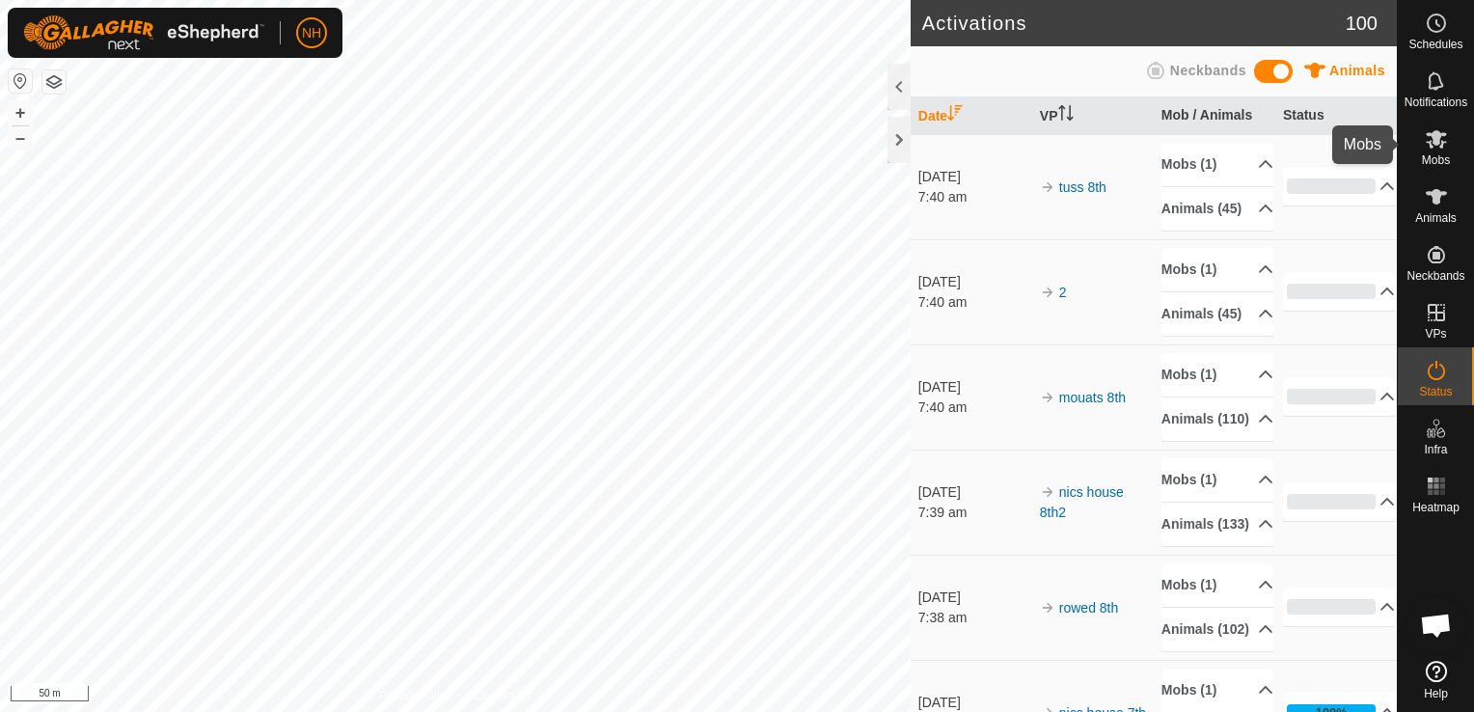
click at [1444, 150] on es-mob-svg-icon at bounding box center [1436, 138] width 35 height 31
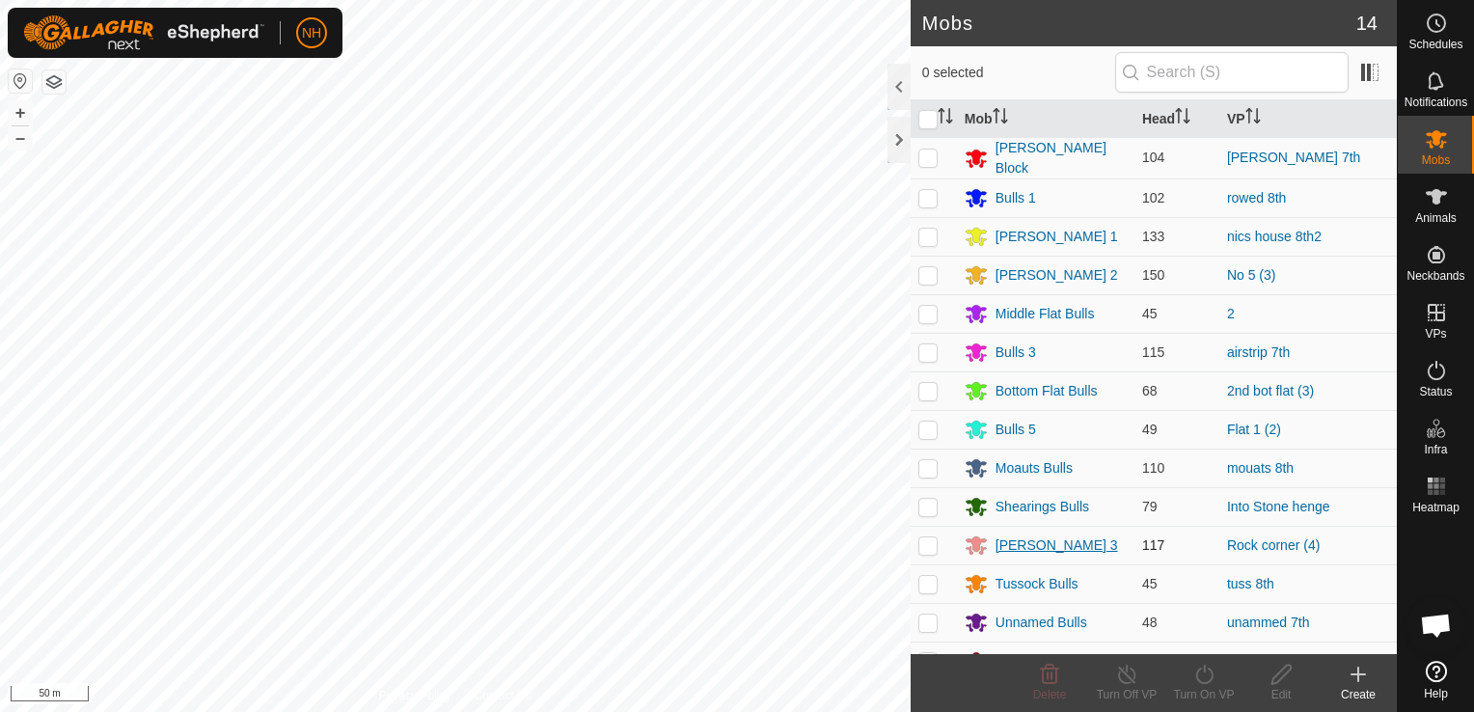
scroll to position [22, 0]
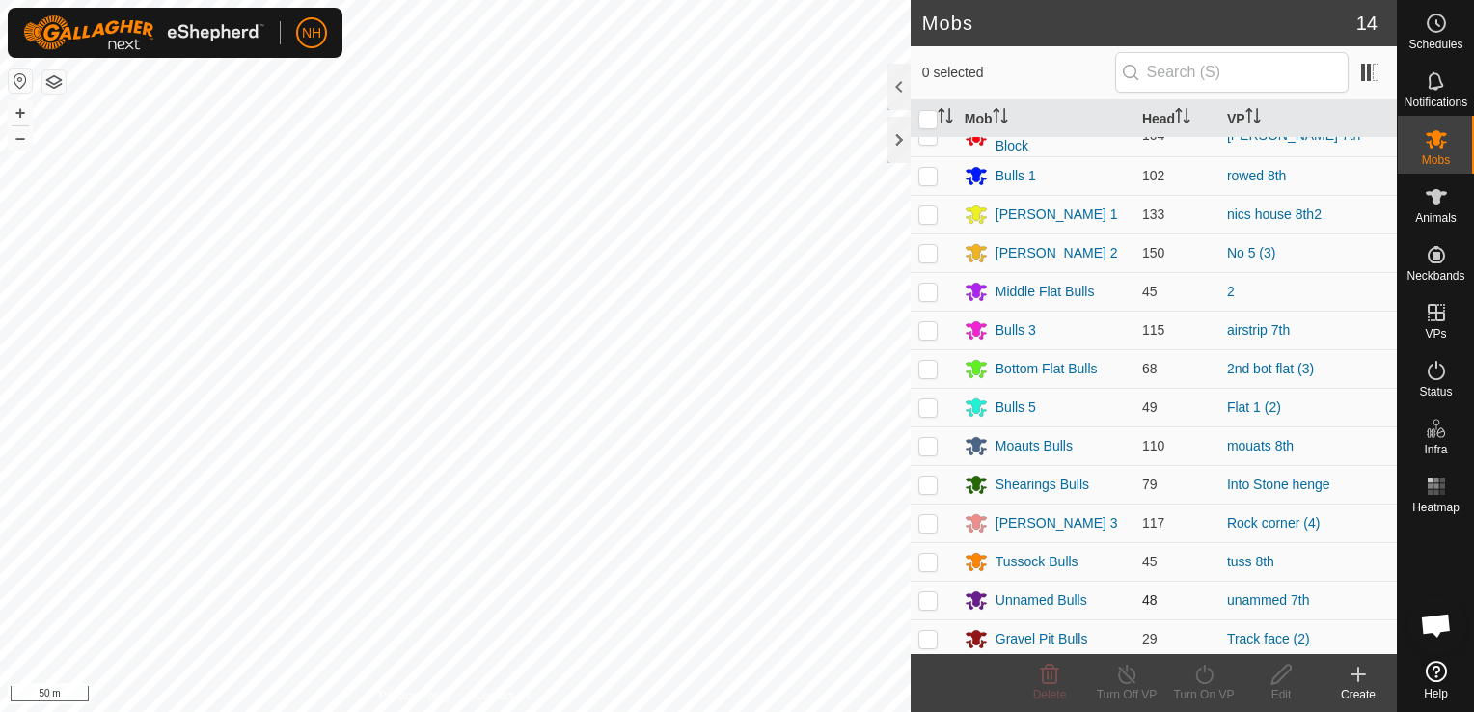
click at [919, 599] on p-checkbox at bounding box center [927, 599] width 19 height 15
checkbox input "true"
click at [1206, 677] on icon at bounding box center [1204, 674] width 24 height 23
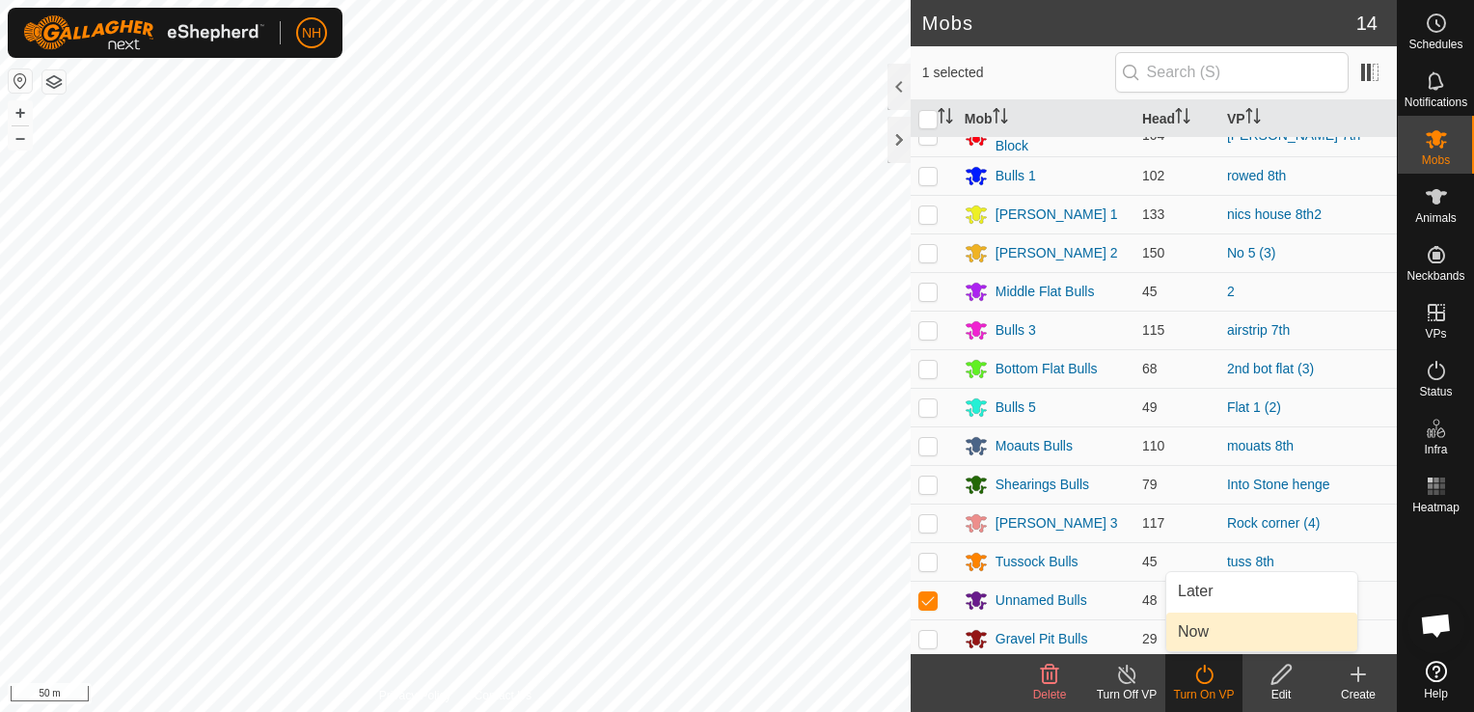
click at [1197, 636] on link "Now" at bounding box center [1261, 631] width 191 height 39
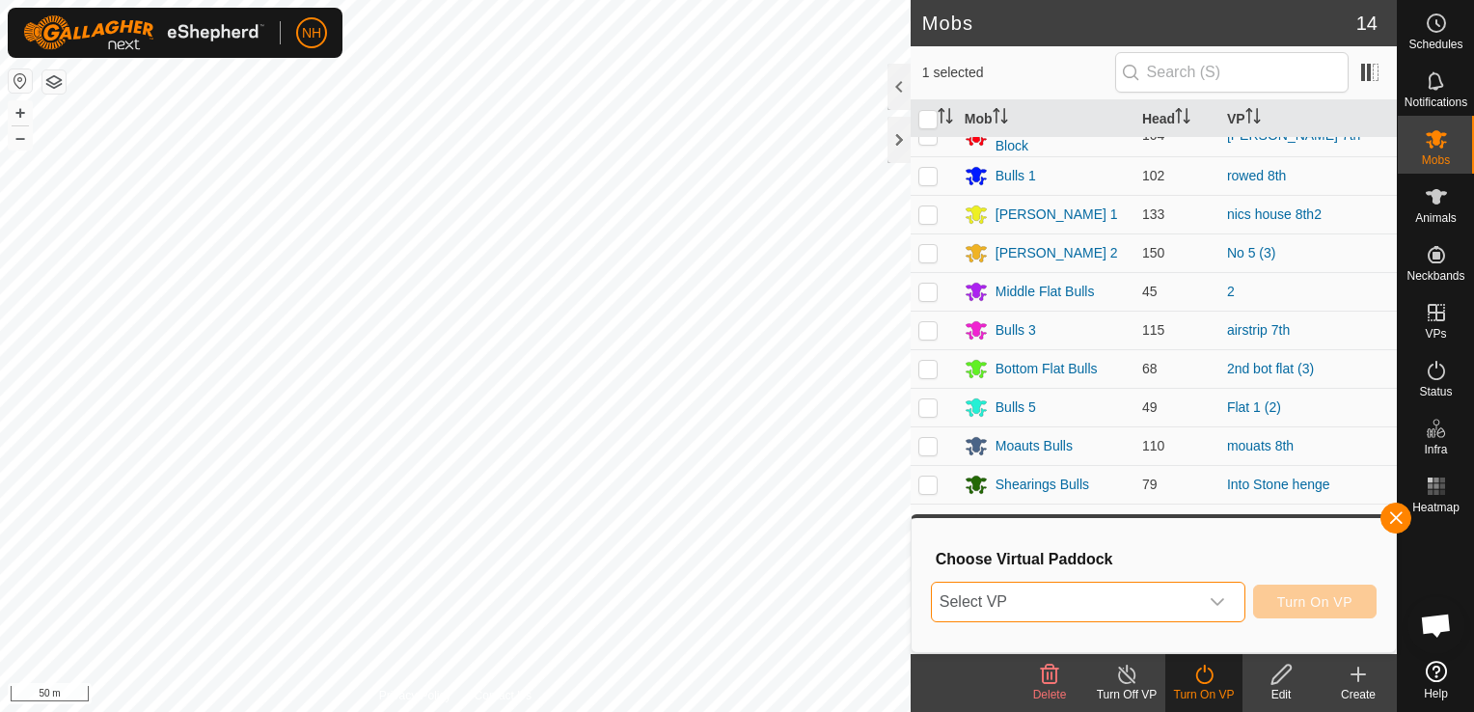
click at [1147, 590] on span "Select VP" at bounding box center [1065, 602] width 266 height 39
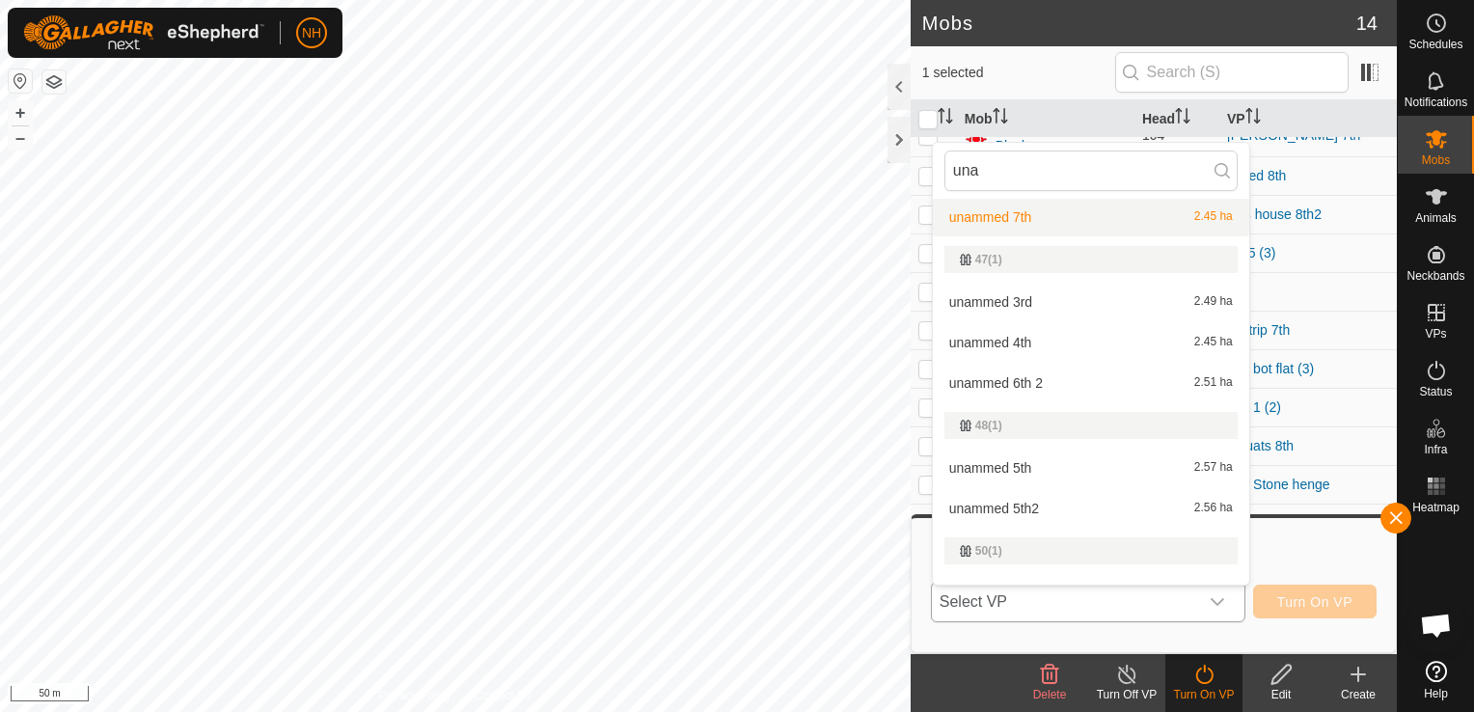
scroll to position [243, 0]
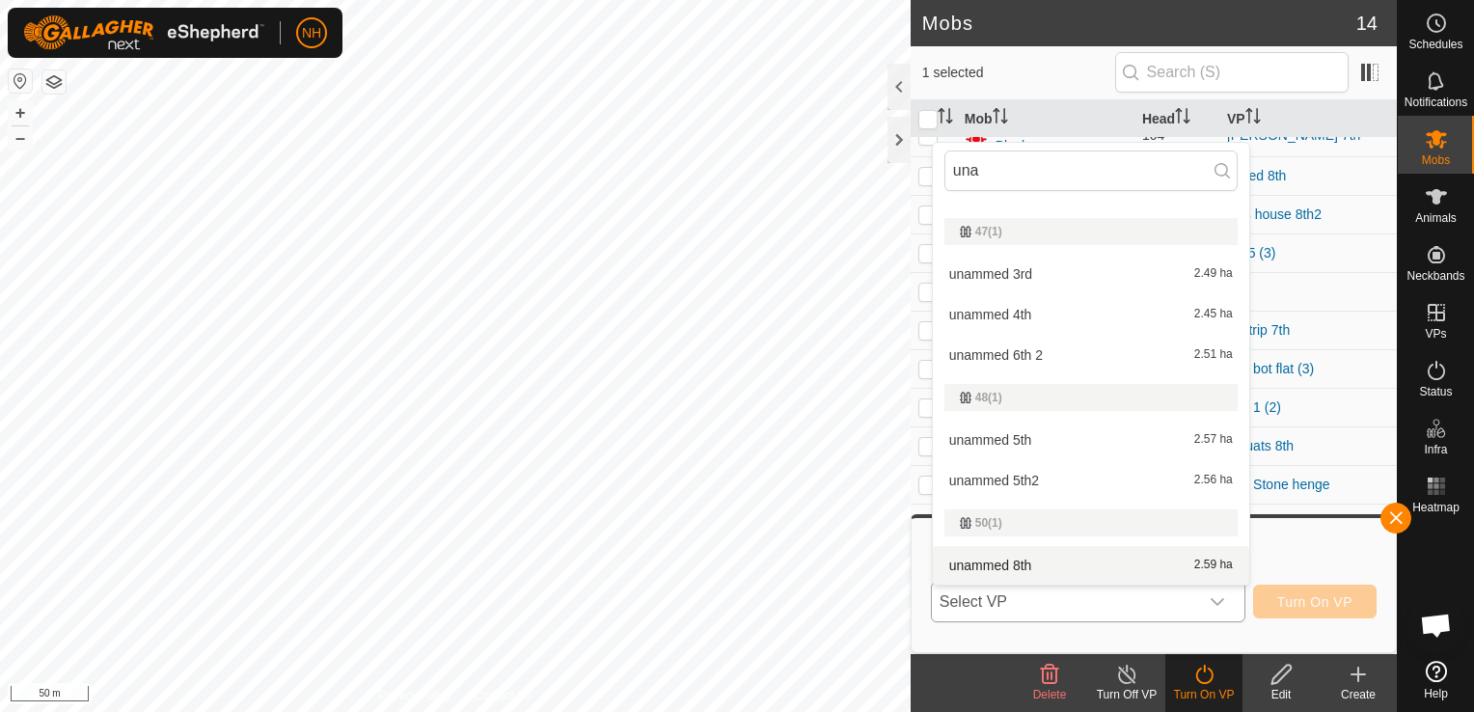
type input "una"
click at [1025, 561] on li "unammed 8th 2.59 ha" at bounding box center [1091, 565] width 316 height 39
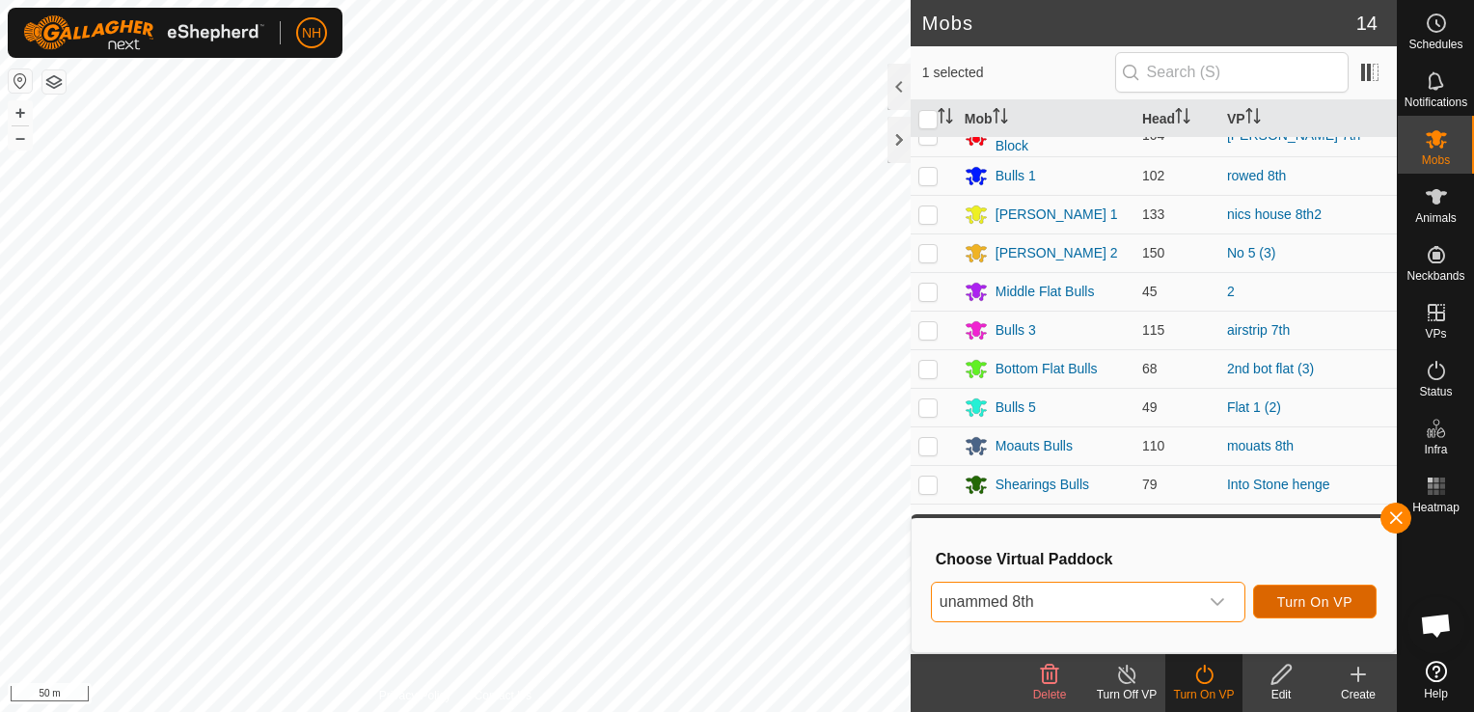
click at [1294, 603] on span "Turn On VP" at bounding box center [1314, 601] width 75 height 15
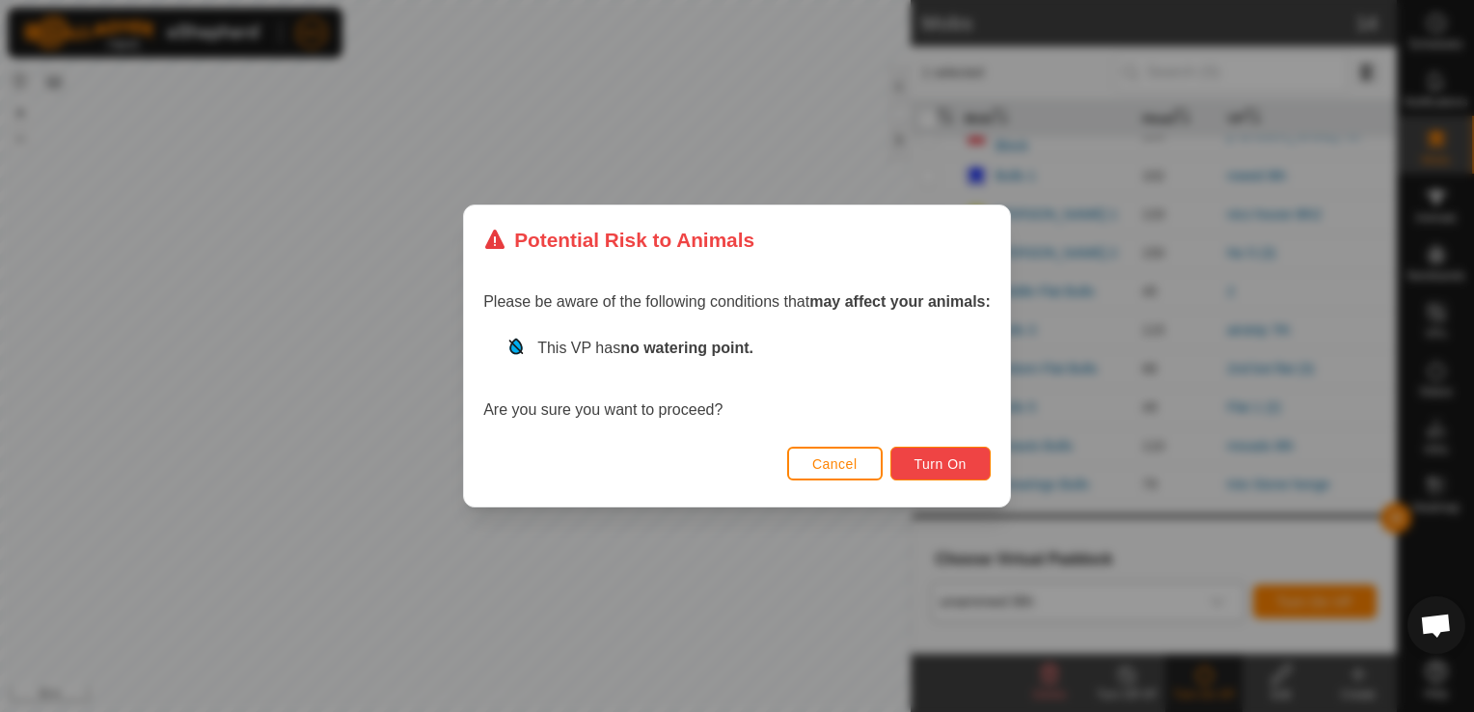
click at [954, 459] on span "Turn On" at bounding box center [940, 463] width 52 height 15
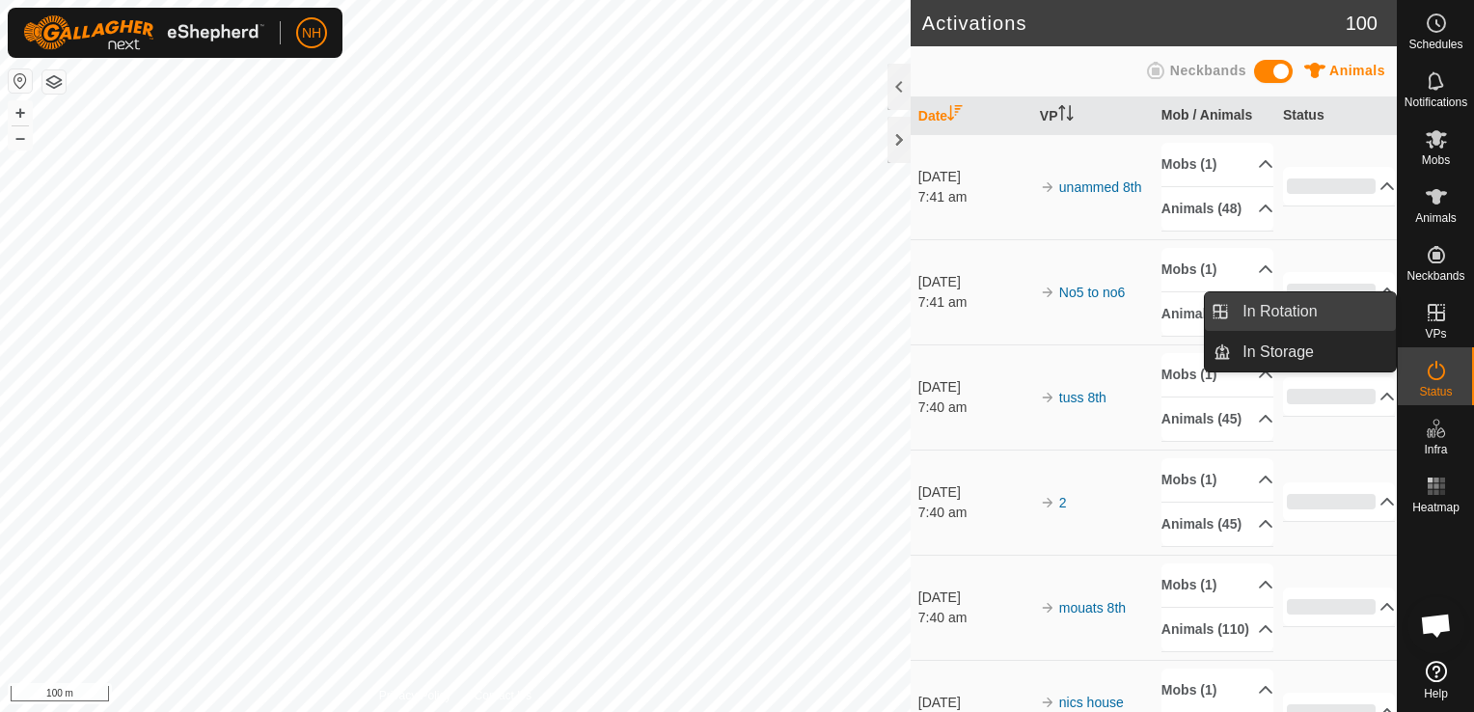
click at [1273, 313] on link "In Rotation" at bounding box center [1313, 311] width 165 height 39
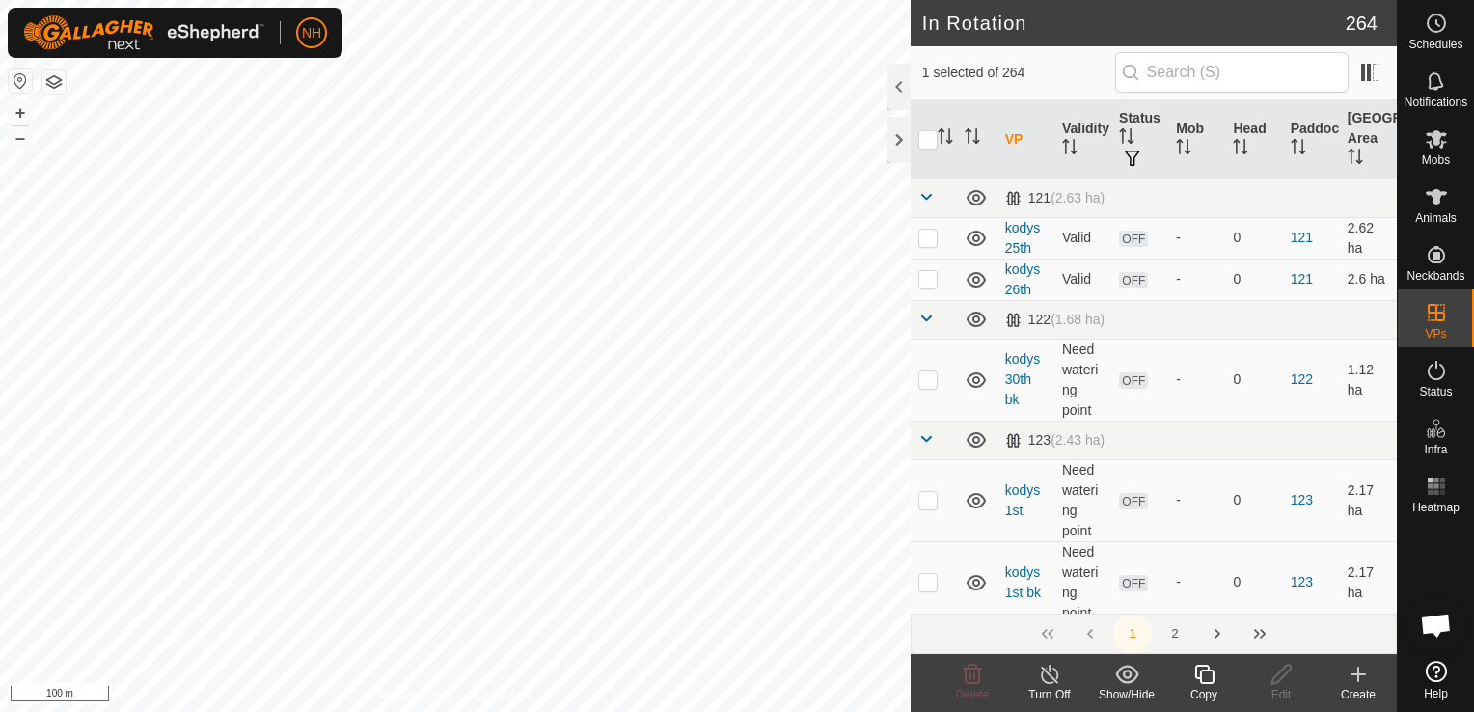
click at [1357, 674] on icon at bounding box center [1358, 674] width 14 height 0
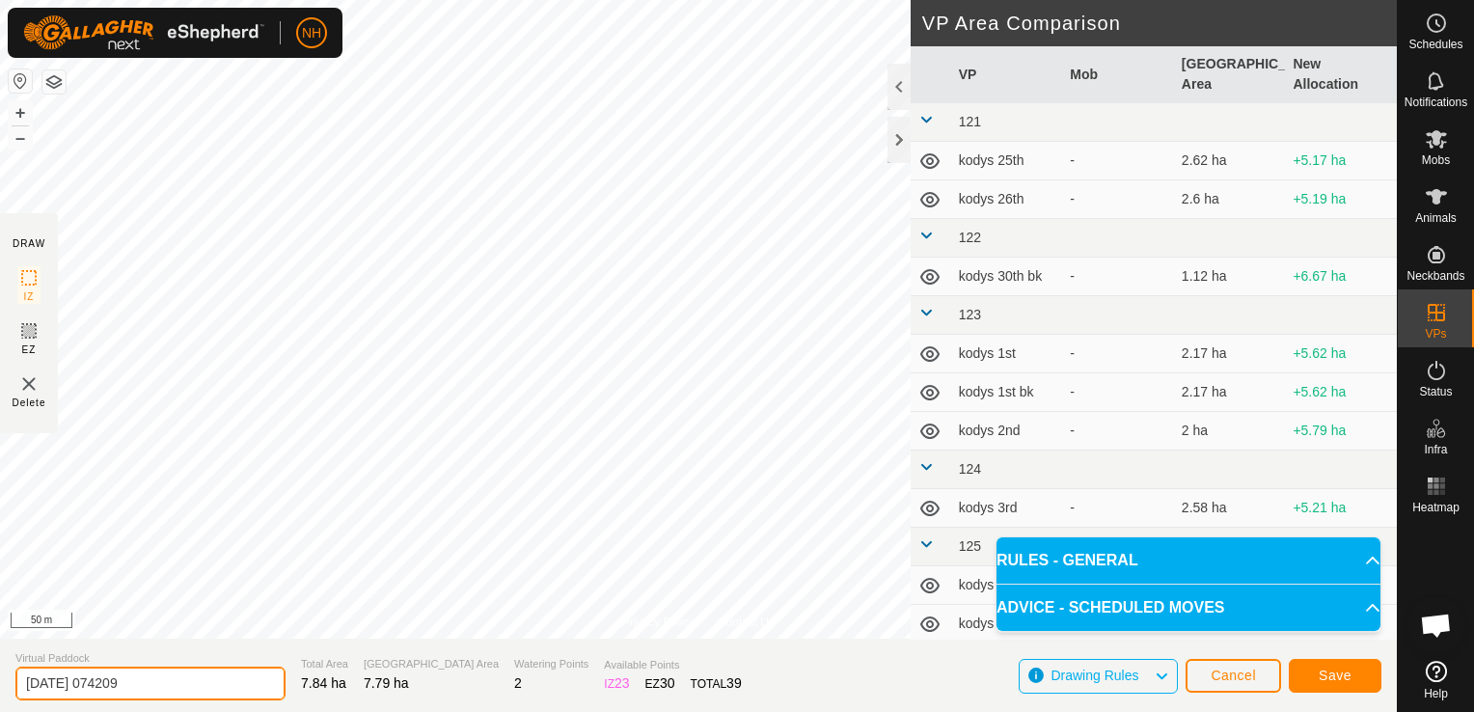
click at [222, 681] on input "2025-10-08 074209" at bounding box center [150, 684] width 270 height 34
type input "2"
type input "moores 8th"
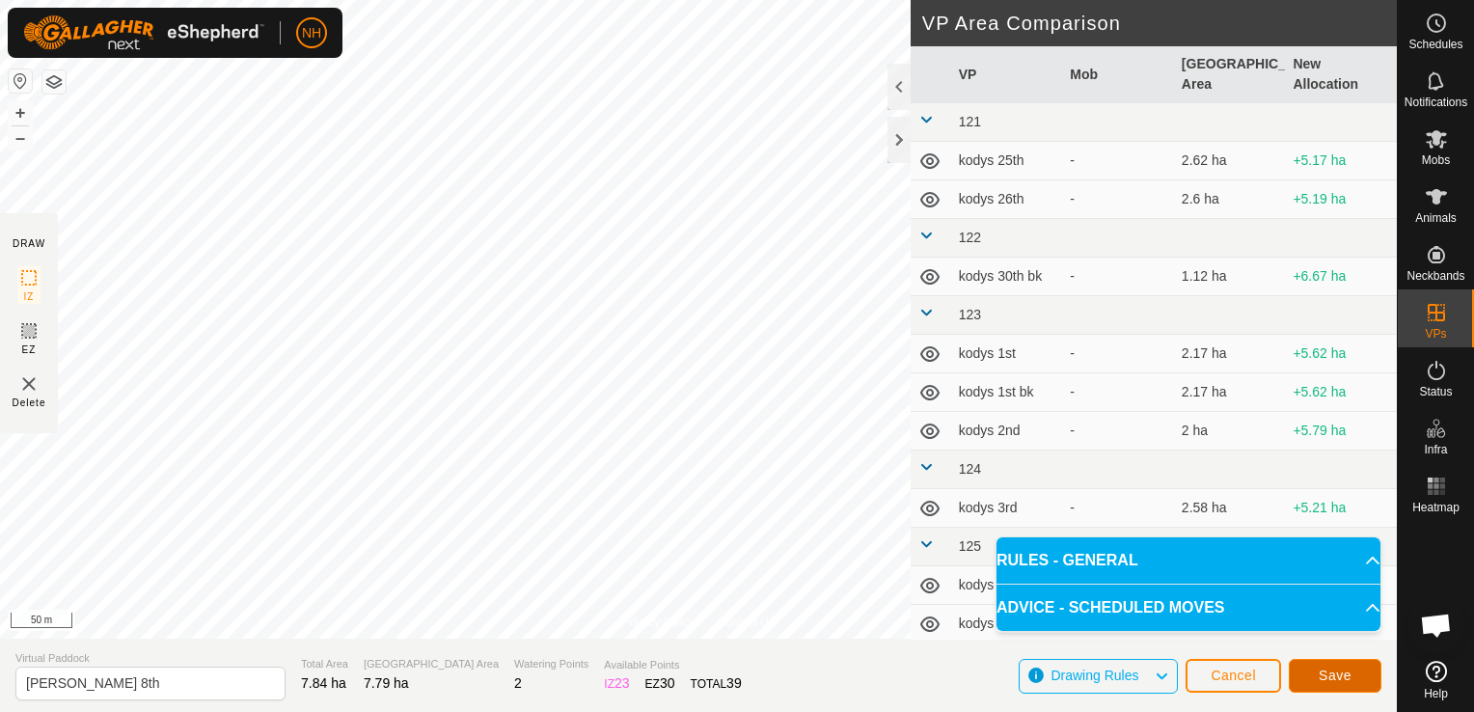
click at [1331, 677] on span "Save" at bounding box center [1335, 674] width 33 height 15
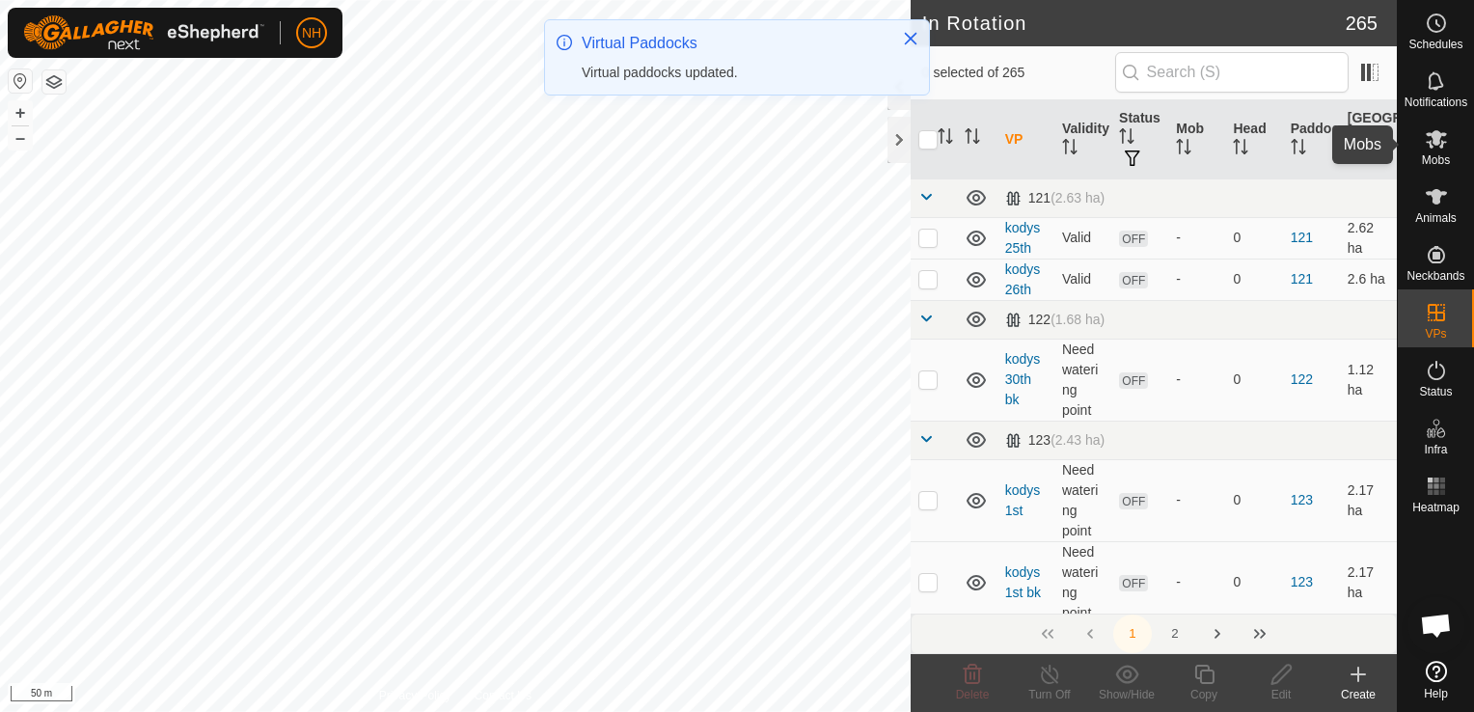
click at [1428, 144] on icon at bounding box center [1436, 139] width 21 height 18
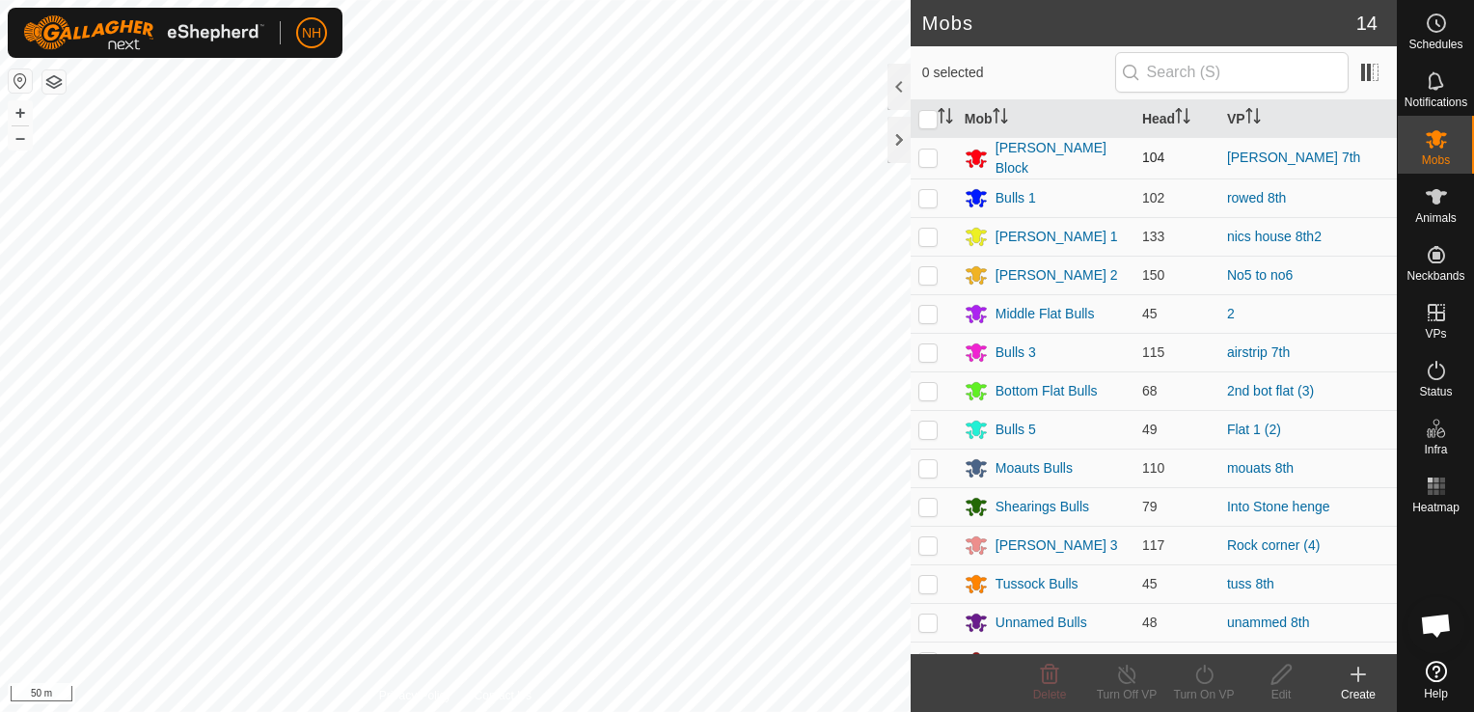
click at [922, 156] on p-checkbox at bounding box center [927, 157] width 19 height 15
checkbox input "true"
click at [1200, 675] on icon at bounding box center [1204, 674] width 24 height 23
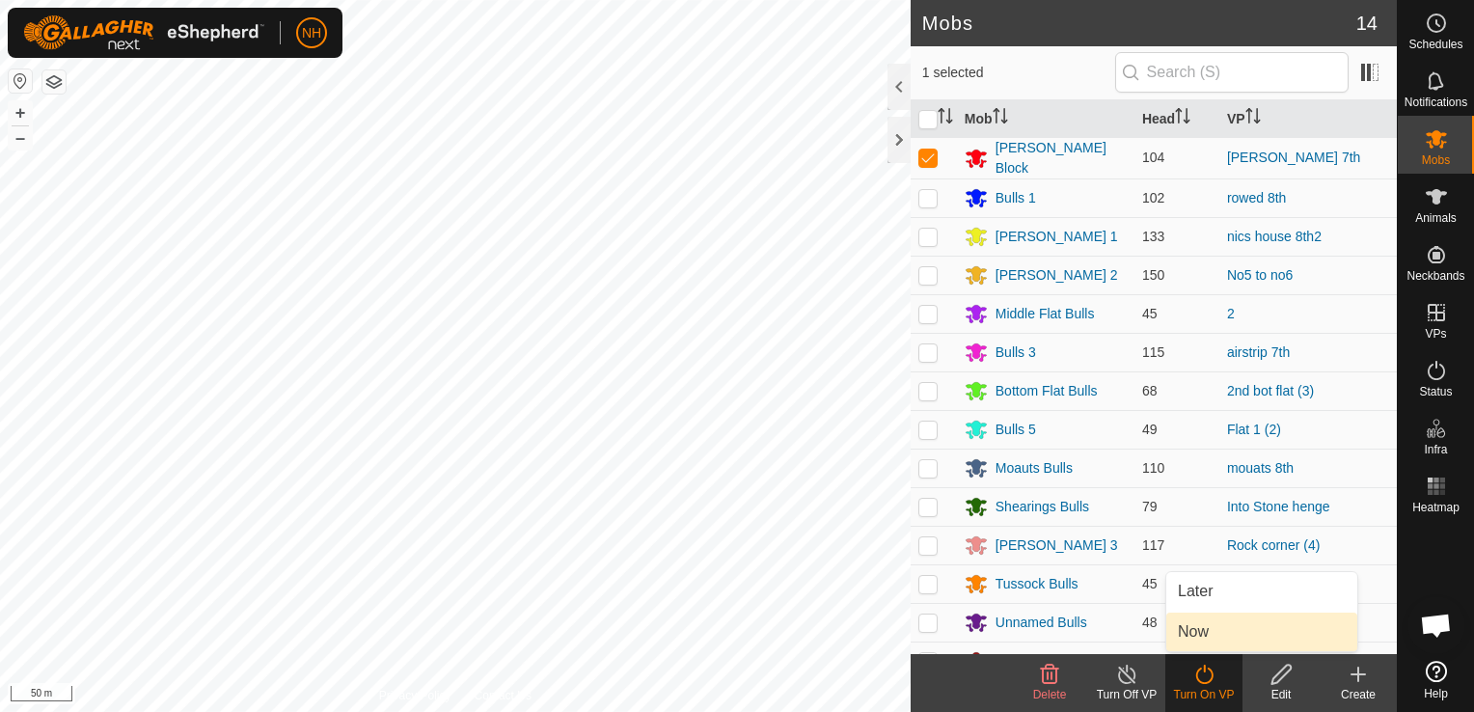
click at [1183, 638] on link "Now" at bounding box center [1261, 631] width 191 height 39
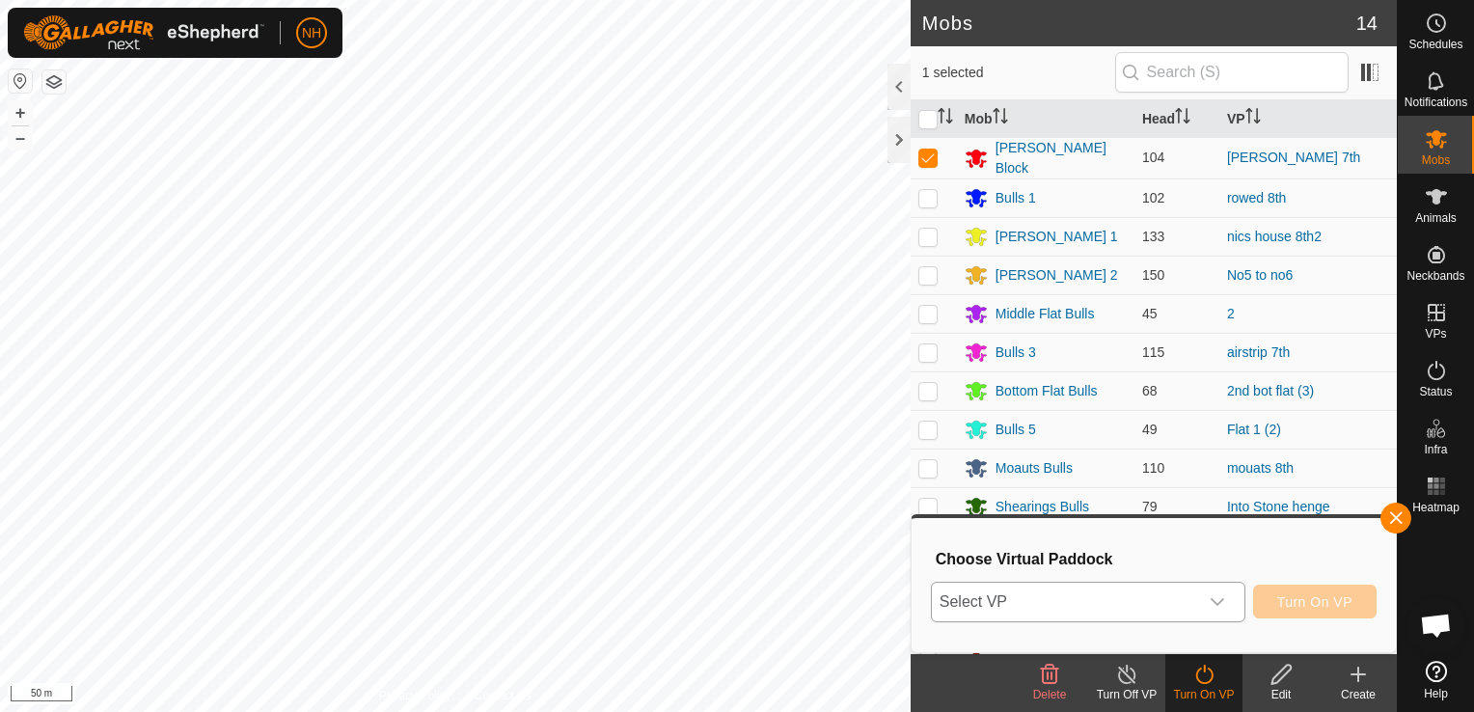
click at [1076, 597] on span "Select VP" at bounding box center [1065, 602] width 266 height 39
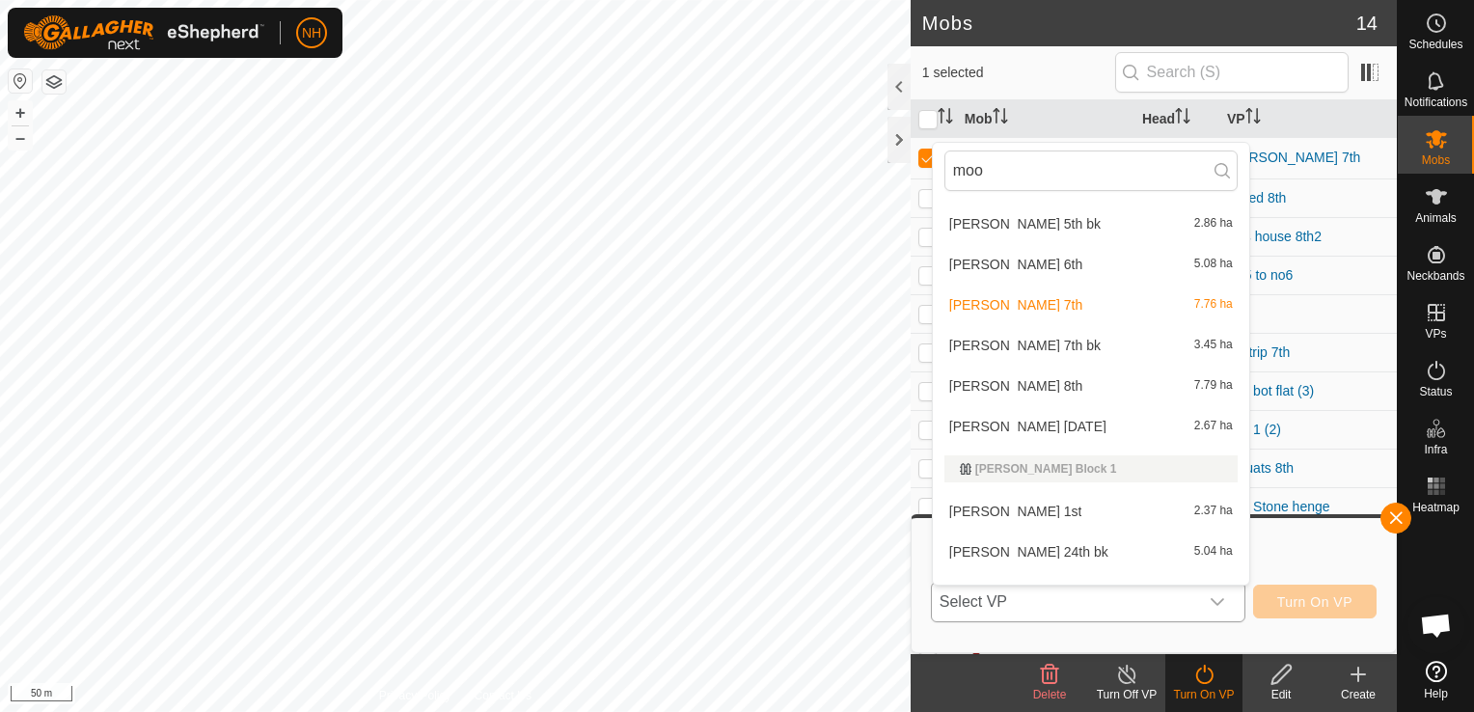
scroll to position [185, 0]
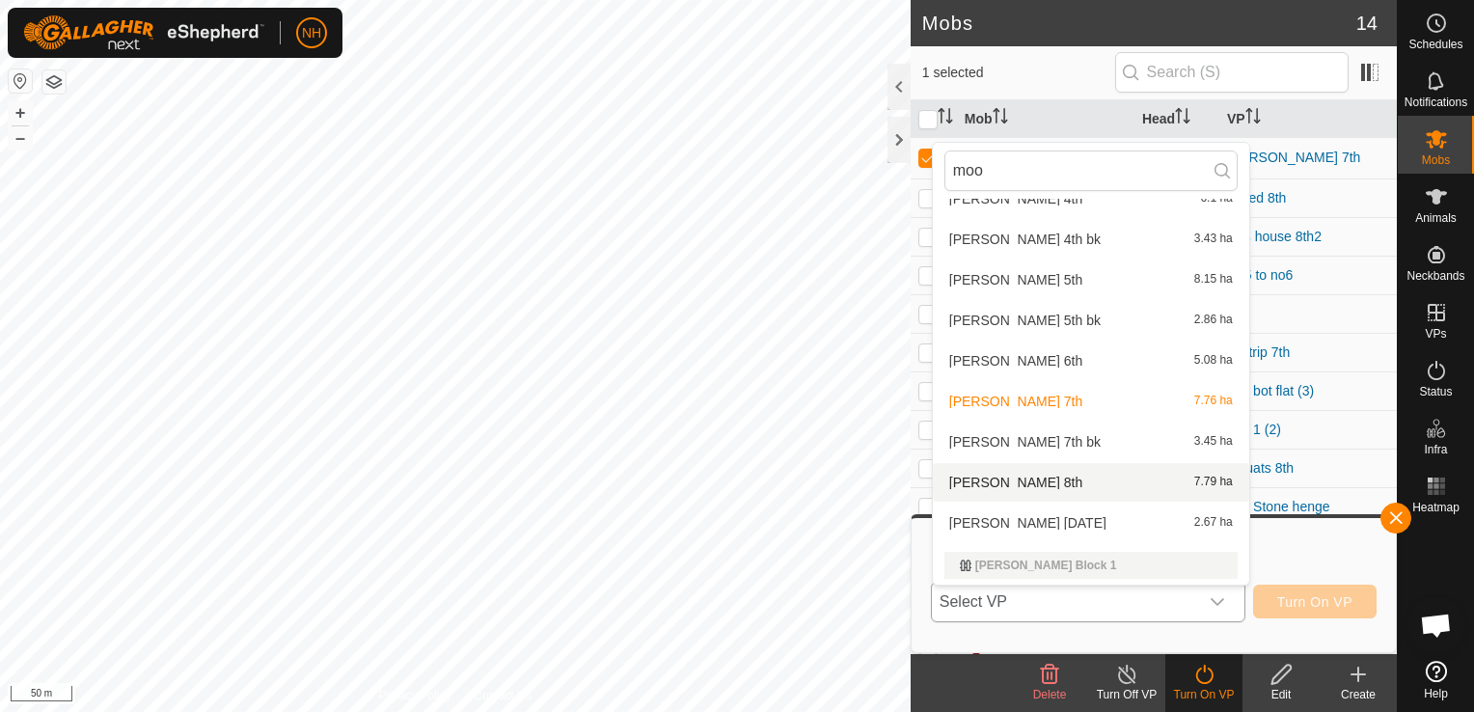
type input "moo"
click at [990, 479] on li "moores 8th 7.79 ha" at bounding box center [1091, 482] width 316 height 39
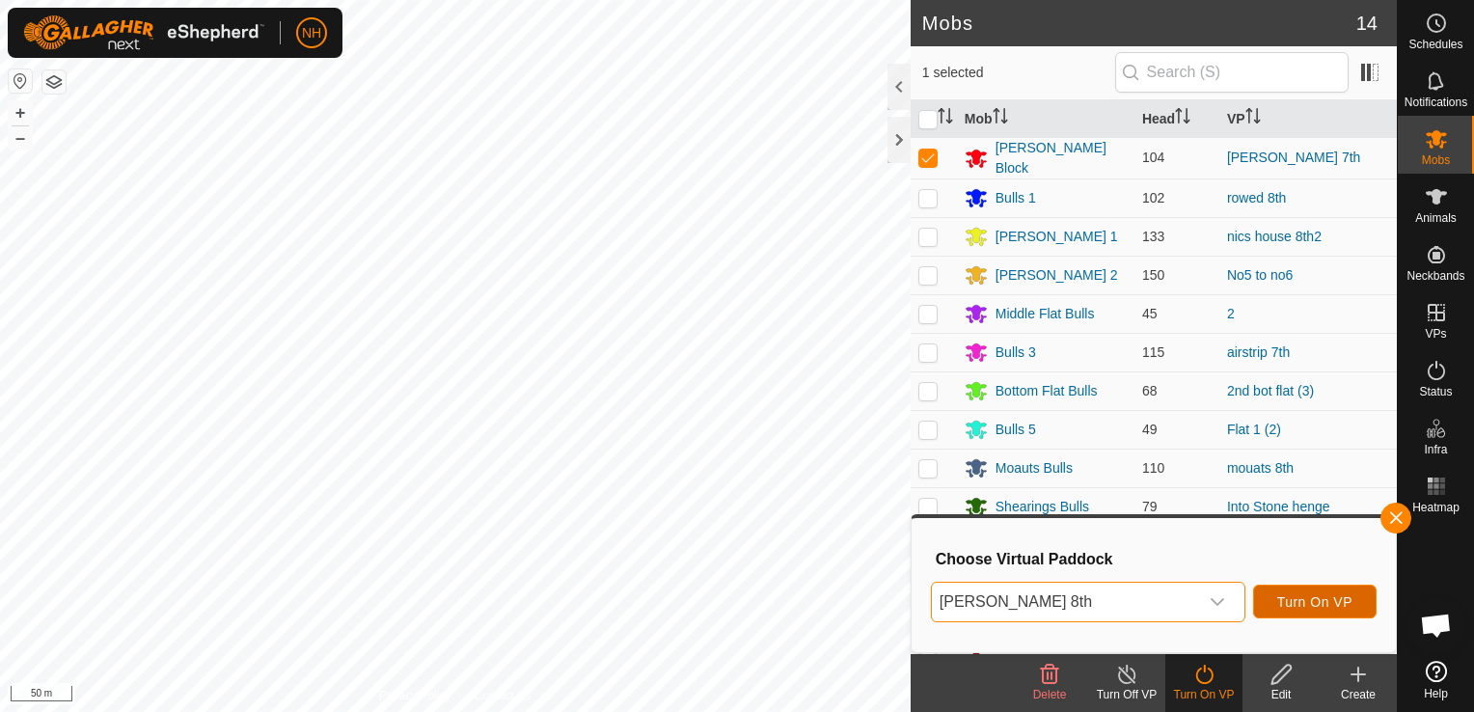
click at [1312, 594] on span "Turn On VP" at bounding box center [1314, 601] width 75 height 15
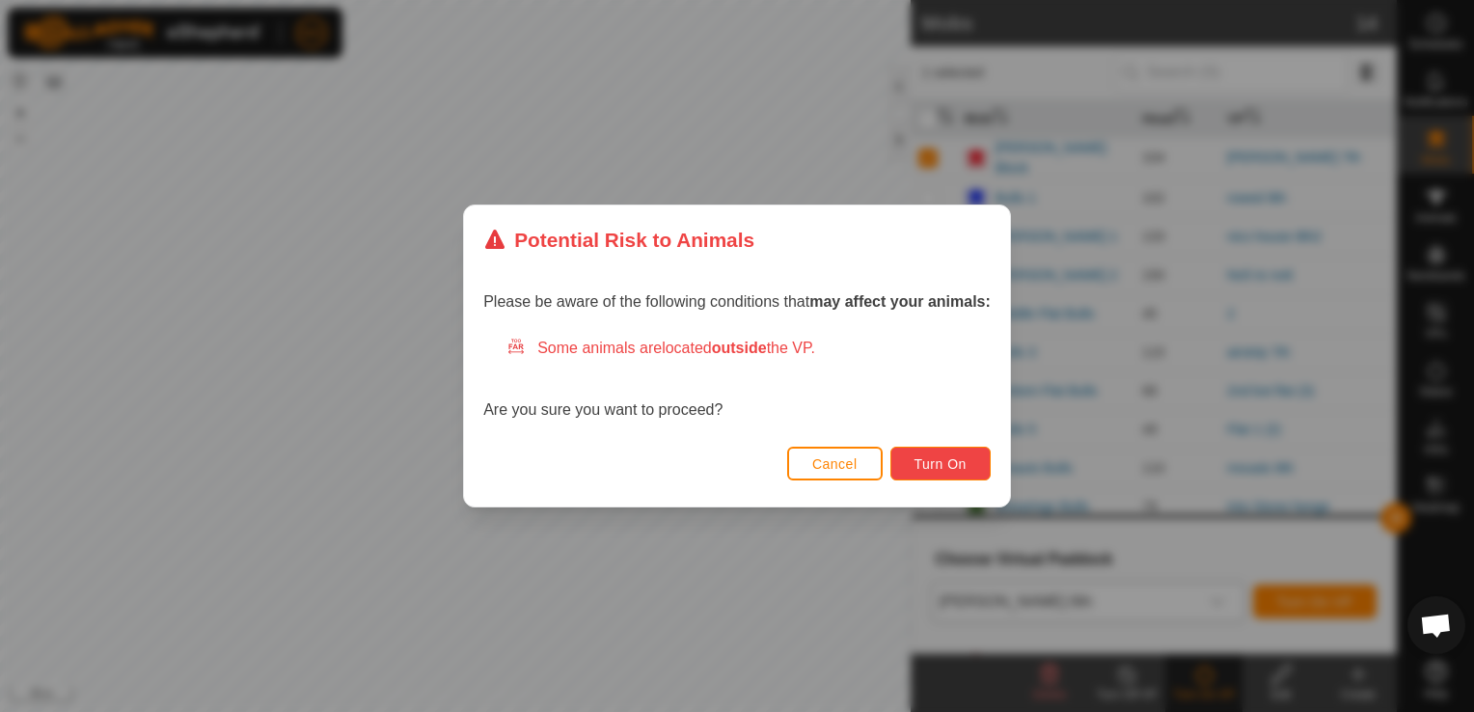
click at [957, 462] on span "Turn On" at bounding box center [940, 463] width 52 height 15
